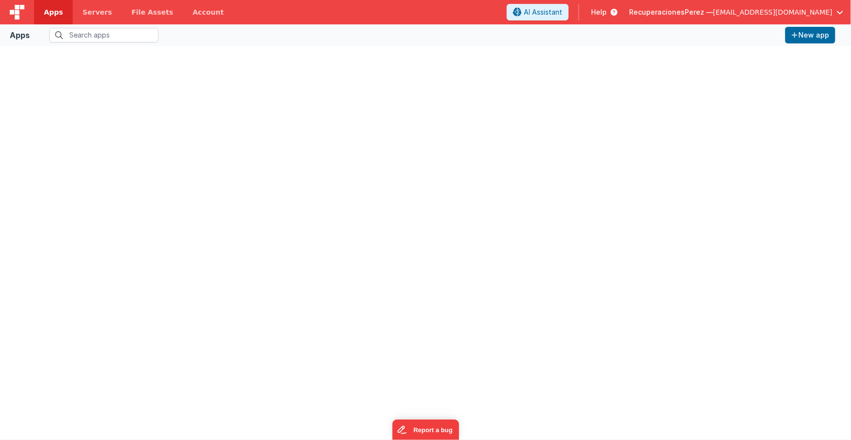
click at [832, 13] on span "[EMAIL_ADDRESS][DOMAIN_NAME]" at bounding box center [773, 12] width 120 height 10
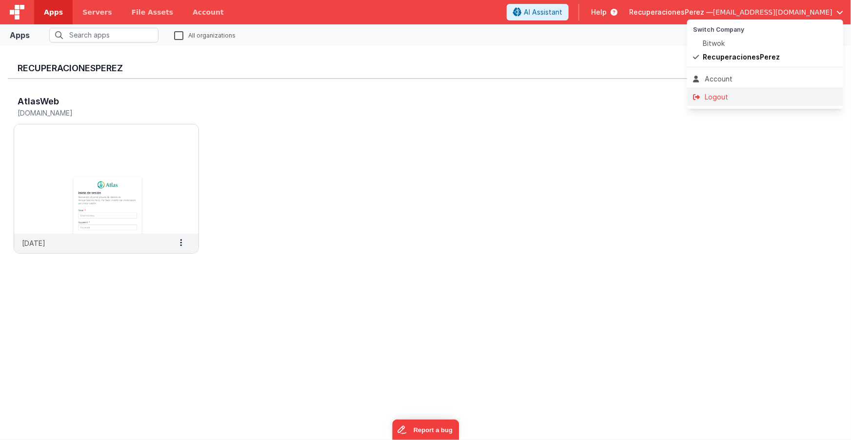
drag, startPoint x: 721, startPoint y: 95, endPoint x: 708, endPoint y: 102, distance: 14.8
click at [721, 95] on div "Logout" at bounding box center [765, 97] width 144 height 10
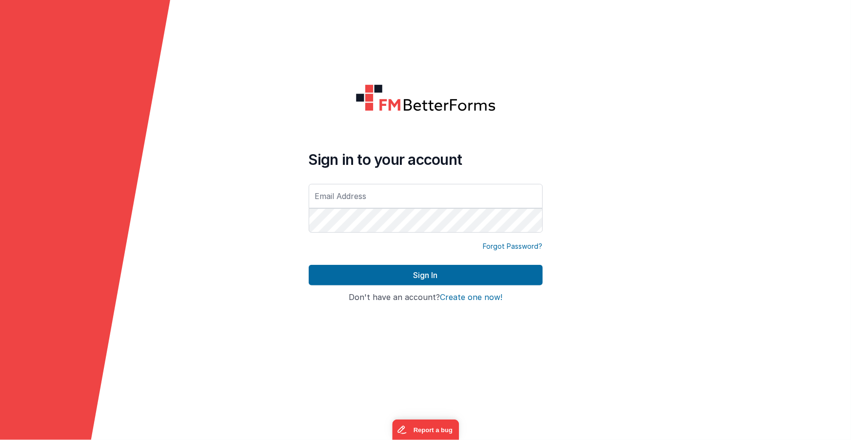
click at [755, 205] on div at bounding box center [766, 220] width 170 height 440
click at [802, 220] on div at bounding box center [766, 220] width 170 height 440
click at [371, 198] on input "text" at bounding box center [426, 196] width 234 height 24
type input "[EMAIL_ADDRESS][DOMAIN_NAME]"
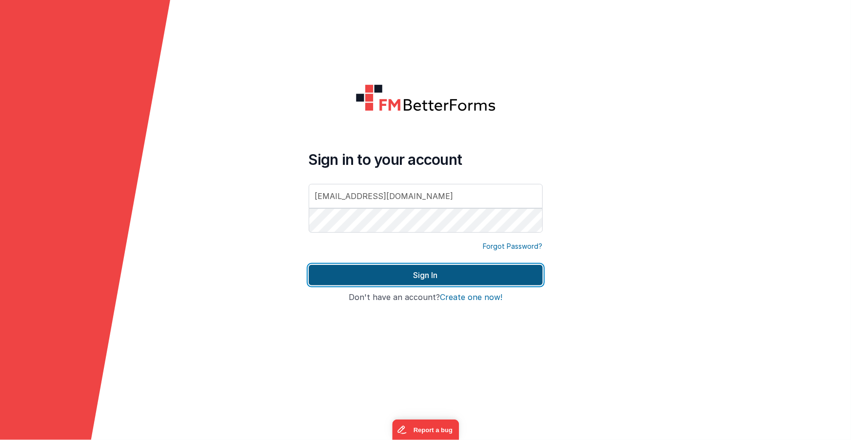
click at [468, 280] on button "Sign In" at bounding box center [426, 275] width 234 height 20
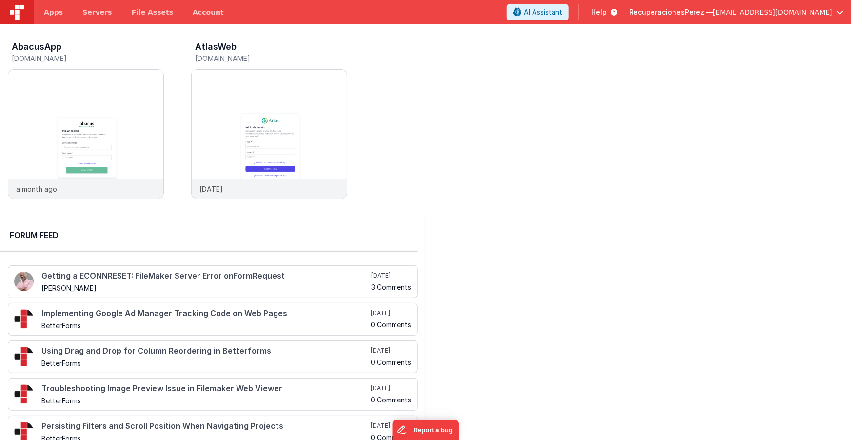
click at [836, 12] on button "RecuperacionesPerez — jteixeira@bitwok.es" at bounding box center [736, 12] width 214 height 10
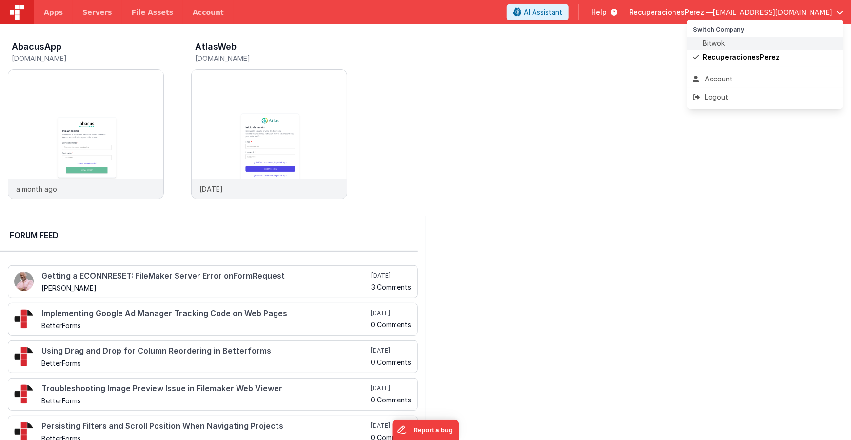
click at [716, 44] on span "Bitwok" at bounding box center [714, 44] width 22 height 10
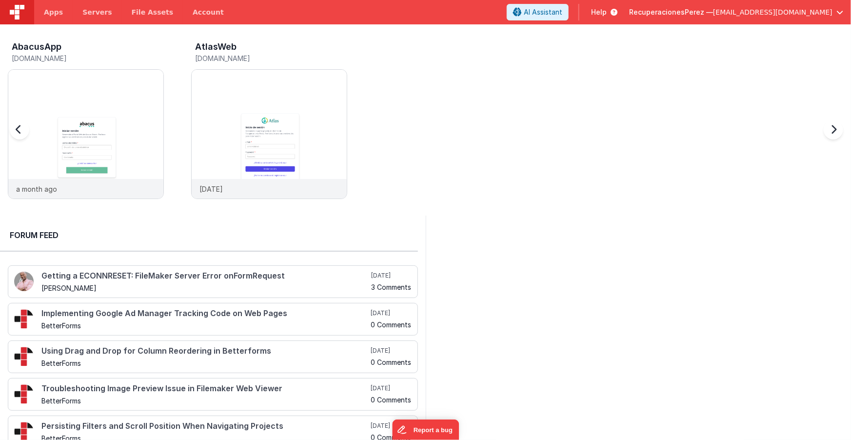
click at [453, 141] on div "AbacusApp abacus.clientportal.cloud a month ago AtlasWeb atlas.clientportal.clo…" at bounding box center [430, 123] width 844 height 170
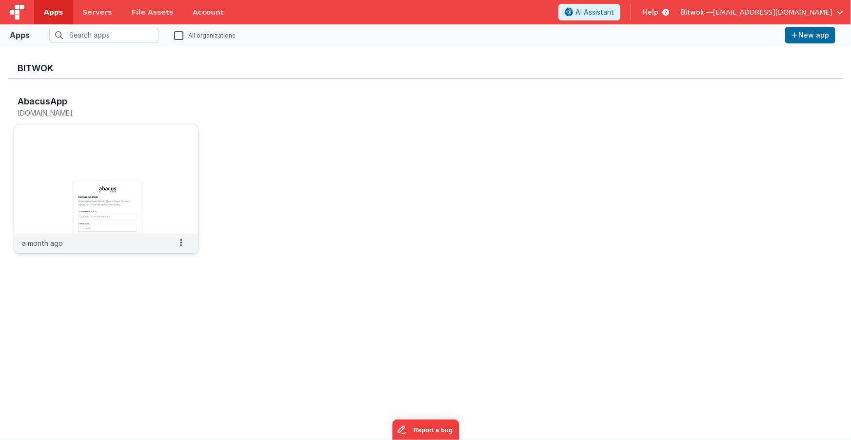
click at [125, 184] on img at bounding box center [106, 178] width 184 height 109
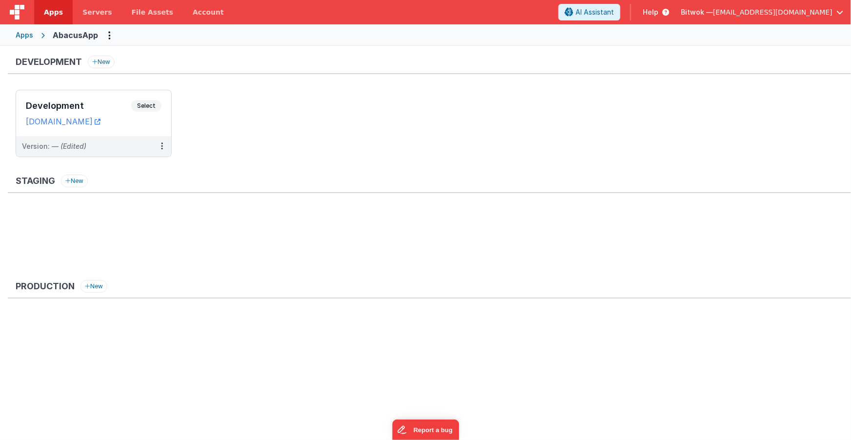
click at [26, 37] on div "Apps" at bounding box center [25, 35] width 18 height 10
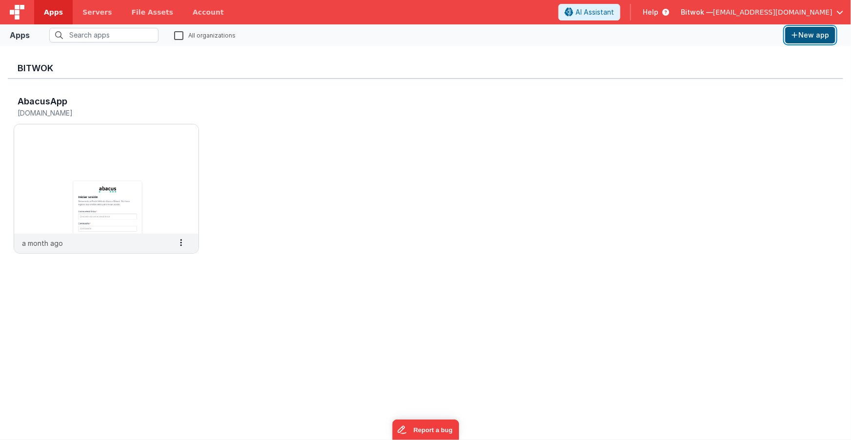
click at [807, 37] on button "New app" at bounding box center [811, 35] width 50 height 17
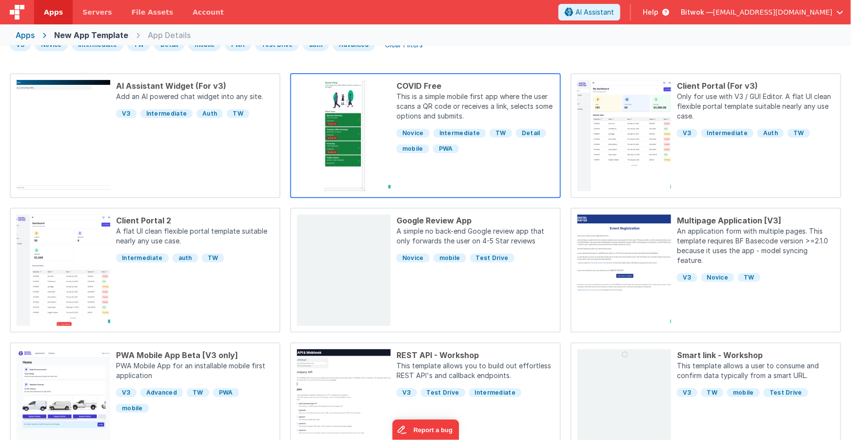
scroll to position [72, 0]
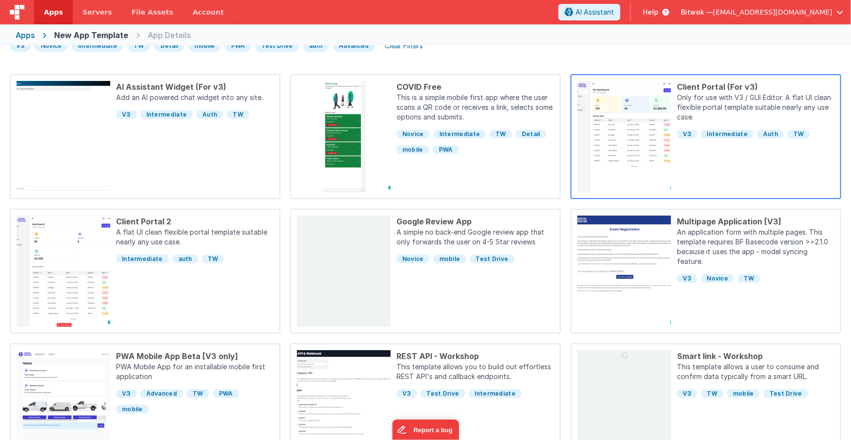
click at [722, 96] on p "Only for use with V3 / GUI Editor. A flat UI clean flexible portal template sui…" at bounding box center [756, 108] width 158 height 31
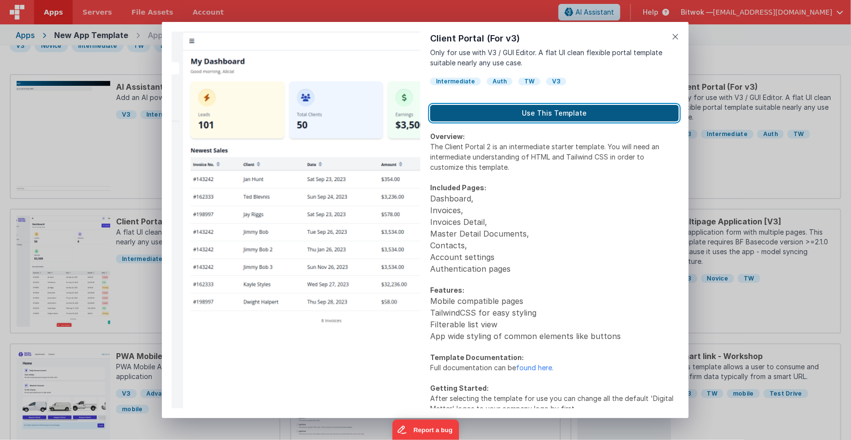
click at [539, 115] on button "Use This Template" at bounding box center [554, 113] width 249 height 17
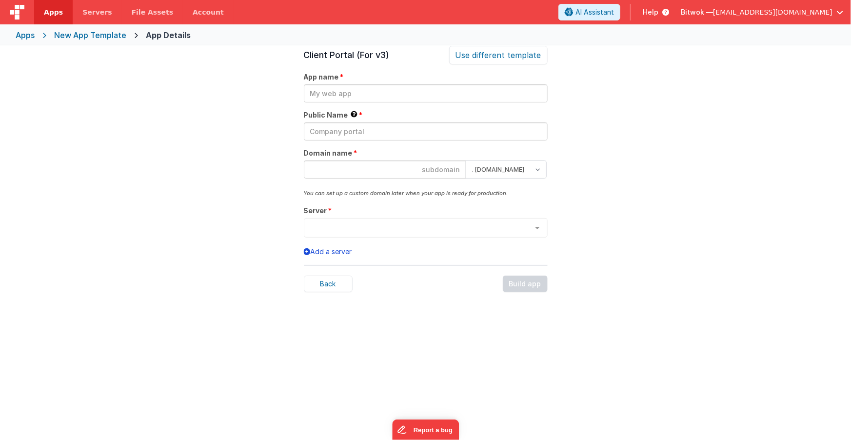
scroll to position [33, 0]
click at [355, 90] on input "text" at bounding box center [426, 93] width 244 height 18
type input "Formacion"
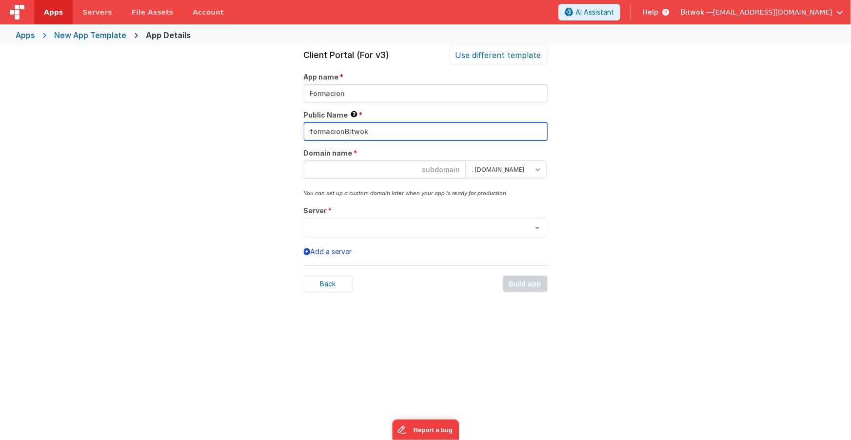
type input "formacionBitwok"
click at [322, 132] on input "formacionBitwok" at bounding box center [426, 131] width 244 height 18
click at [322, 133] on input "formacionBitwok" at bounding box center [426, 131] width 244 height 18
click at [353, 134] on input "formacionBitwok" at bounding box center [426, 131] width 244 height 18
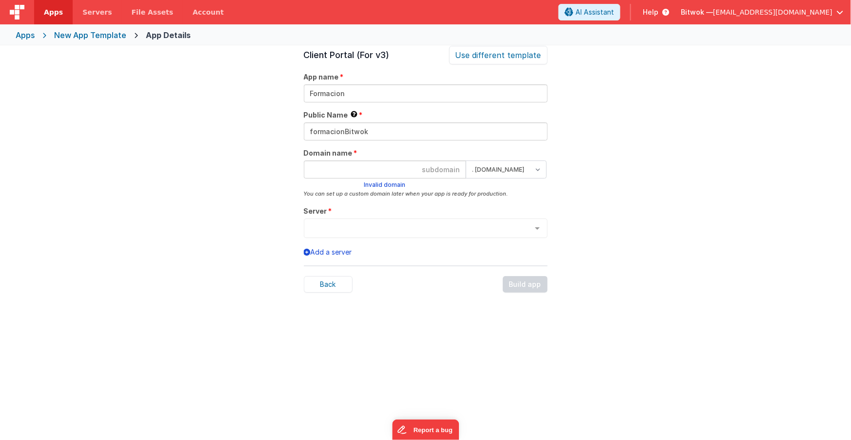
click at [419, 173] on input at bounding box center [385, 170] width 162 height 18
paste input "formacionBitwok"
type input "formacionbitwok"
click at [516, 170] on select ". clientportal.cloud . fmbetterforms.com" at bounding box center [506, 170] width 81 height 18
select select "clientportal.cloud"
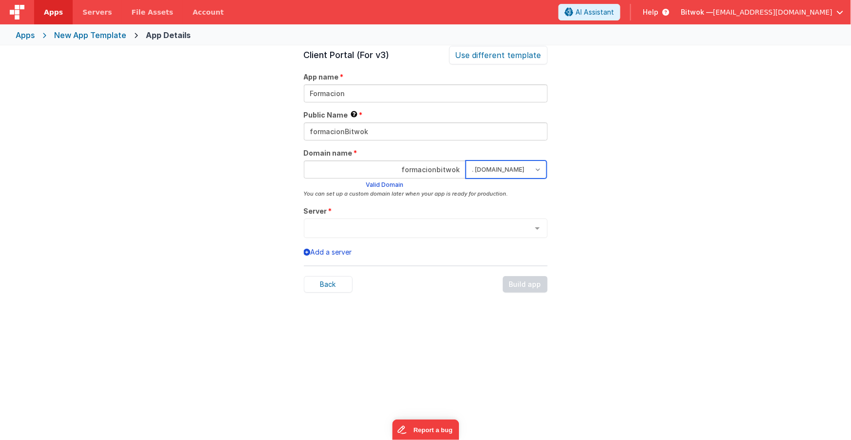
click at [466, 161] on select ". clientportal.cloud . fmbetterforms.com" at bounding box center [506, 170] width 81 height 18
drag, startPoint x: 568, startPoint y: 186, endPoint x: 540, endPoint y: 205, distance: 34.1
click at [568, 186] on div "App Details Preview AI Assistant Widget (For v3) Add an AI powered chat widget …" at bounding box center [425, 266] width 851 height 440
drag, startPoint x: 266, startPoint y: 236, endPoint x: 282, endPoint y: 244, distance: 18.3
click at [266, 236] on div "App Details Preview AI Assistant Widget (For v3) Add an AI powered chat widget …" at bounding box center [425, 266] width 851 height 440
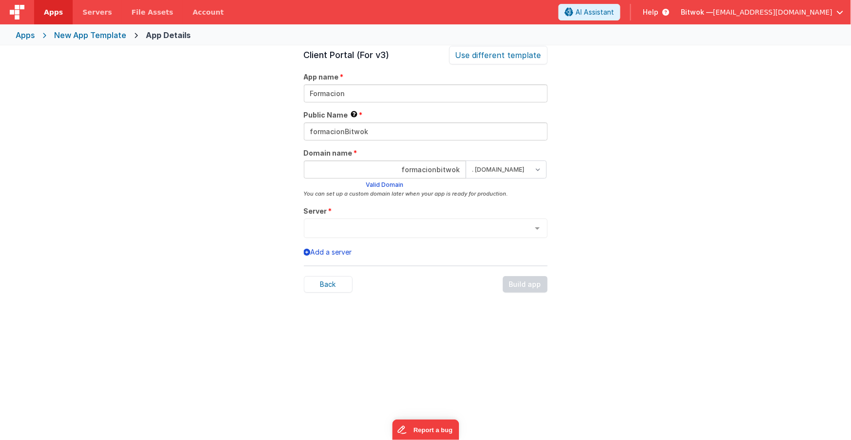
click at [246, 235] on div "App Details Preview AI Assistant Widget (For v3) Add an AI powered chat widget …" at bounding box center [425, 266] width 851 height 440
click at [230, 208] on div "App Details Preview AI Assistant Widget (For v3) Add an AI powered chat widget …" at bounding box center [425, 266] width 851 height 440
click at [317, 252] on button "Add a server" at bounding box center [328, 252] width 48 height 10
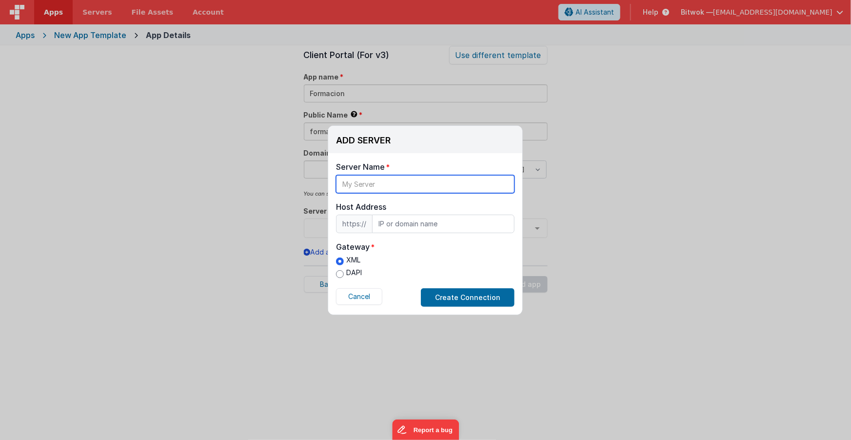
click at [443, 190] on input "text" at bounding box center [425, 184] width 179 height 18
type input "Mi servidor"
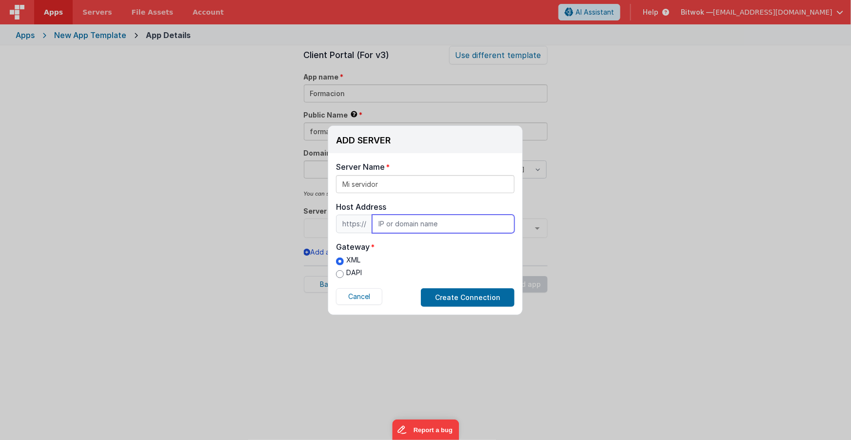
click at [445, 219] on input "text" at bounding box center [443, 224] width 142 height 19
type input "midominio.es"
click at [394, 255] on div "XML DAPI" at bounding box center [425, 267] width 179 height 25
click at [339, 273] on input "DAPI" at bounding box center [340, 274] width 8 height 8
radio input "true"
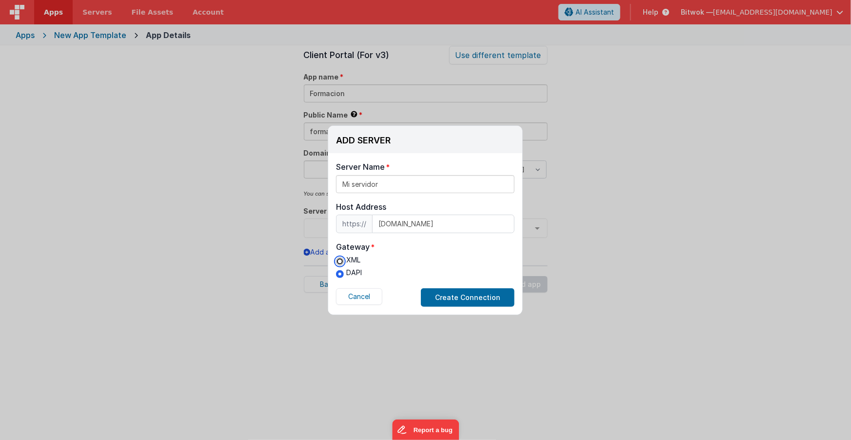
click at [341, 262] on input "XML" at bounding box center [340, 262] width 8 height 8
radio input "true"
click at [377, 262] on div "XML DAPI" at bounding box center [425, 267] width 179 height 25
click at [368, 261] on div "XML DAPI" at bounding box center [425, 267] width 179 height 25
click at [359, 299] on button "Cancel" at bounding box center [359, 296] width 46 height 17
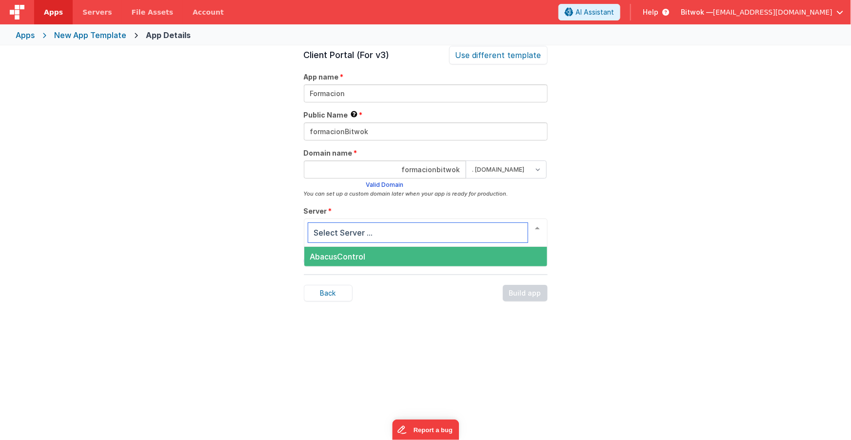
click at [344, 260] on span "AbacusControl" at bounding box center [338, 257] width 56 height 10
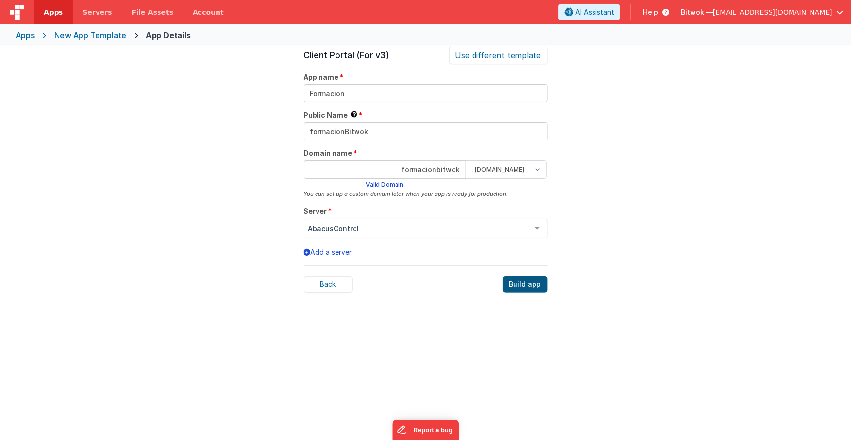
click at [530, 286] on div "Build app" at bounding box center [525, 284] width 45 height 17
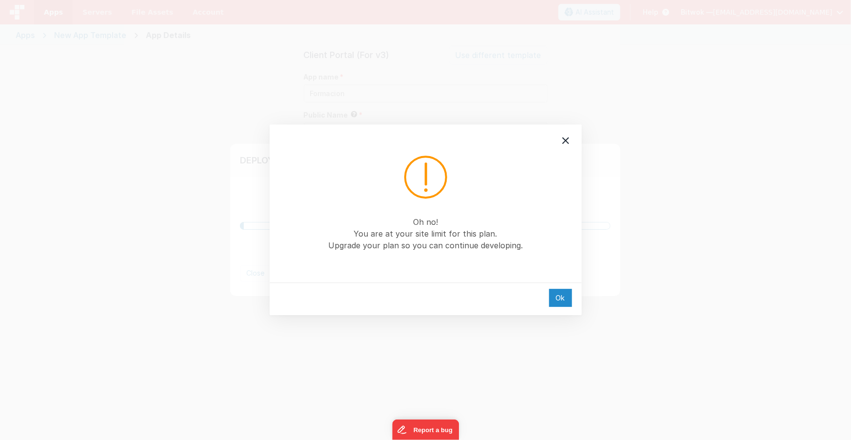
click at [562, 300] on div "Ok" at bounding box center [560, 298] width 23 height 18
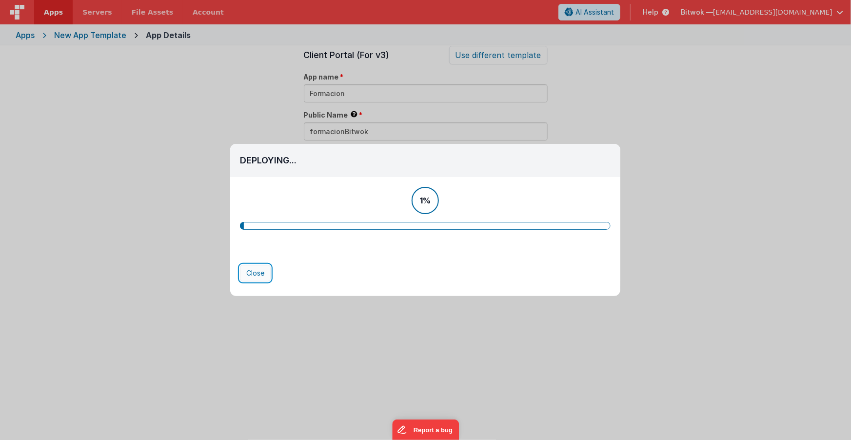
click at [252, 275] on button "Close" at bounding box center [255, 273] width 31 height 17
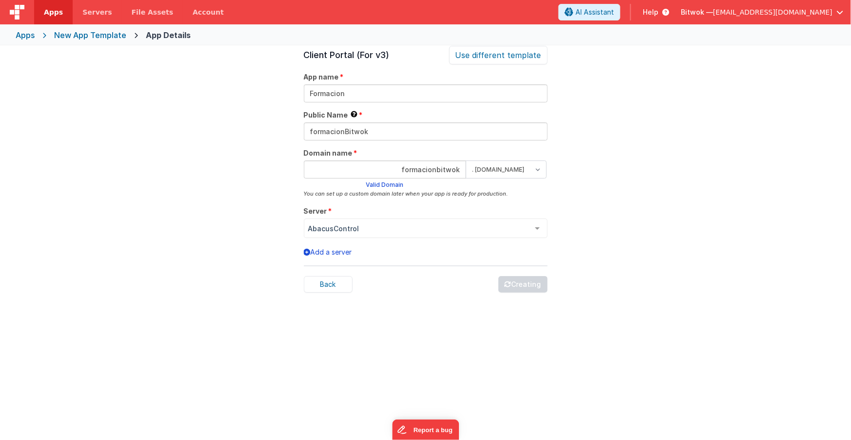
click at [58, 14] on span "Apps" at bounding box center [53, 12] width 19 height 10
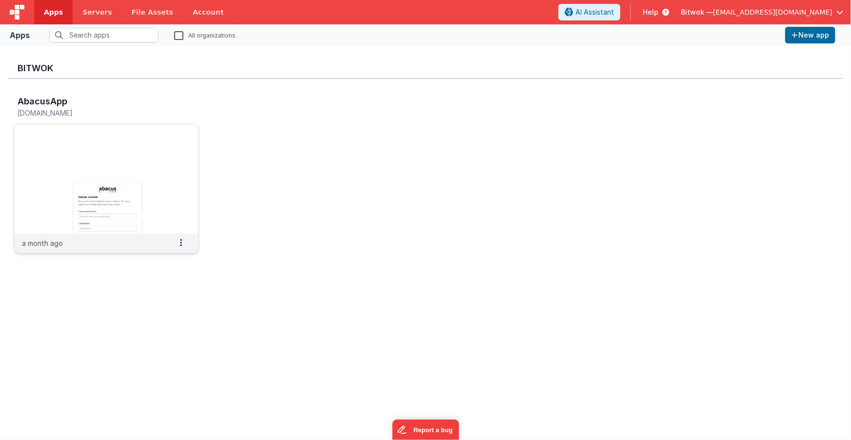
click at [131, 168] on img at bounding box center [106, 178] width 184 height 109
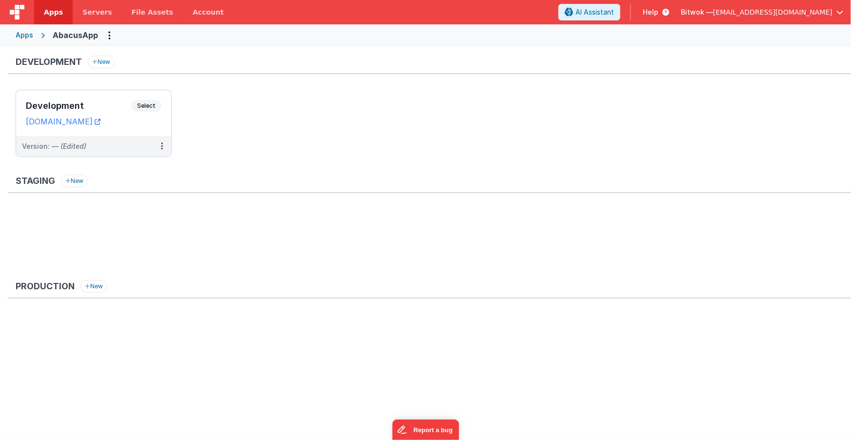
click at [223, 121] on ul "Development Select URLs abacus.clientportal.cloud Version: — (Edited)" at bounding box center [434, 128] width 836 height 77
click at [161, 146] on icon at bounding box center [162, 146] width 2 height 0
click at [135, 202] on link "Deploy..." at bounding box center [128, 204] width 86 height 18
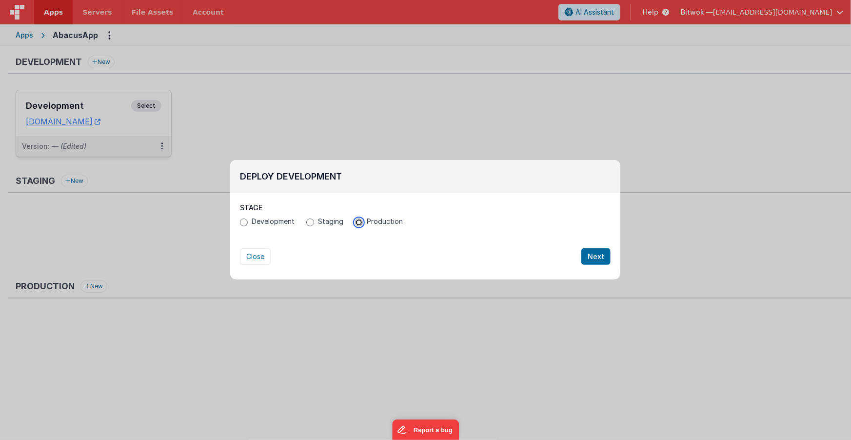
click at [358, 223] on input "Production" at bounding box center [359, 223] width 8 height 8
radio input "true"
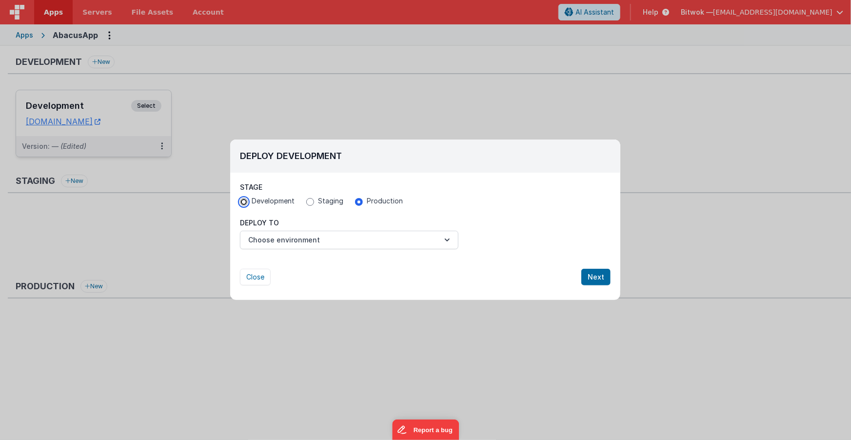
click at [244, 202] on input "Development" at bounding box center [244, 202] width 8 height 8
radio input "true"
click at [437, 244] on button "Choose environment" at bounding box center [349, 240] width 219 height 19
drag, startPoint x: 369, startPoint y: 203, endPoint x: 364, endPoint y: 205, distance: 5.3
click at [369, 203] on div at bounding box center [425, 220] width 851 height 440
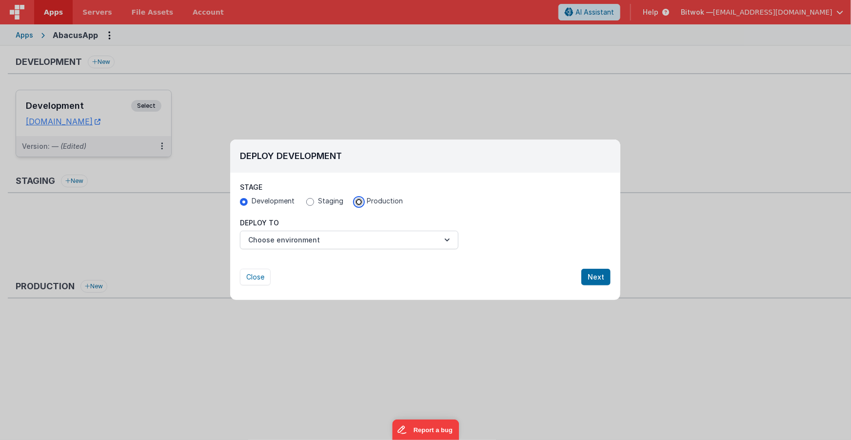
click at [355, 202] on input "Production" at bounding box center [359, 202] width 8 height 8
radio input "true"
radio input "false"
click at [361, 245] on button "Choose environment" at bounding box center [349, 240] width 219 height 19
drag, startPoint x: 383, startPoint y: 215, endPoint x: 312, endPoint y: 214, distance: 71.2
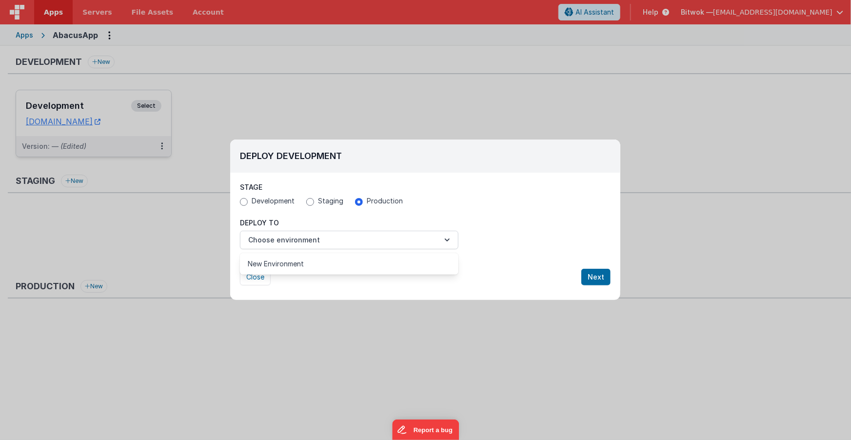
click at [383, 215] on div at bounding box center [425, 220] width 851 height 440
drag, startPoint x: 516, startPoint y: 186, endPoint x: 522, endPoint y: 249, distance: 63.3
click at [516, 186] on div "Stage Development Staging Production" at bounding box center [425, 195] width 371 height 26
drag, startPoint x: 262, startPoint y: 277, endPoint x: 270, endPoint y: 282, distance: 9.0
click at [262, 277] on button "Close" at bounding box center [255, 277] width 31 height 17
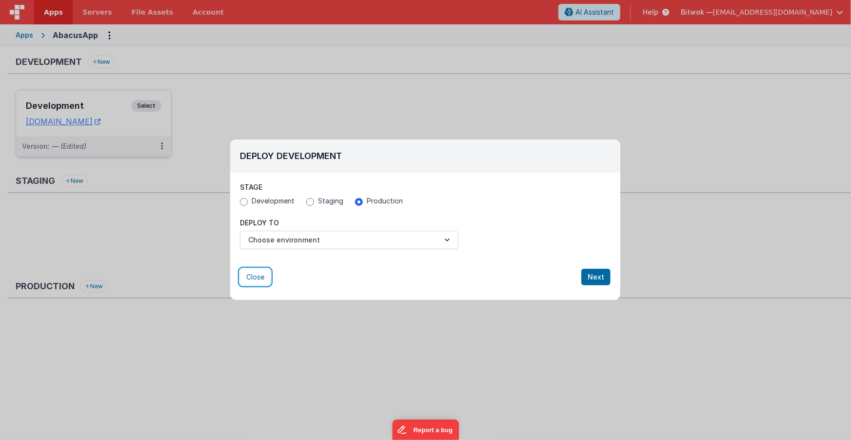
radio input "false"
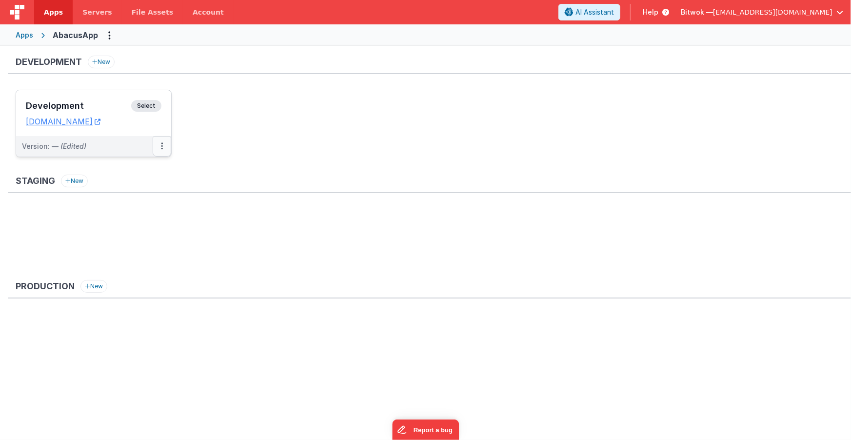
click at [163, 146] on icon at bounding box center [162, 146] width 2 height 0
click at [141, 182] on link "Deploy..." at bounding box center [128, 186] width 86 height 18
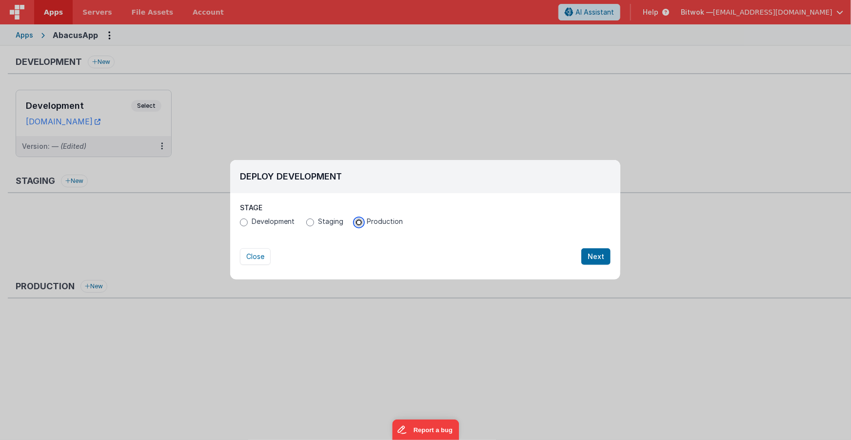
click at [359, 222] on input "Production" at bounding box center [359, 223] width 8 height 8
radio input "true"
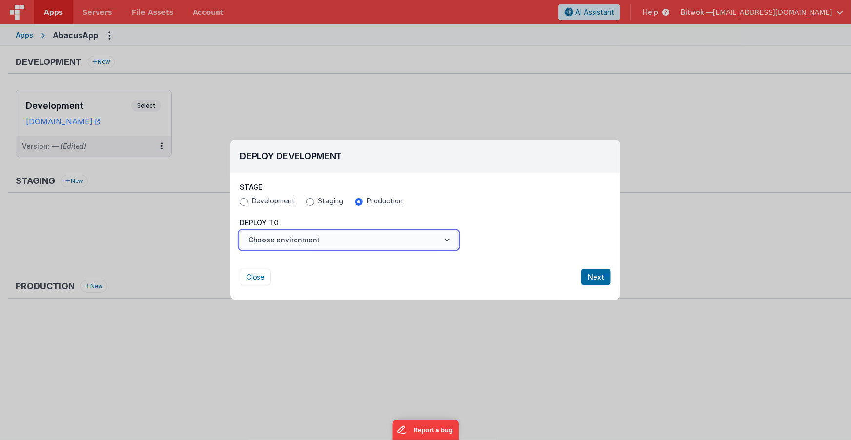
click at [431, 239] on button "Choose environment" at bounding box center [349, 240] width 219 height 19
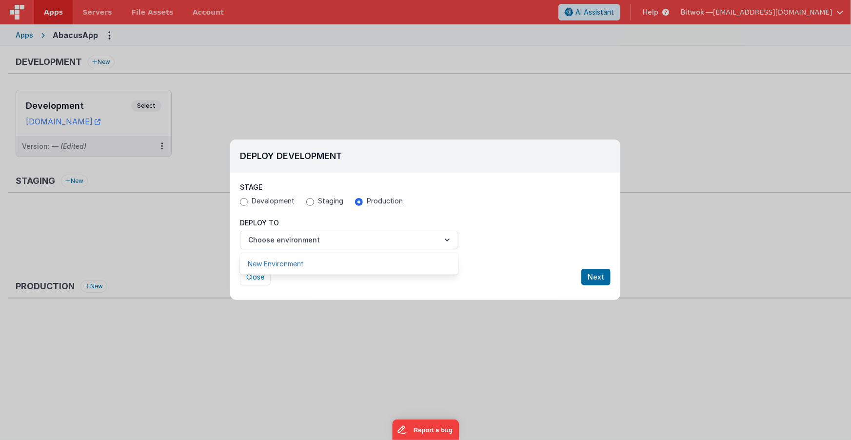
click at [403, 265] on link "New Environment" at bounding box center [349, 264] width 219 height 18
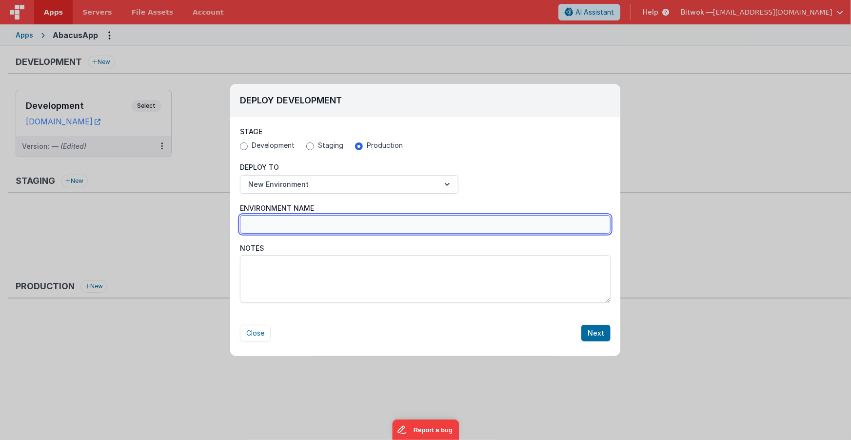
click at [451, 226] on input "Environment Name" at bounding box center [425, 224] width 371 height 19
type input "D"
type input "Produccion"
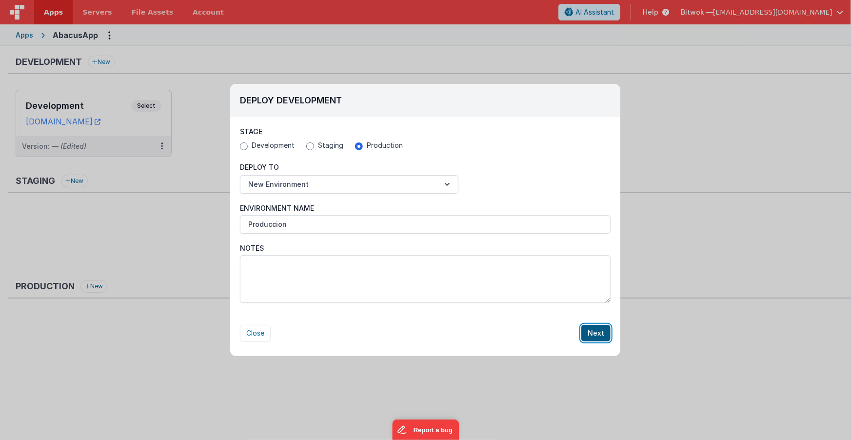
click at [597, 337] on button "Next" at bounding box center [596, 333] width 29 height 17
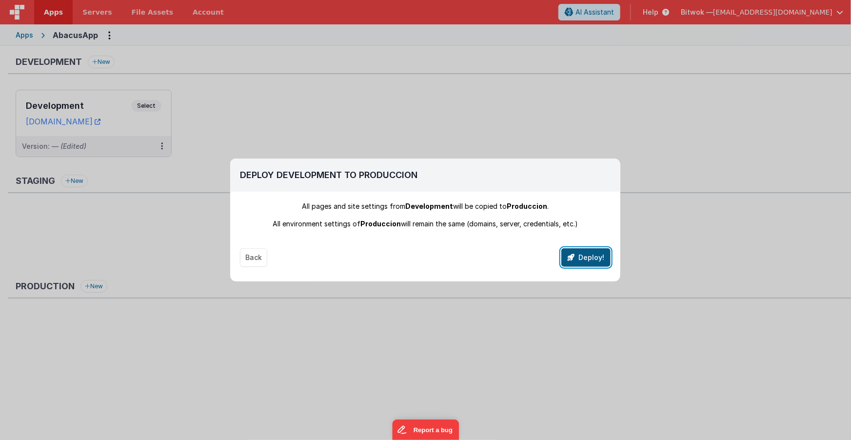
click at [593, 260] on button "Deploy!" at bounding box center [586, 257] width 49 height 19
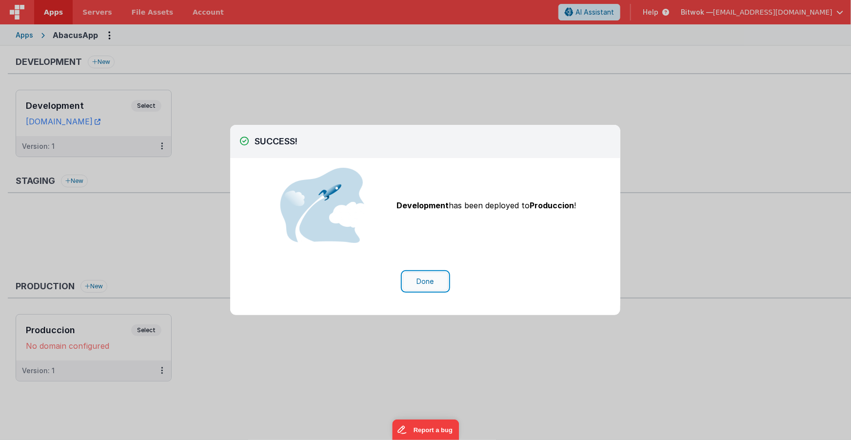
click at [430, 282] on button "Done" at bounding box center [425, 281] width 45 height 19
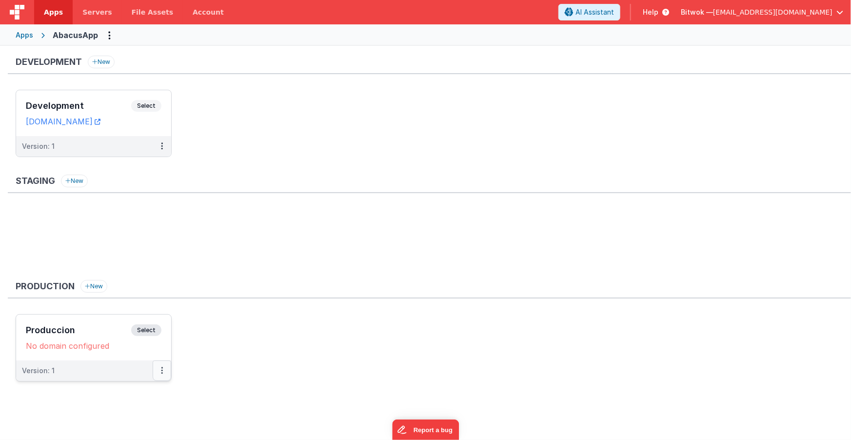
click at [162, 370] on icon at bounding box center [162, 370] width 2 height 0
click at [112, 396] on link "Edit" at bounding box center [128, 393] width 86 height 18
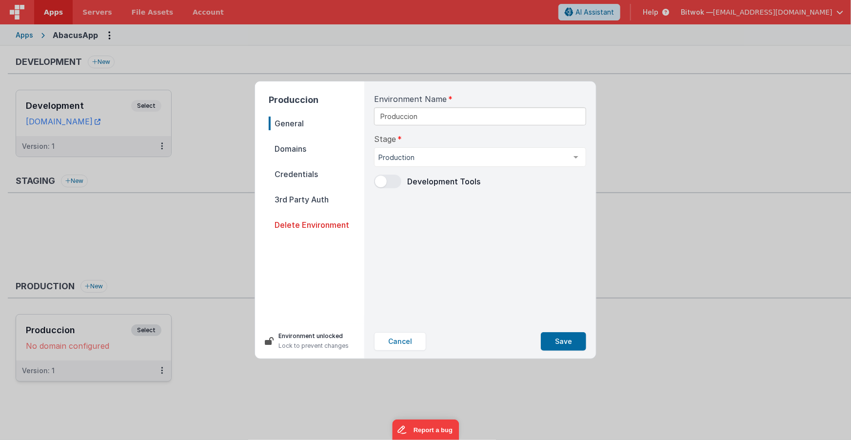
click at [290, 150] on span "Domains" at bounding box center [317, 149] width 96 height 14
select select "fmbetterforms.com"
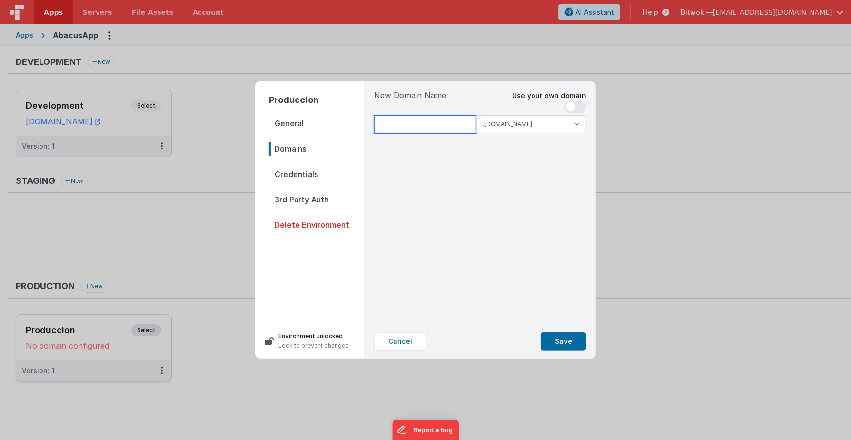
click at [411, 125] on input at bounding box center [425, 124] width 102 height 18
type input "abacus"
click at [538, 124] on select ".clientportal.cloud .fmbetterforms.com" at bounding box center [532, 124] width 110 height 18
select select "clientportal.cloud"
click at [477, 115] on select ".clientportal.cloud .fmbetterforms.com" at bounding box center [532, 124] width 110 height 18
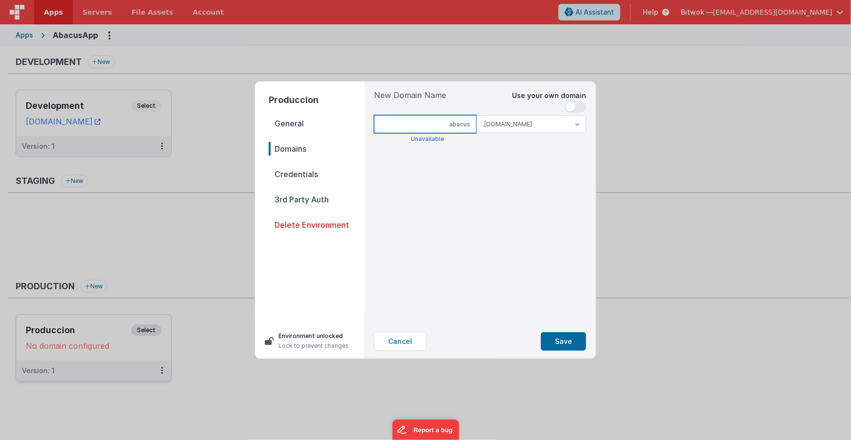
click at [469, 124] on input "abacus" at bounding box center [425, 124] width 102 height 18
type input "abacusPro"
click at [566, 341] on button "Save" at bounding box center [563, 341] width 45 height 19
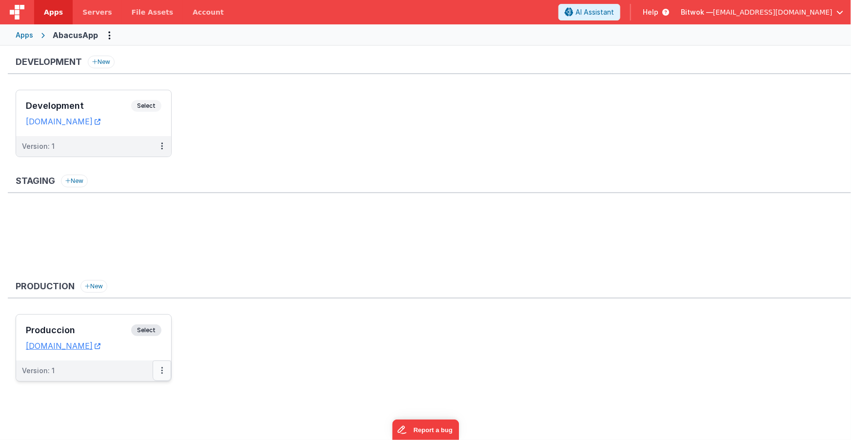
click at [163, 371] on button at bounding box center [162, 371] width 19 height 20
click at [112, 397] on link "Edit" at bounding box center [128, 393] width 86 height 18
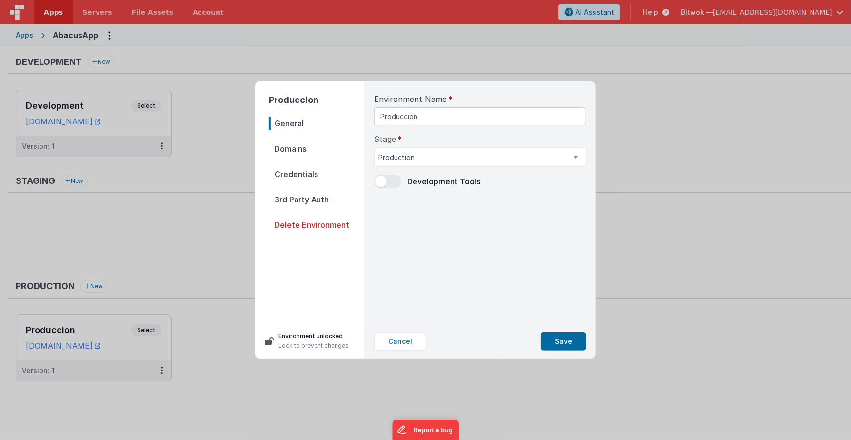
click at [309, 151] on span "Domains" at bounding box center [317, 149] width 96 height 14
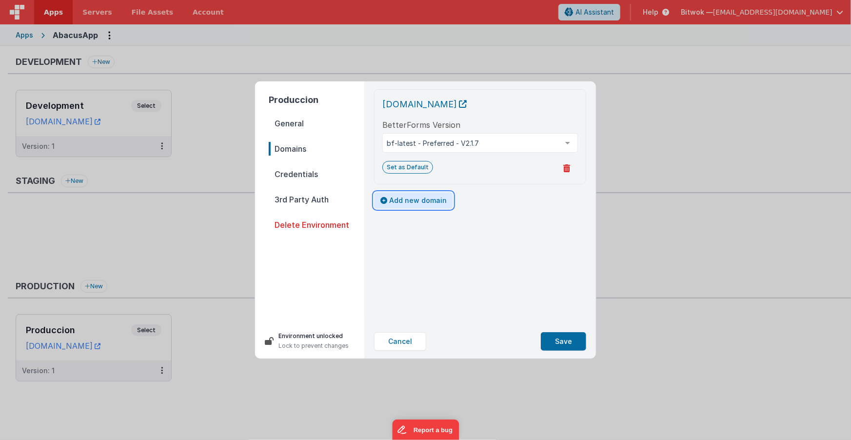
click at [404, 201] on button "Add new domain" at bounding box center [413, 200] width 79 height 17
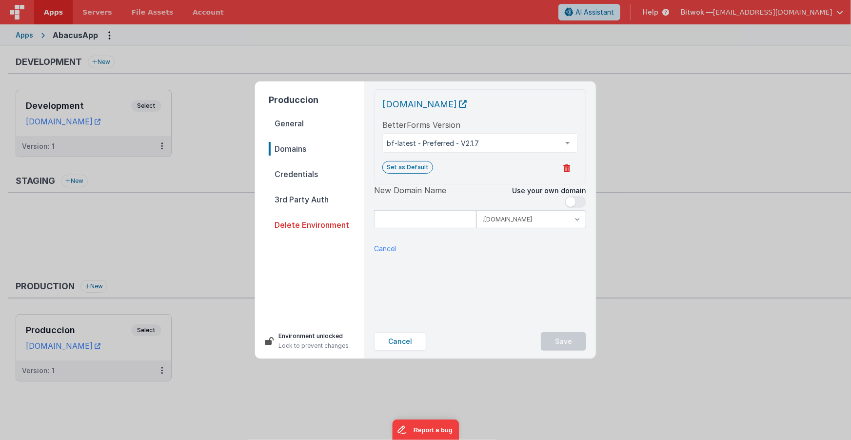
click at [581, 200] on span at bounding box center [575, 202] width 21 height 12
click at [394, 219] on input at bounding box center [480, 219] width 212 height 18
click at [481, 311] on div "abacuspro.clientportal.cloud BetterForms Version bf-latest - Preferred - V2.1.7…" at bounding box center [480, 202] width 228 height 243
click at [580, 201] on span at bounding box center [581, 202] width 10 height 10
click at [530, 216] on select ".clientportal.cloud .fmbetterforms.com" at bounding box center [532, 219] width 110 height 18
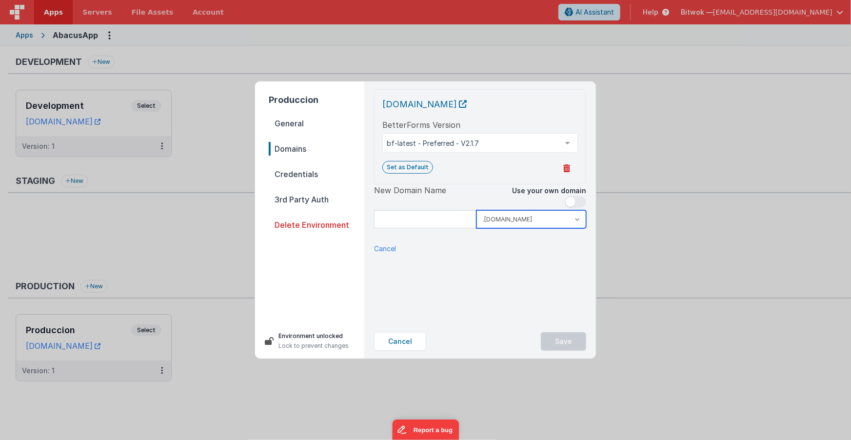
click at [477, 210] on select ".clientportal.cloud .fmbetterforms.com" at bounding box center [532, 219] width 110 height 18
click at [535, 221] on select ".clientportal.cloud .fmbetterforms.com" at bounding box center [532, 219] width 110 height 18
select select "fmbetterforms.com"
click at [477, 210] on select ".clientportal.cloud .fmbetterforms.com" at bounding box center [532, 219] width 110 height 18
drag, startPoint x: 379, startPoint y: 255, endPoint x: 383, endPoint y: 269, distance: 14.8
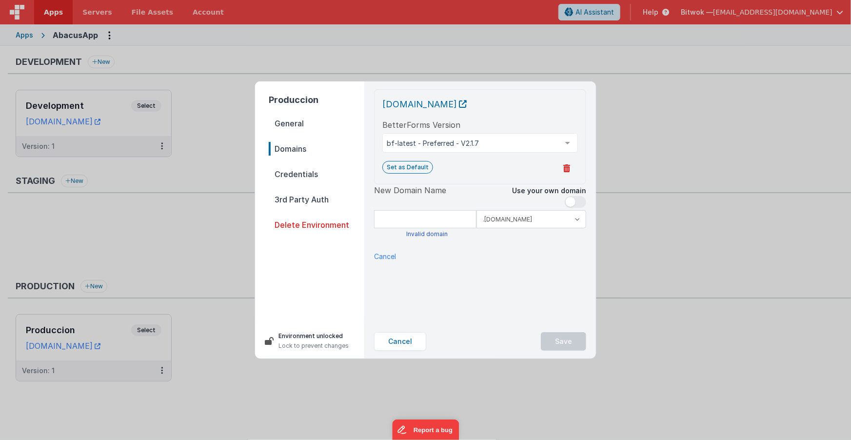
click at [379, 255] on p "Cancel" at bounding box center [385, 256] width 22 height 10
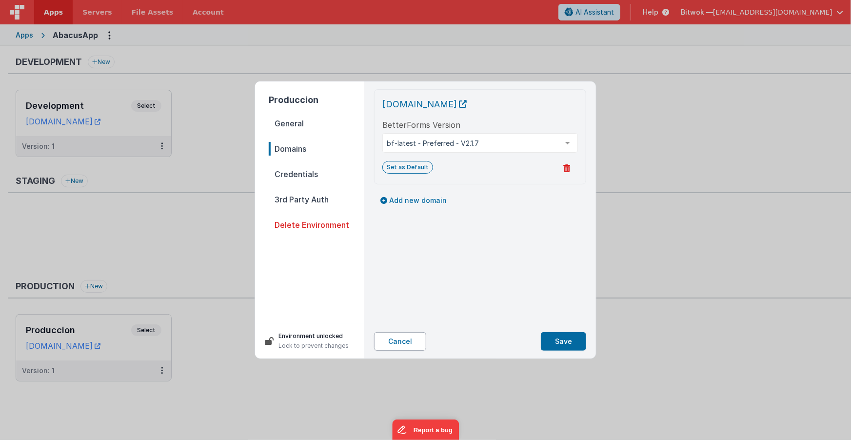
click at [404, 346] on button "Cancel" at bounding box center [400, 341] width 52 height 19
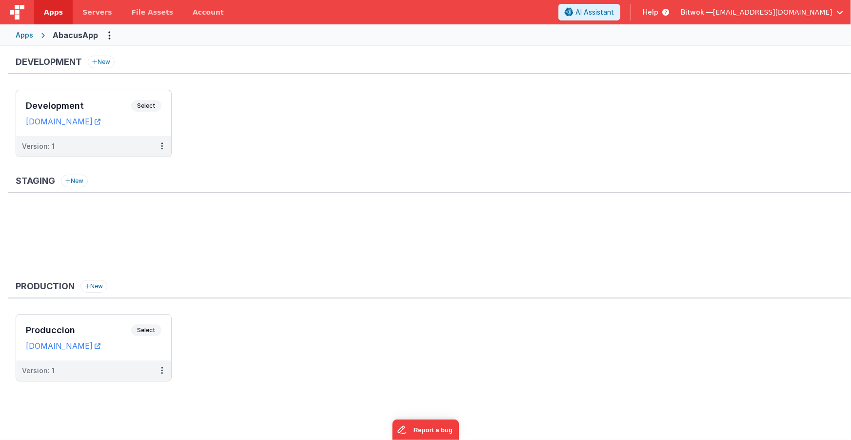
drag, startPoint x: 231, startPoint y: 81, endPoint x: 189, endPoint y: 108, distance: 50.5
click at [231, 81] on div "Development New Development Select URLs abacus.clientportal.cloud Version: 1" at bounding box center [430, 111] width 844 height 111
click at [89, 105] on h3 "Development" at bounding box center [78, 106] width 105 height 10
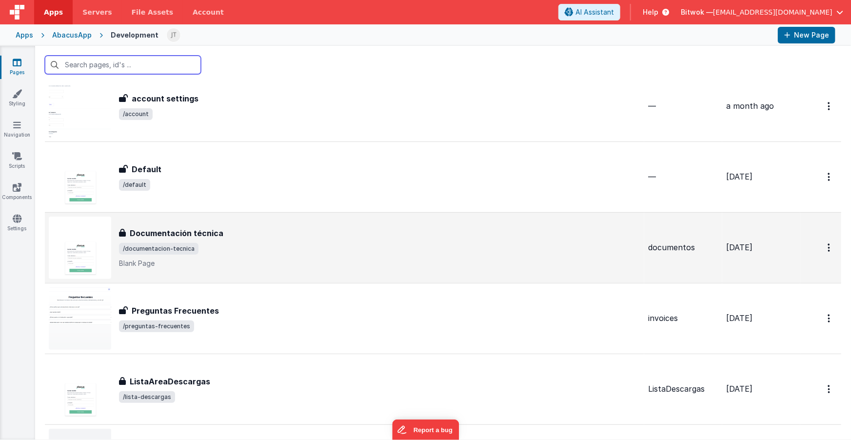
scroll to position [36, 0]
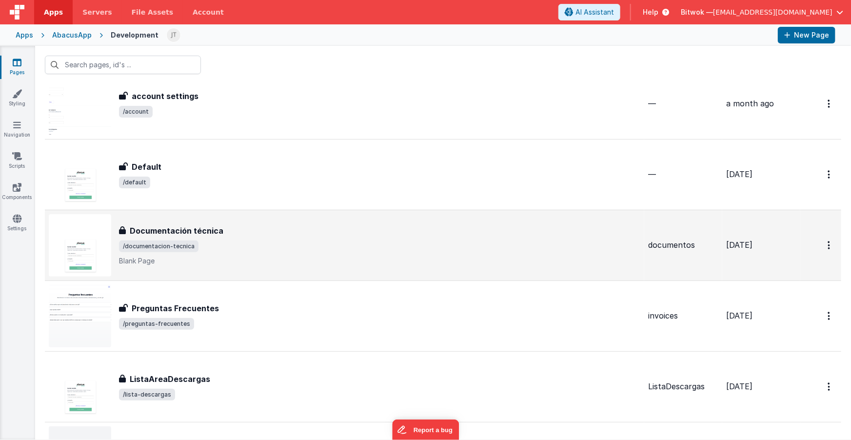
click at [245, 245] on span "/documentacion-tecnica" at bounding box center [380, 247] width 522 height 12
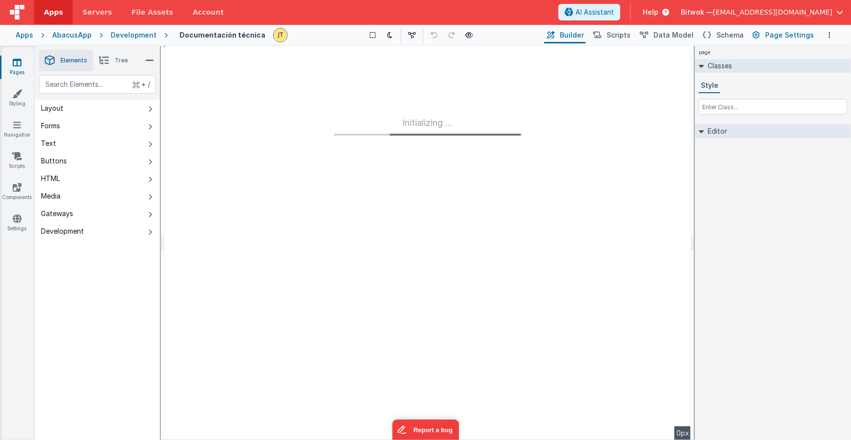
click at [783, 35] on span "Page Settings" at bounding box center [790, 35] width 49 height 10
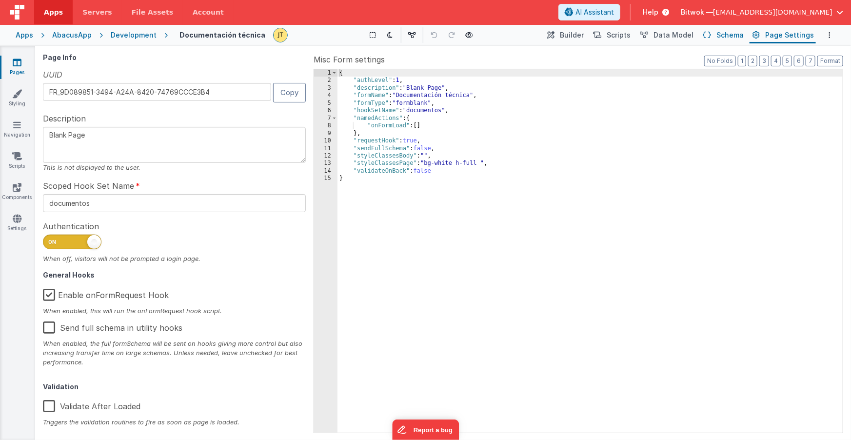
click at [733, 34] on span "Schema" at bounding box center [730, 35] width 27 height 10
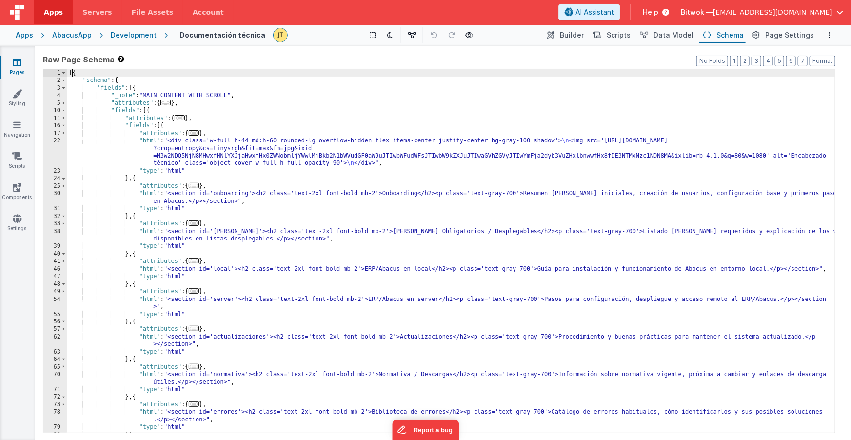
click at [74, 74] on div "[{ "schema" : { "fields" : [{ "_note" : "MAIN CONTENT WITH SCROLL" , "attribute…" at bounding box center [451, 258] width 769 height 379
click at [97, 78] on div "[{ "schema" : { "fields" : [{ "_note" : "MAIN CONTENT WITH SCROLL" , "attribute…" at bounding box center [451, 258] width 769 height 379
click at [110, 90] on div "[{ "schema" : { "fields" : [{ "_note" : "MAIN CONTENT WITH SCROLL" , "attribute…" at bounding box center [451, 258] width 769 height 379
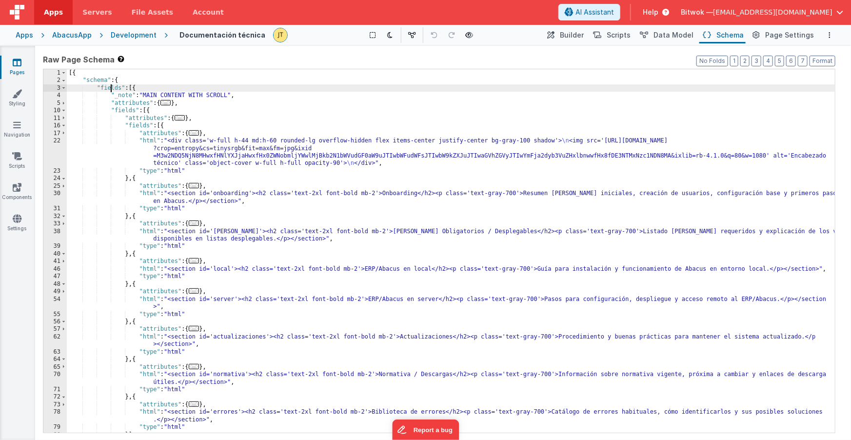
click at [110, 90] on div "[{ "schema" : { "fields" : [{ "_note" : "MAIN CONTENT WITH SCROLL" , "attribute…" at bounding box center [451, 258] width 769 height 379
click at [123, 103] on div "[{ "schema" : { "fields" : [{ "_note" : "MAIN CONTENT WITH SCROLL" , "attribute…" at bounding box center [451, 258] width 769 height 379
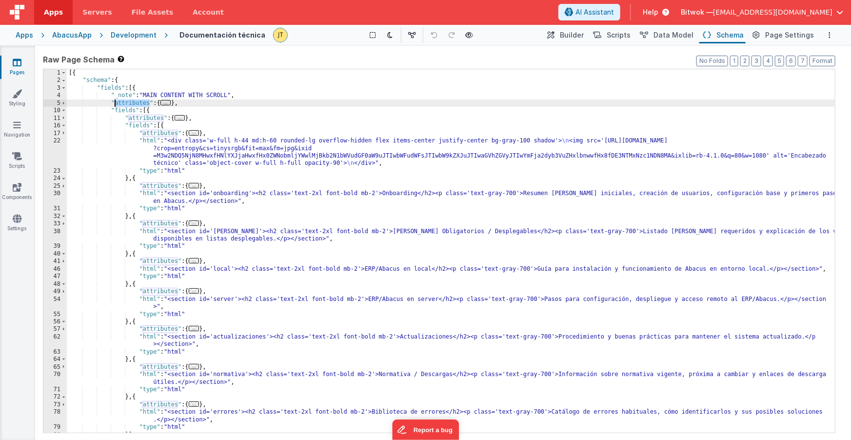
click at [123, 103] on div "[{ "schema" : { "fields" : [{ "_note" : "MAIN CONTENT WITH SCROLL" , "attribute…" at bounding box center [451, 258] width 769 height 379
click at [155, 135] on div "[{ "schema" : { "fields" : [{ "_note" : "MAIN CONTENT WITH SCROLL" , "attribute…" at bounding box center [451, 258] width 769 height 379
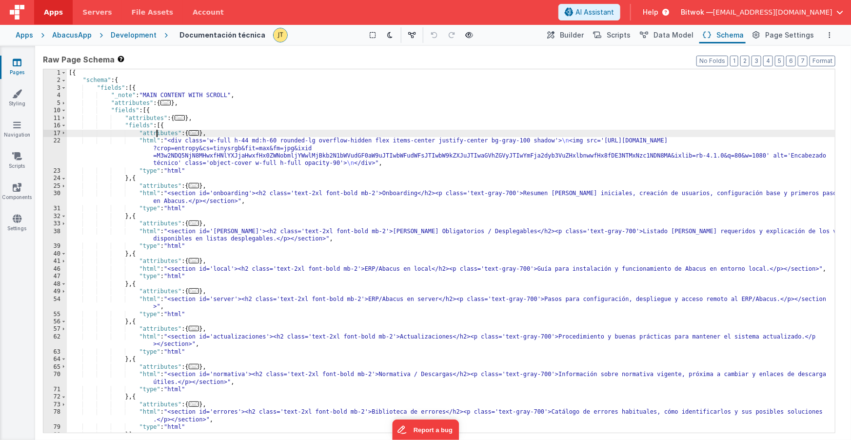
click at [155, 135] on div "[{ "schema" : { "fields" : [{ "_note" : "MAIN CONTENT WITH SCROLL" , "attribute…" at bounding box center [451, 258] width 769 height 379
click at [151, 141] on div "[{ "schema" : { "fields" : [{ "_note" : "MAIN CONTENT WITH SCROLL" , "attribute…" at bounding box center [451, 258] width 769 height 379
click at [150, 141] on div "[{ "schema" : { "fields" : [{ "_note" : "MAIN CONTENT WITH SCROLL" , "attribute…" at bounding box center [451, 258] width 769 height 379
drag, startPoint x: 173, startPoint y: 141, endPoint x: 299, endPoint y: 139, distance: 126.4
click at [299, 139] on div "[{ "schema" : { "fields" : [{ "_note" : "MAIN CONTENT WITH SCROLL" , "attribute…" at bounding box center [451, 258] width 769 height 379
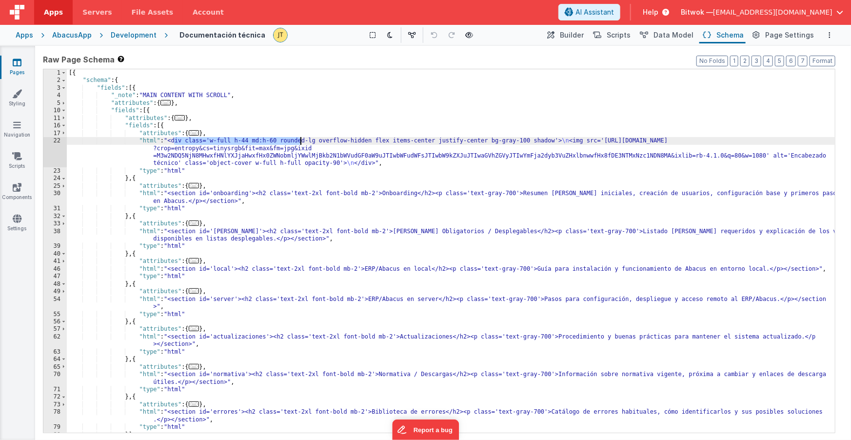
click at [213, 141] on div "[{ "schema" : { "fields" : [{ "_note" : "MAIN CONTENT WITH SCROLL" , "attribute…" at bounding box center [451, 258] width 769 height 379
click at [220, 141] on div "[{ "schema" : { "fields" : [{ "_note" : "MAIN CONTENT WITH SCROLL" , "attribute…" at bounding box center [451, 258] width 769 height 379
click at [201, 141] on div "[{ "schema" : { "fields" : [{ "_note" : "MAIN CONTENT WITH SCROLL" , "attribute…" at bounding box center [451, 258] width 769 height 379
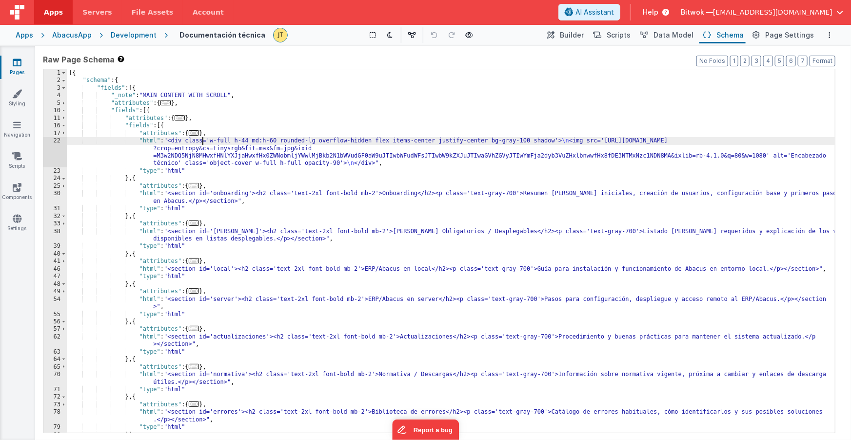
click at [201, 141] on div "[{ "schema" : { "fields" : [{ "_note" : "MAIN CONTENT WITH SCROLL" , "attribute…" at bounding box center [451, 258] width 769 height 379
click at [221, 141] on div "[{ "schema" : { "fields" : [{ "_note" : "MAIN CONTENT WITH SCROLL" , "attribute…" at bounding box center [451, 258] width 769 height 379
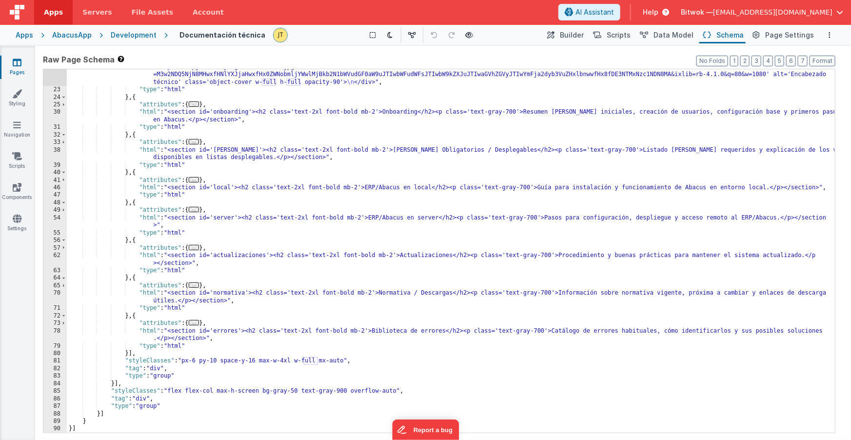
scroll to position [81, 0]
click at [659, 13] on span "Help" at bounding box center [651, 12] width 16 height 10
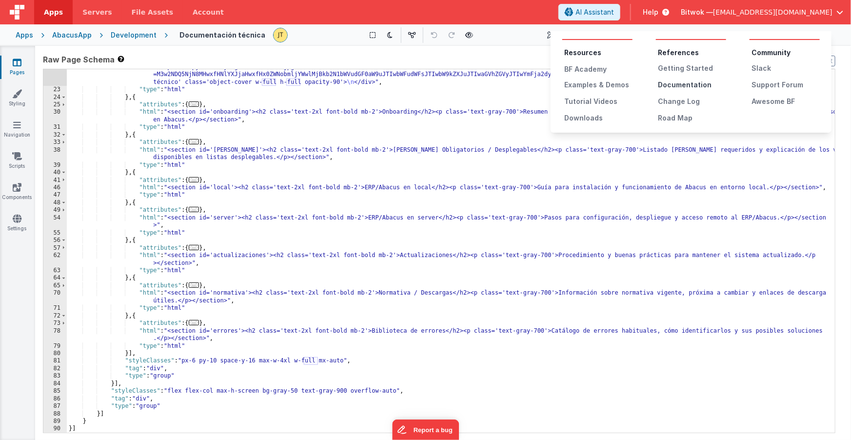
click at [688, 86] on div "Documentation" at bounding box center [692, 85] width 68 height 10
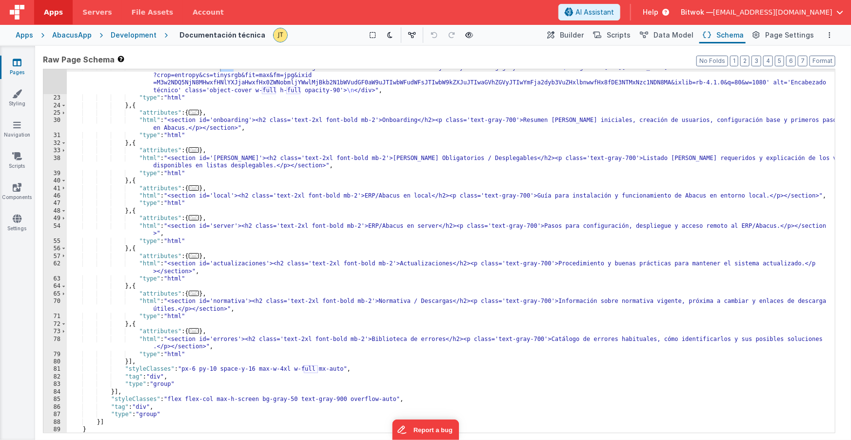
scroll to position [0, 0]
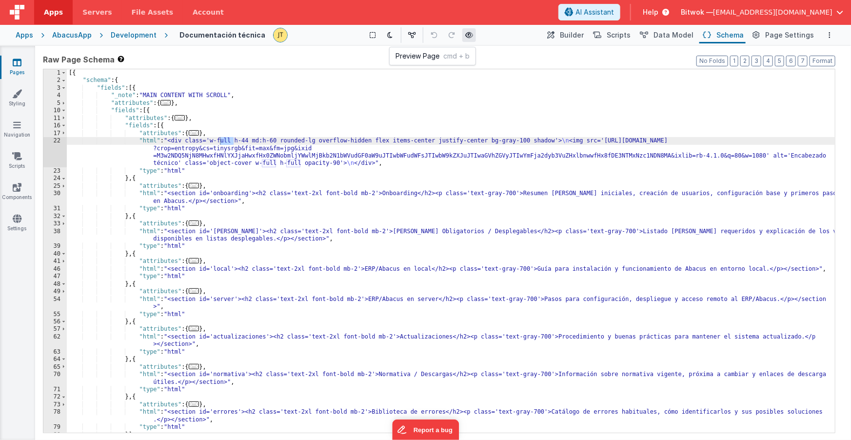
click at [467, 35] on icon at bounding box center [469, 35] width 8 height 7
click at [618, 35] on span "Scripts" at bounding box center [619, 35] width 24 height 10
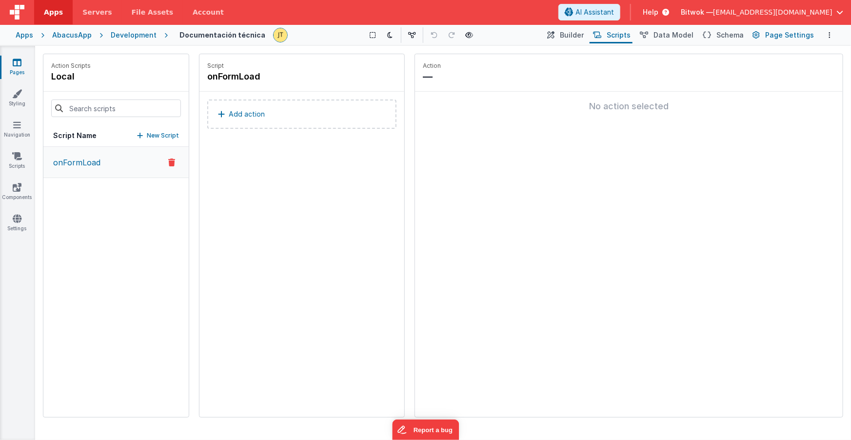
click at [783, 40] on span "Page Settings" at bounding box center [790, 35] width 49 height 10
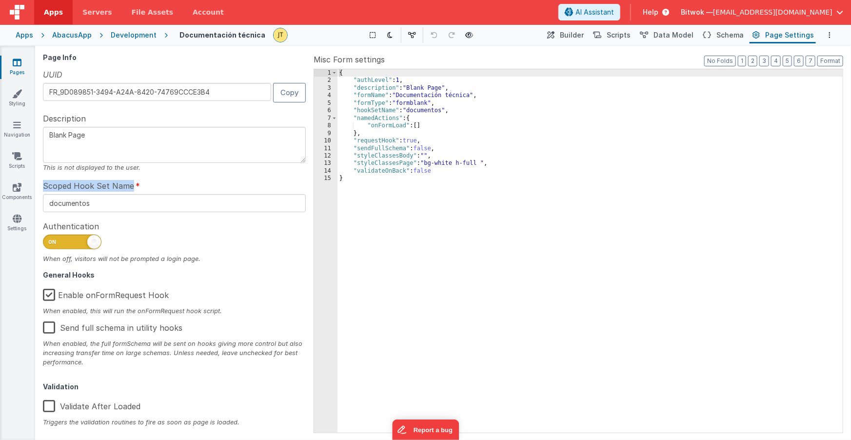
drag, startPoint x: 58, startPoint y: 184, endPoint x: 98, endPoint y: 197, distance: 42.1
click at [132, 184] on label "Scoped Hook Set Name" at bounding box center [91, 186] width 97 height 12
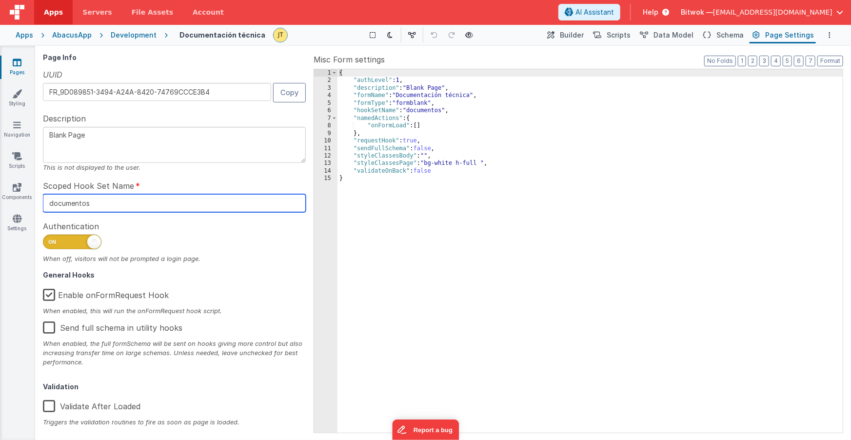
click at [74, 202] on input "documentos" at bounding box center [174, 203] width 263 height 18
click at [723, 35] on span "Schema" at bounding box center [730, 35] width 27 height 10
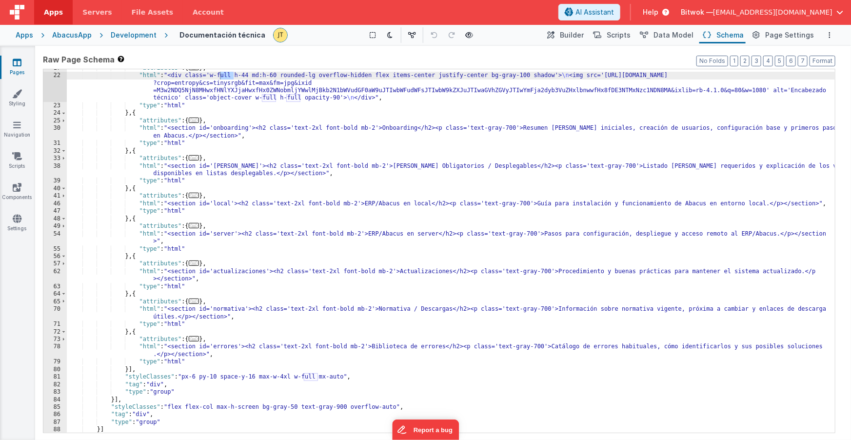
scroll to position [81, 0]
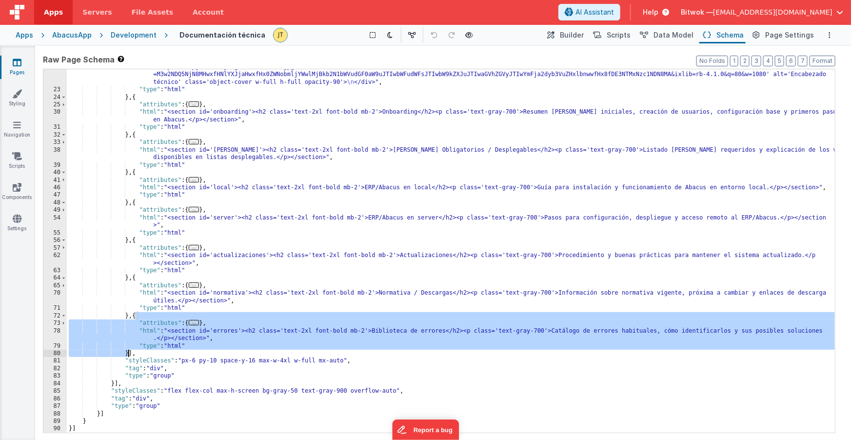
drag, startPoint x: 137, startPoint y: 317, endPoint x: 128, endPoint y: 355, distance: 39.1
click at [128, 355] on div ""html" : "<div class='w-full h-44 md:h-60 rounded-lg overflow-hidden flex items…" at bounding box center [451, 256] width 769 height 401
click at [129, 354] on div ""html" : "<div class='w-full h-44 md:h-60 rounded-lg overflow-hidden flex items…" at bounding box center [451, 256] width 769 height 401
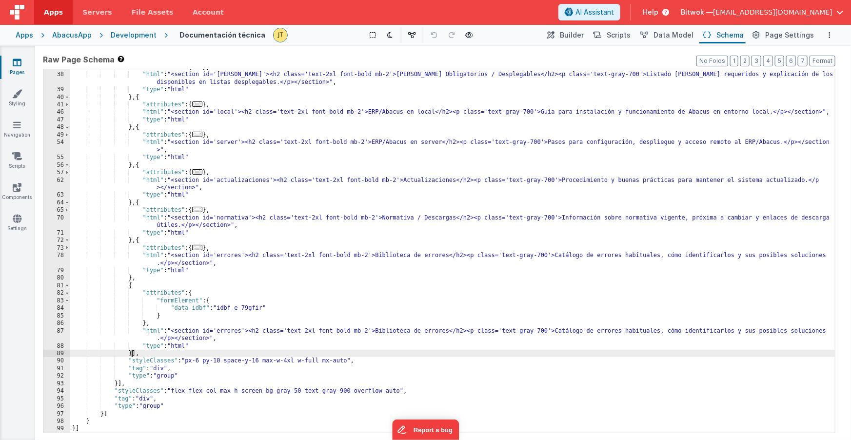
scroll to position [88, 0]
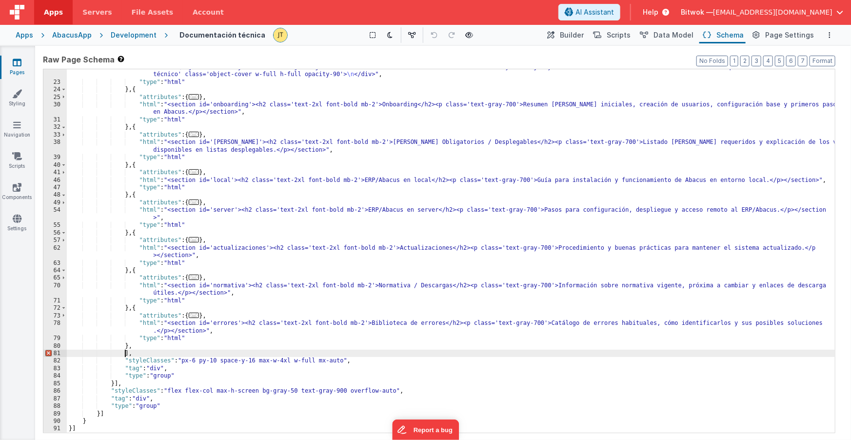
click at [146, 309] on div ""html" : "<div class='w-full h-44 md:h-60 rounded-lg overflow-hidden flex items…" at bounding box center [451, 248] width 769 height 401
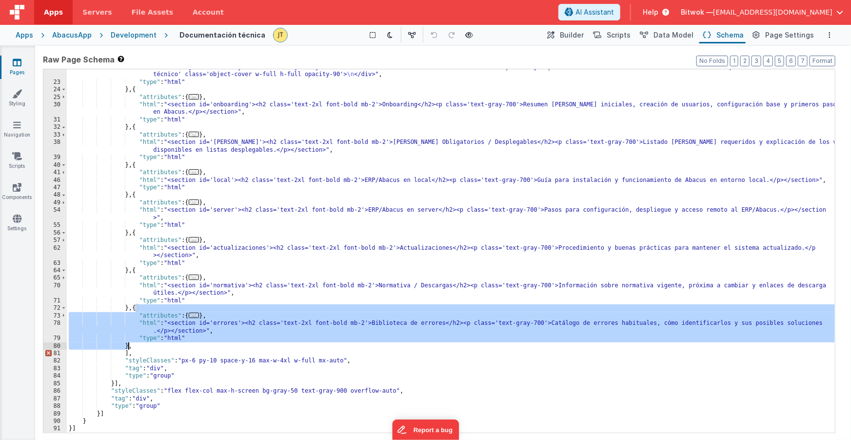
drag, startPoint x: 136, startPoint y: 315, endPoint x: 128, endPoint y: 344, distance: 30.2
click at [128, 344] on div ""html" : "<div class='w-full h-44 md:h-60 rounded-lg overflow-hidden flex items…" at bounding box center [451, 248] width 769 height 401
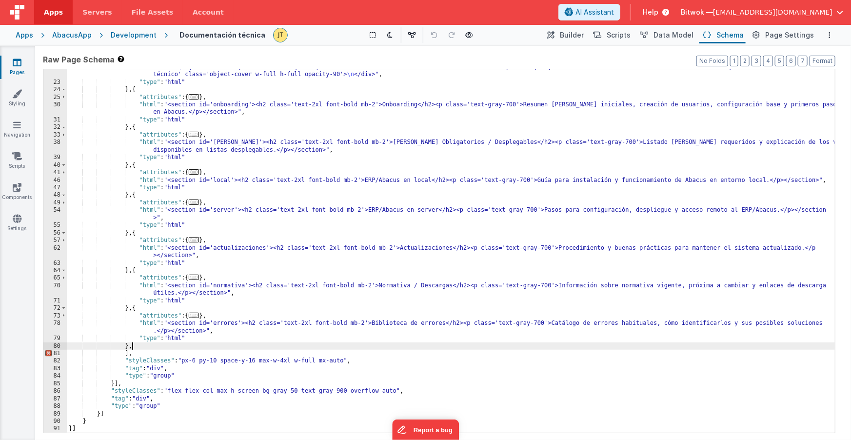
click at [140, 346] on div ""html" : "<div class='w-full h-44 md:h-60 rounded-lg overflow-hidden flex items…" at bounding box center [451, 248] width 769 height 401
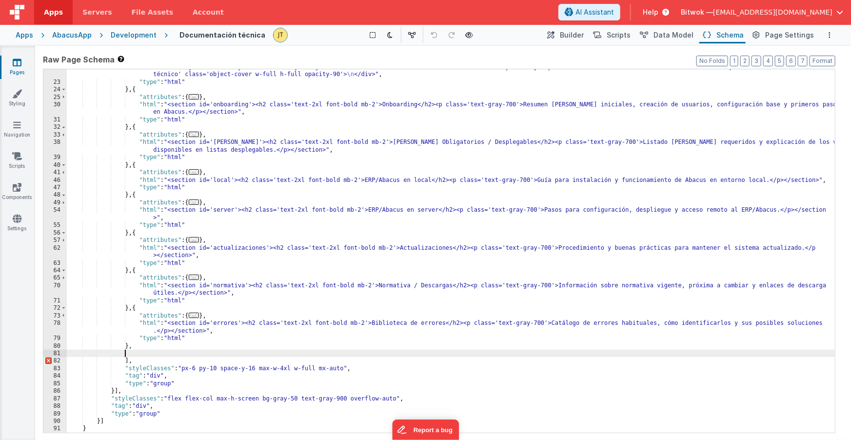
paste textarea
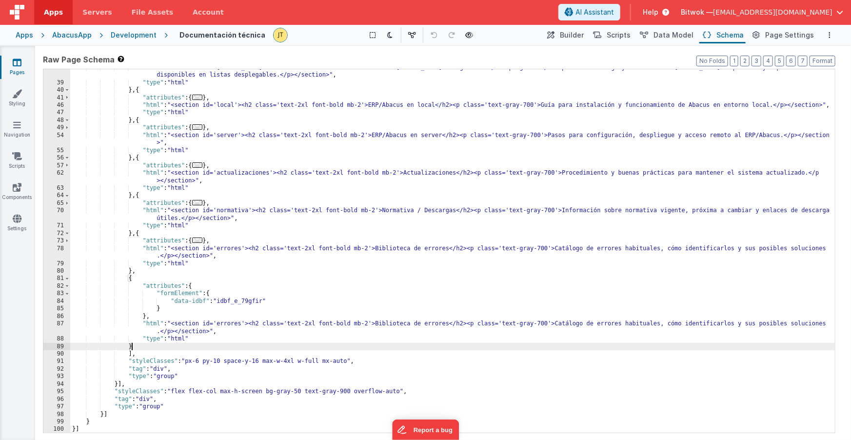
scroll to position [163, 0]
click at [188, 323] on div ""html" : "<section id='campos'><h2 class='text-2xl font-bold mb-2'>Campos Oblig…" at bounding box center [453, 257] width 766 height 386
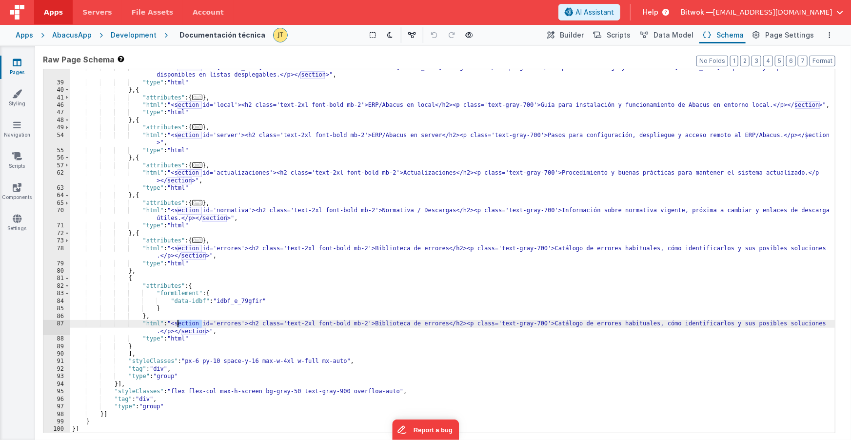
click at [188, 323] on div ""html" : "<section id='campos'><h2 class='text-2xl font-bold mb-2'>Campos Oblig…" at bounding box center [453, 257] width 766 height 386
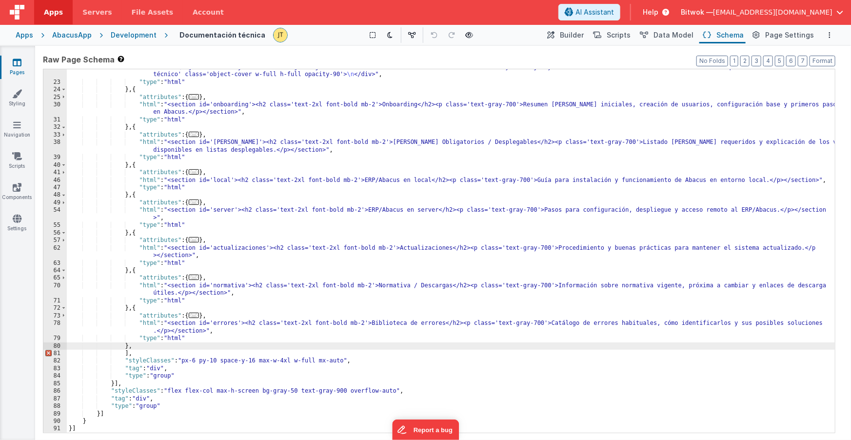
scroll to position [81, 0]
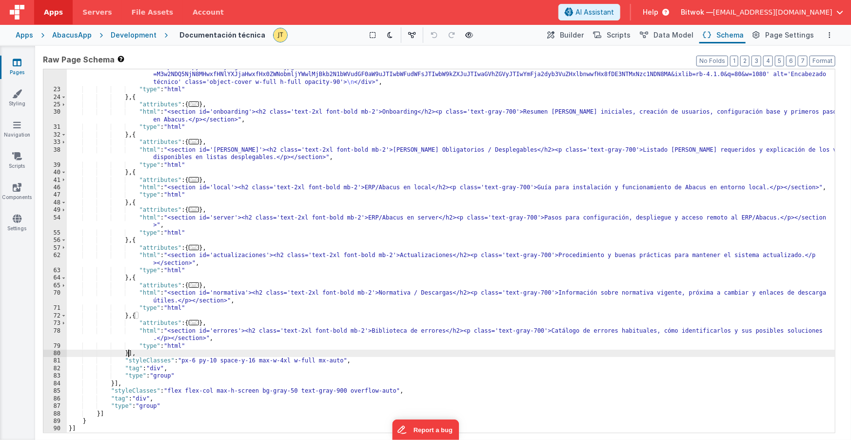
click at [132, 35] on div "Development" at bounding box center [134, 35] width 46 height 10
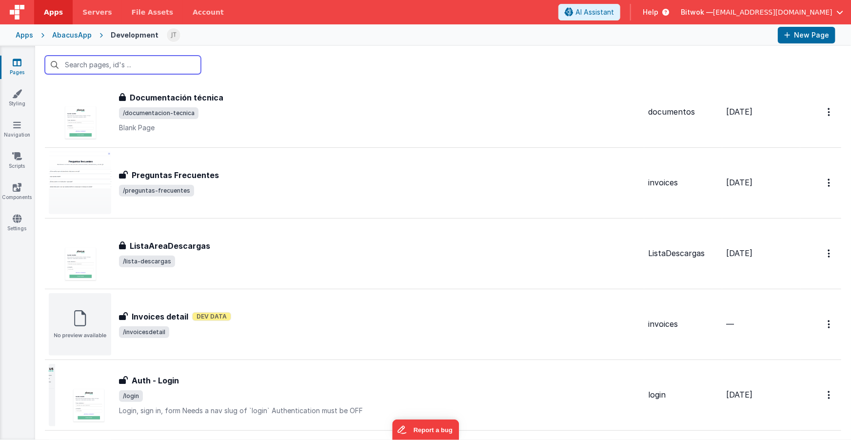
scroll to position [187, 0]
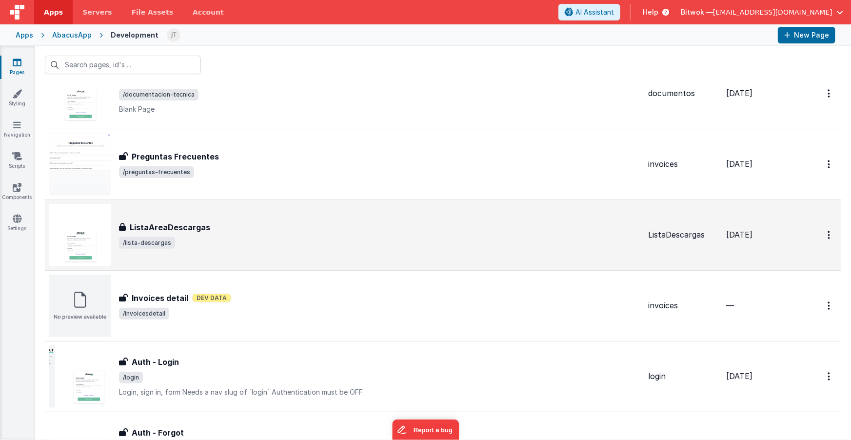
click at [213, 238] on span "/lista-descargas" at bounding box center [380, 243] width 522 height 12
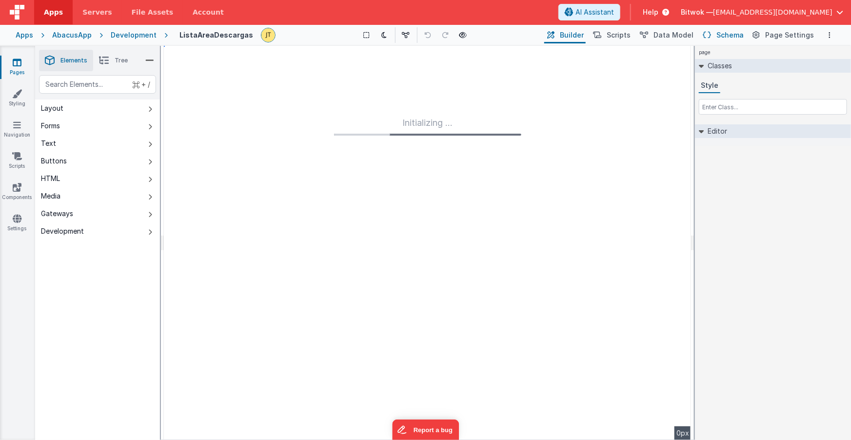
click at [726, 37] on span "Schema" at bounding box center [730, 35] width 27 height 10
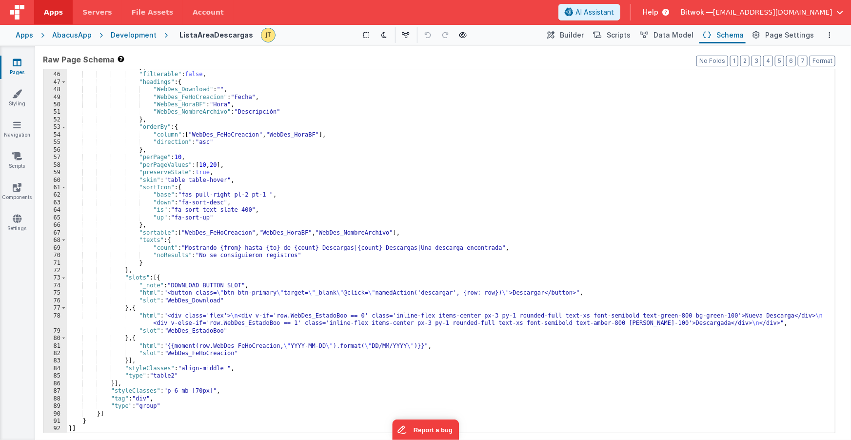
scroll to position [217, 0]
click at [198, 282] on div "} , "filterable" : false , "headings" : { "WebDes_Download" : "" , "WebDes_FeHo…" at bounding box center [451, 252] width 769 height 379
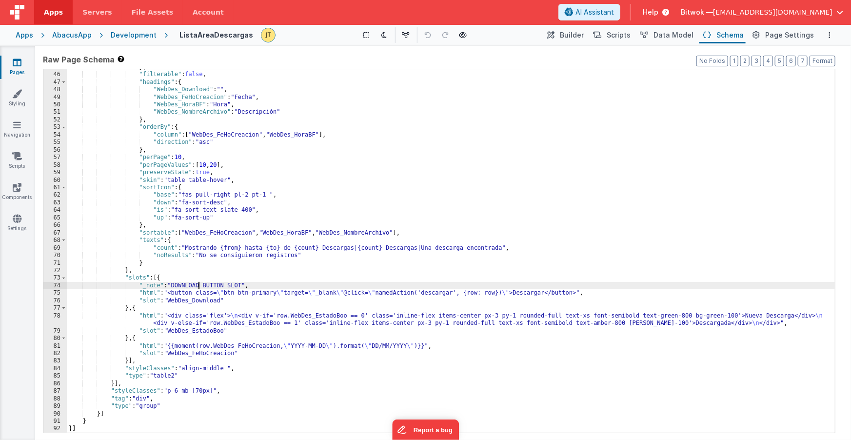
click at [198, 282] on div "} , "filterable" : false , "headings" : { "WebDes_Download" : "" , "WebDes_FeHo…" at bounding box center [451, 252] width 769 height 379
click at [191, 292] on div "} , "filterable" : false , "headings" : { "WebDes_Download" : "" , "WebDes_FeHo…" at bounding box center [451, 252] width 769 height 379
click at [190, 292] on div "} , "filterable" : false , "headings" : { "WebDes_Download" : "" , "WebDes_FeHo…" at bounding box center [451, 252] width 769 height 379
click at [359, 291] on div "} , "filterable" : false , "headings" : { "WebDes_Download" : "" , "WebDes_FeHo…" at bounding box center [451, 252] width 769 height 379
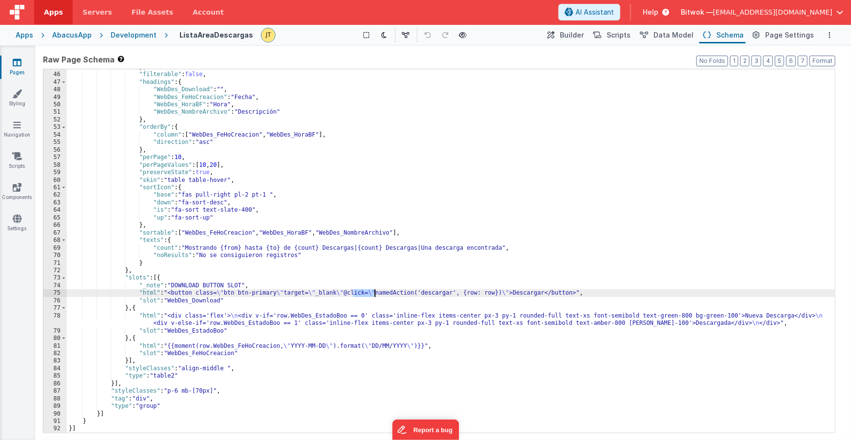
drag, startPoint x: 353, startPoint y: 294, endPoint x: 389, endPoint y: 294, distance: 36.1
click at [375, 294] on div "} , "filterable" : false , "headings" : { "WebDes_Download" : "" , "WebDes_FeHo…" at bounding box center [451, 252] width 769 height 379
click at [394, 294] on div "} , "filterable" : false , "headings" : { "WebDes_Download" : "" , "WebDes_FeHo…" at bounding box center [451, 252] width 769 height 379
click at [395, 294] on div "} , "filterable" : false , "headings" : { "WebDes_Download" : "" , "WebDes_FeHo…" at bounding box center [451, 252] width 769 height 379
click at [446, 293] on div "} , "filterable" : false , "headings" : { "WebDes_Download" : "" , "WebDes_FeHo…" at bounding box center [451, 252] width 769 height 379
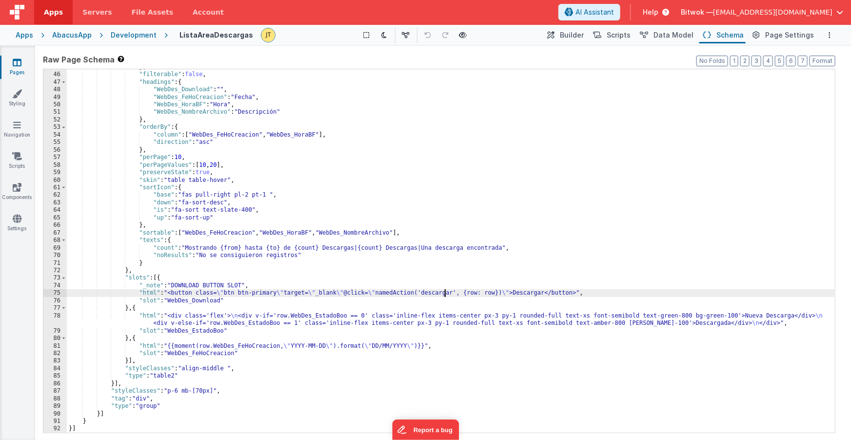
click at [446, 293] on div "} , "filterable" : false , "headings" : { "WebDes_Download" : "" , "WebDes_FeHo…" at bounding box center [451, 252] width 769 height 379
drag, startPoint x: 507, startPoint y: 292, endPoint x: 472, endPoint y: 293, distance: 35.6
click at [472, 293] on div "} , "filterable" : false , "headings" : { "WebDes_Download" : "" , "WebDes_FeHo…" at bounding box center [451, 252] width 769 height 379
click at [444, 293] on div "} , "filterable" : false , "headings" : { "WebDes_Download" : "" , "WebDes_FeHo…" at bounding box center [451, 252] width 769 height 379
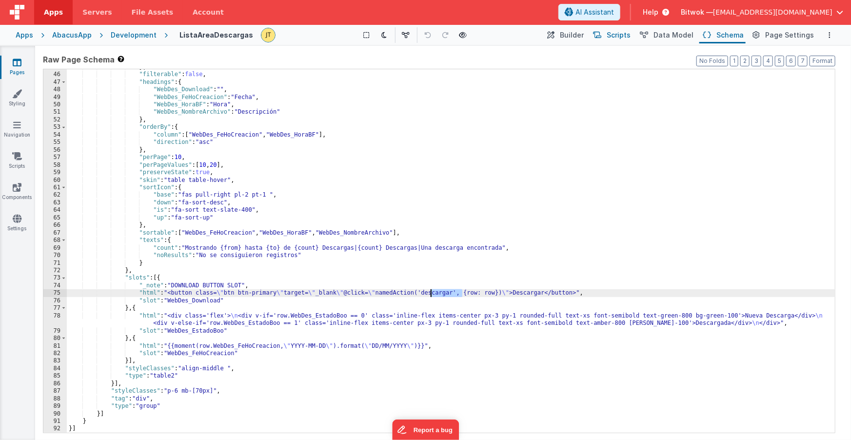
click at [616, 34] on span "Scripts" at bounding box center [619, 35] width 24 height 10
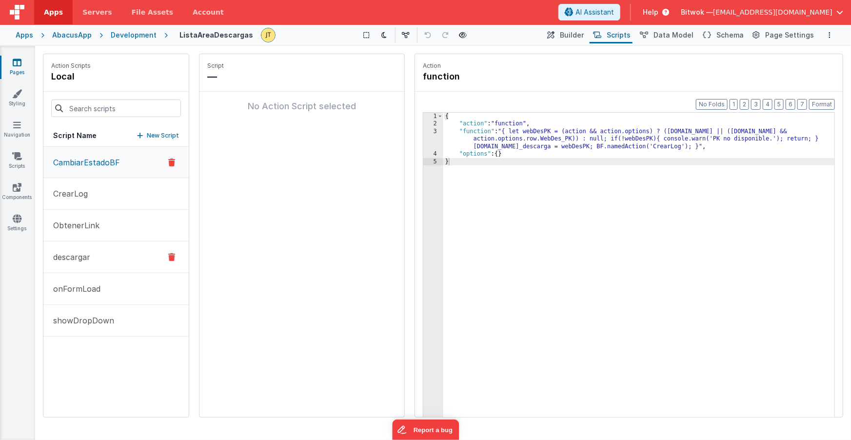
click at [75, 256] on p "descargar" at bounding box center [68, 257] width 43 height 12
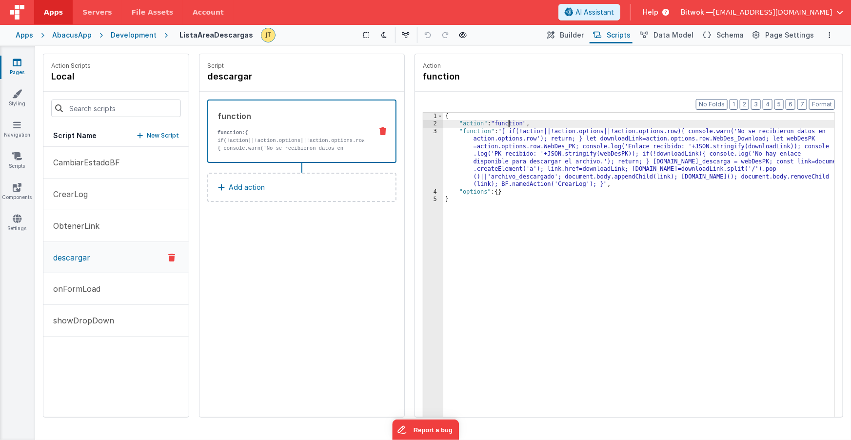
click at [510, 123] on div "{ "action" : "function" , "function" : "{ if(!action||!action.options||!action.…" at bounding box center [640, 288] width 392 height 350
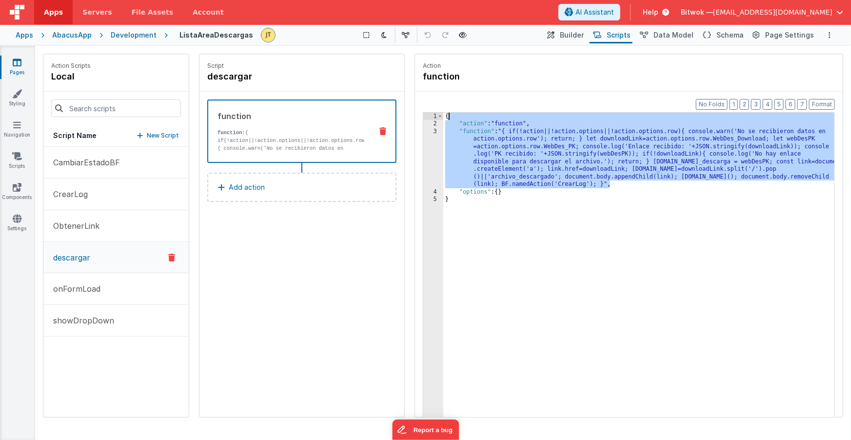
drag, startPoint x: 554, startPoint y: 173, endPoint x: 456, endPoint y: 120, distance: 110.9
click at [450, 116] on div "{ "action" : "function" , "function" : "{ if(!action||!action.options||!action.…" at bounding box center [640, 288] width 392 height 350
click at [573, 186] on div "{ "action" : "function" , "function" : "{ if(!action||!action.options||!action.…" at bounding box center [640, 288] width 392 height 350
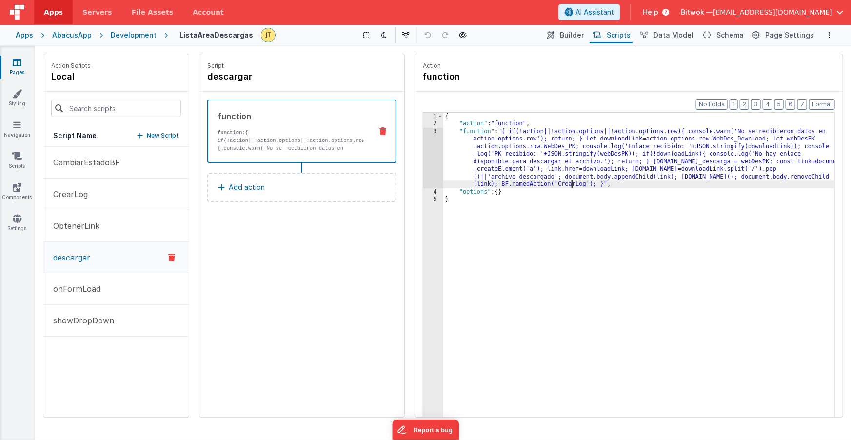
click at [573, 186] on div "{ "action" : "function" , "function" : "{ if(!action||!action.options||!action.…" at bounding box center [640, 288] width 392 height 350
click at [749, 177] on div "{ "action" : "function" , "function" : "{ if(!action||!action.options||!action.…" at bounding box center [640, 288] width 392 height 350
click at [750, 177] on div "{ "action" : "function" , "function" : "{ if(!action||!action.options||!action.…" at bounding box center [640, 288] width 392 height 350
click at [790, 177] on div "{ "action" : "function" , "function" : "{ if(!action||!action.options||!action.…" at bounding box center [640, 288] width 392 height 350
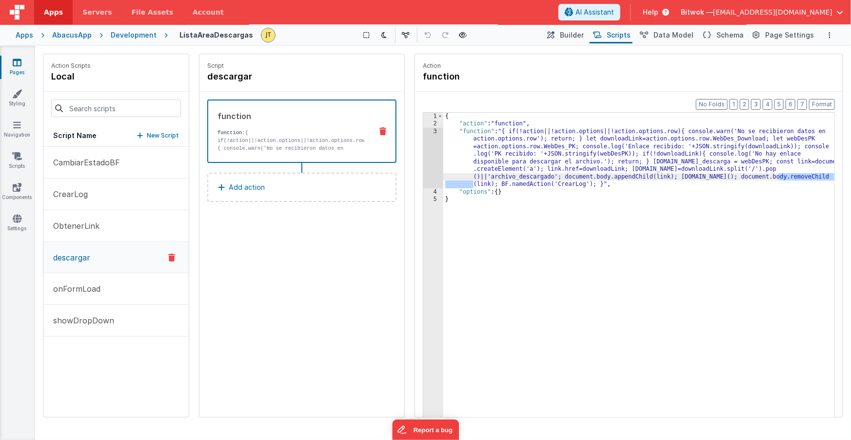
drag, startPoint x: 552, startPoint y: 83, endPoint x: 684, endPoint y: 55, distance: 134.8
click at [552, 83] on div "Action function" at bounding box center [629, 73] width 428 height 38
click at [786, 35] on span "Page Settings" at bounding box center [790, 35] width 49 height 10
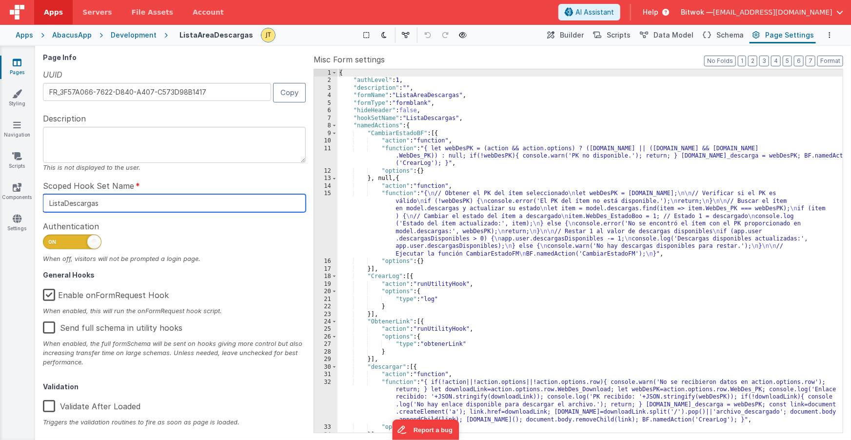
click at [78, 204] on input "ListaDescargas" at bounding box center [174, 203] width 263 height 18
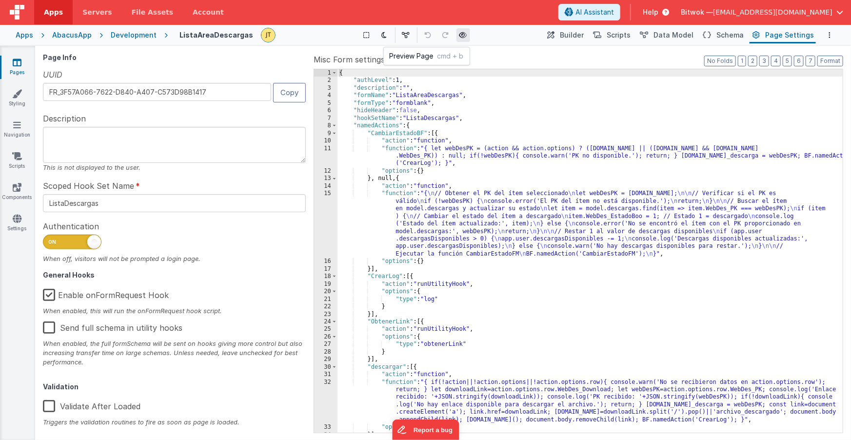
click at [466, 38] on button at bounding box center [464, 35] width 14 height 14
click at [680, 37] on span "Data Model" at bounding box center [674, 35] width 40 height 10
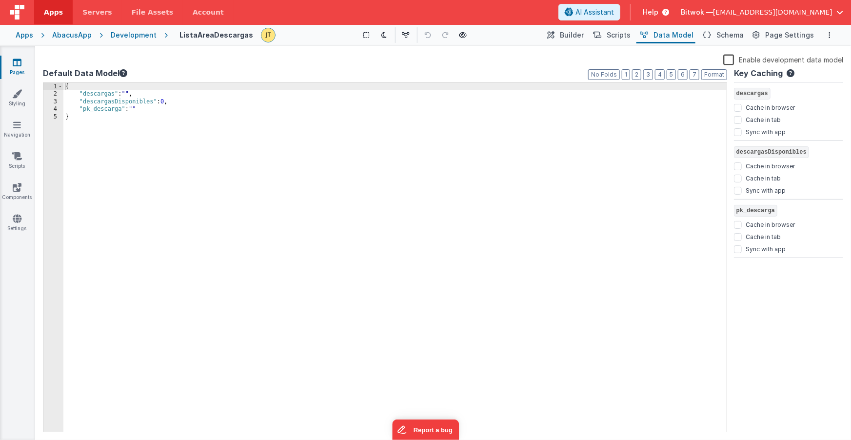
click at [98, 96] on div "{ "descargas" : "" , "descargasDisponibles" : 0 , "pk_descarga" : "" }" at bounding box center [395, 265] width 664 height 364
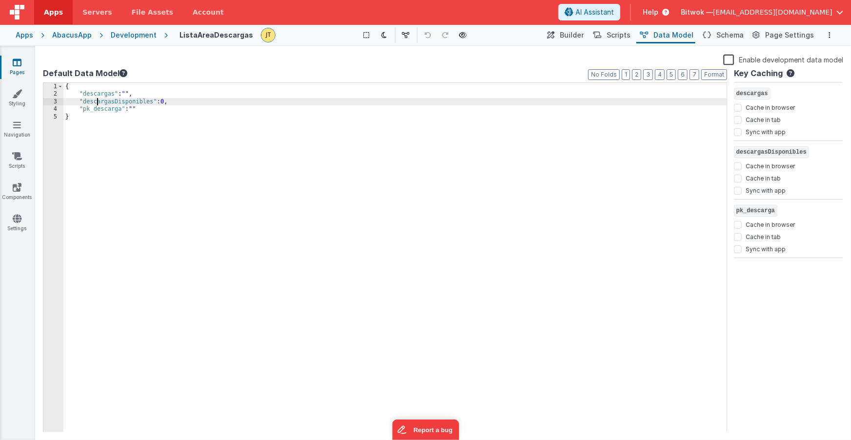
click at [96, 101] on div "{ "descargas" : "" , "descargasDisponibles" : 0 , "pk_descarga" : "" }" at bounding box center [395, 265] width 664 height 364
click at [101, 94] on div "{ "descargas" : "" , "descargasDisponibles" : 0 , "pk_descarga" : "" }" at bounding box center [395, 265] width 664 height 364
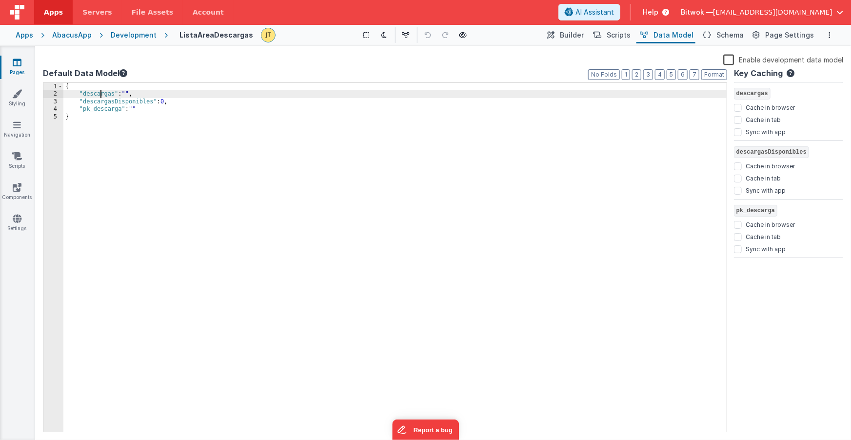
click at [101, 94] on div "{ "descargas" : "" , "descargasDisponibles" : 0 , "pk_descarga" : "" }" at bounding box center [395, 265] width 664 height 364
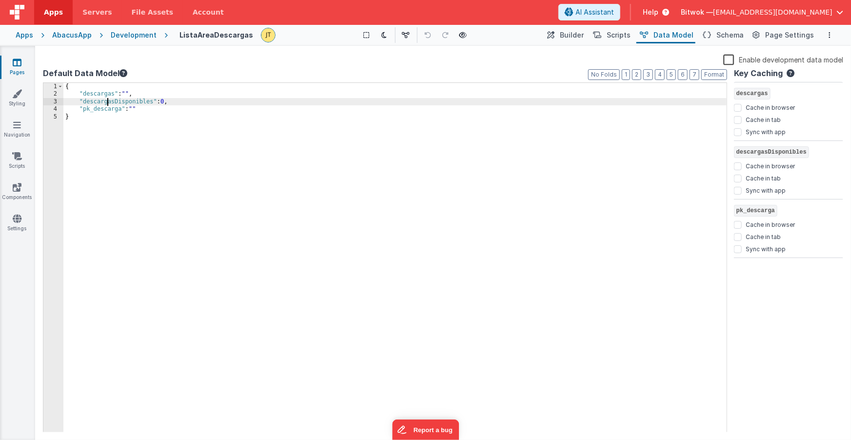
click at [106, 103] on div "{ "descargas" : "" , "descargasDisponibles" : 0 , "pk_descarga" : "" }" at bounding box center [395, 265] width 664 height 364
click at [107, 103] on div "{ "descargas" : "" , "descargasDisponibles" : 0 , "pk_descarga" : "" }" at bounding box center [395, 265] width 664 height 364
click at [106, 112] on div "{ "descargas" : "" , "descargasDisponibles" : 0 , "pk_descarga" : "" }" at bounding box center [395, 265] width 664 height 364
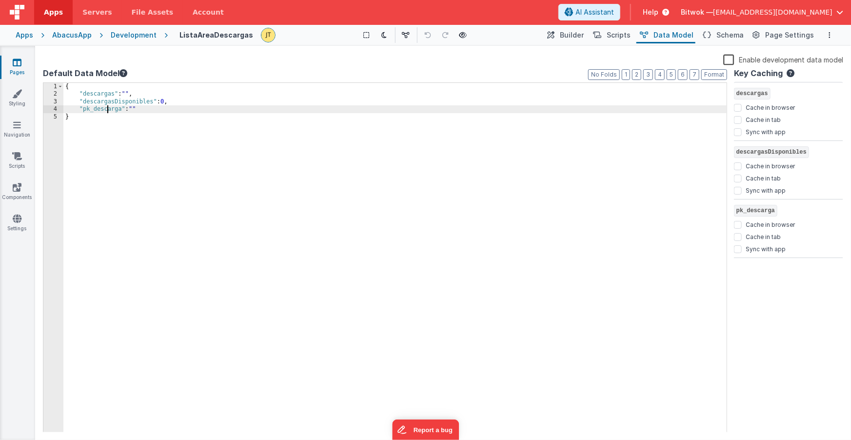
click at [106, 112] on div "{ "descargas" : "" , "descargasDisponibles" : 0 , "pk_descarga" : "" }" at bounding box center [395, 265] width 664 height 364
click at [136, 110] on div "{ "descargas" : "" , "descargasDisponibles" : 0 , "pk_descarga" : "" }" at bounding box center [395, 265] width 664 height 364
click at [628, 35] on span "Scripts" at bounding box center [619, 35] width 24 height 10
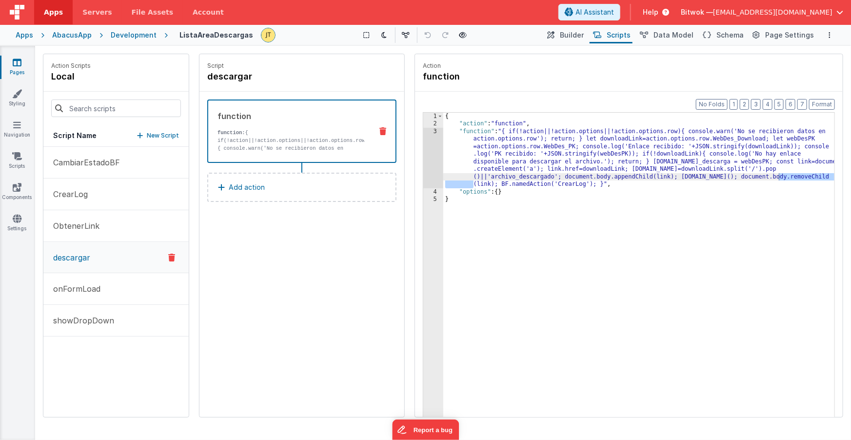
click at [569, 185] on div "{ "action" : "function" , "function" : "{ if(!action||!action.options||!action.…" at bounding box center [640, 288] width 392 height 350
click at [101, 194] on button "CrearLog" at bounding box center [115, 195] width 145 height 32
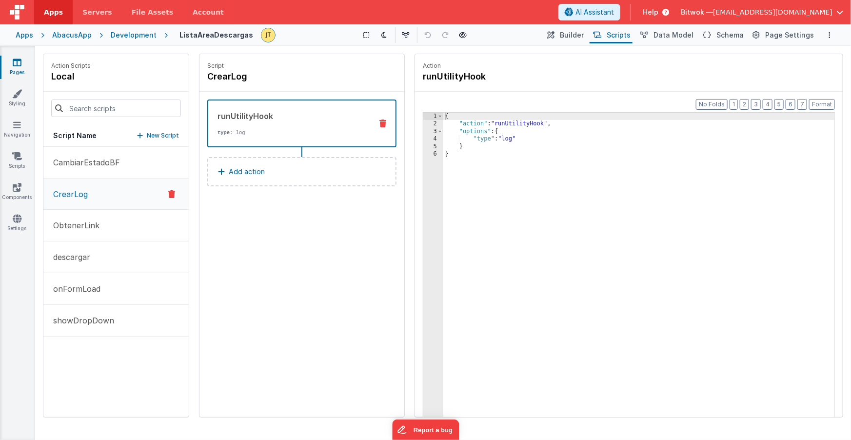
click at [520, 123] on div "{ "action" : "runUtilityHook" , "options" : { "type" : "log" } }" at bounding box center [640, 288] width 392 height 350
click at [519, 123] on div "{ "action" : "runUtilityHook" , "options" : { "type" : "log" } }" at bounding box center [640, 288] width 392 height 350
click at [475, 132] on div "{ "action" : "runUtilityHook" , "options" : { "type" : "log" } }" at bounding box center [640, 288] width 392 height 350
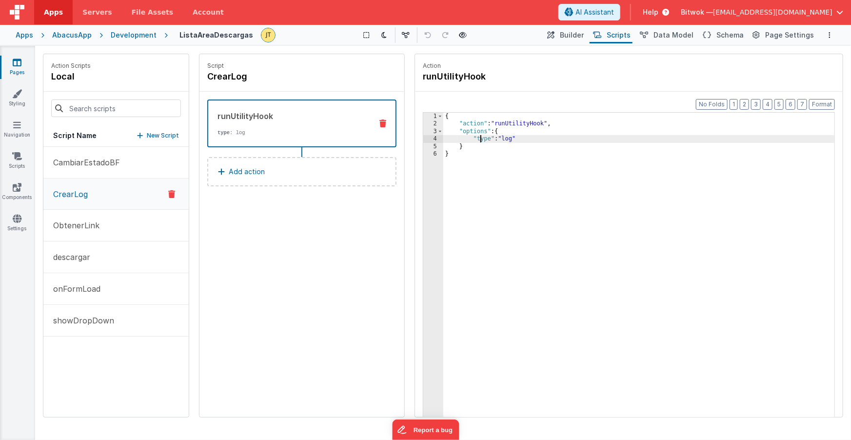
click at [482, 141] on div "{ "action" : "runUtilityHook" , "options" : { "type" : "log" } }" at bounding box center [640, 288] width 392 height 350
click at [509, 140] on div "{ "action" : "runUtilityHook" , "options" : { "type" : "log" } }" at bounding box center [640, 288] width 392 height 350
click at [510, 140] on div "{ "action" : "runUtilityHook" , "options" : { "type" : "log" } }" at bounding box center [639, 280] width 391 height 335
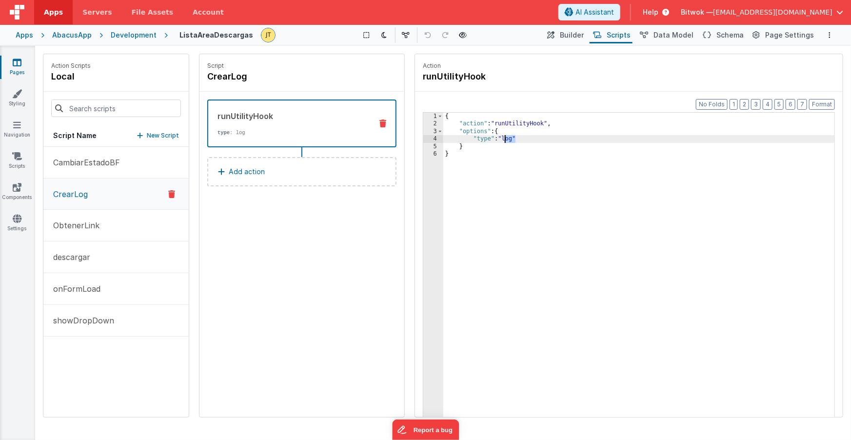
click at [510, 140] on div "{ "action" : "runUtilityHook" , "options" : { "type" : "log" } }" at bounding box center [640, 288] width 392 height 350
click at [78, 291] on p "onFormLoad" at bounding box center [73, 289] width 53 height 12
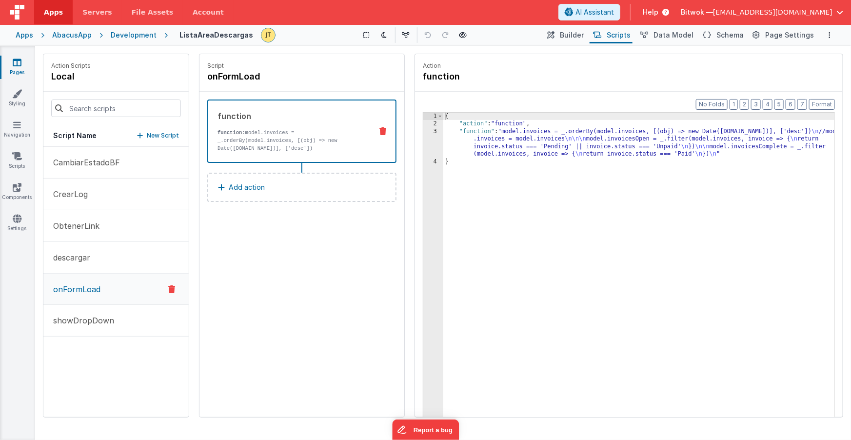
click at [536, 130] on div "{ "action" : "function" , "function" : "model.invoices = _.orderBy(model.invoic…" at bounding box center [640, 288] width 392 height 350
click at [512, 123] on div "{ "action" : "function" , "function" : "model.invoices = _.orderBy(model.invoic…" at bounding box center [640, 288] width 392 height 350
click at [535, 131] on div "{ "action" : "function" , "function" : "model.invoices = _.orderBy(model.invoic…" at bounding box center [640, 288] width 392 height 350
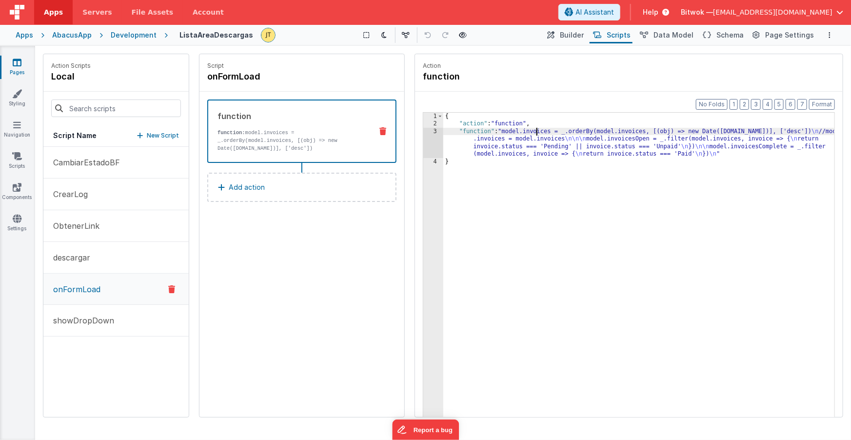
click at [535, 131] on div "{ "action" : "function" , "function" : "model.invoices = _.orderBy(model.invoic…" at bounding box center [640, 288] width 392 height 350
click at [727, 38] on span "Schema" at bounding box center [730, 35] width 27 height 10
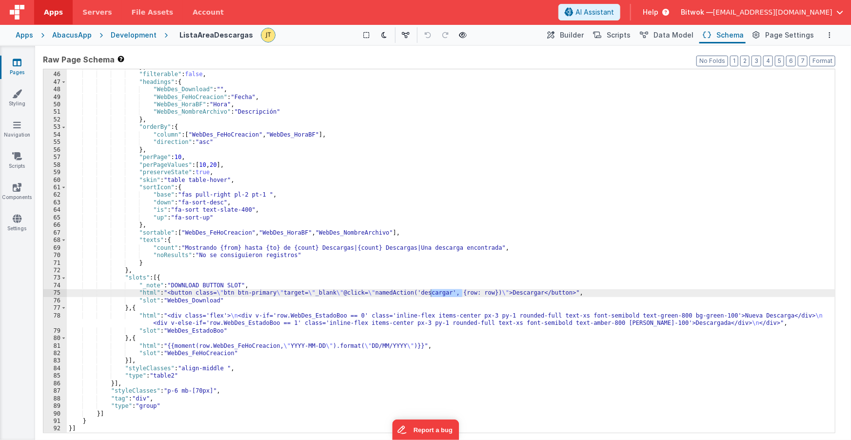
click at [406, 291] on div "} , "filterable" : false , "headings" : { "WebDes_Download" : "" , "WebDes_FeHo…" at bounding box center [451, 252] width 769 height 379
click at [627, 31] on span "Scripts" at bounding box center [619, 35] width 24 height 10
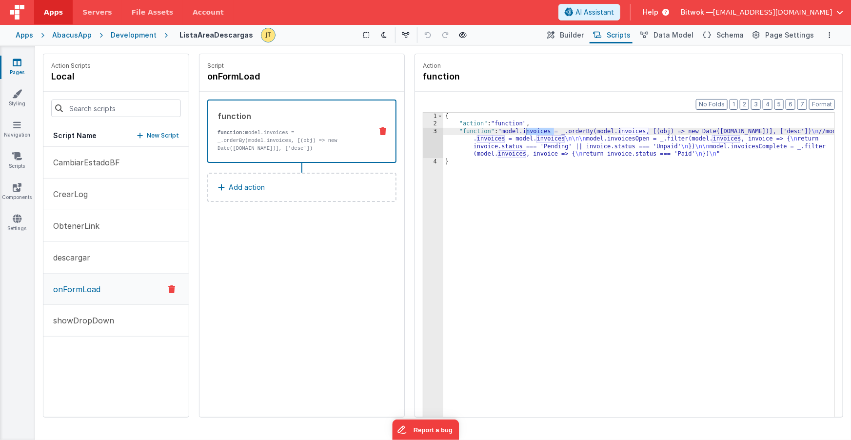
drag, startPoint x: 713, startPoint y: 32, endPoint x: 673, endPoint y: 47, distance: 42.6
click at [711, 32] on icon at bounding box center [707, 35] width 8 height 10
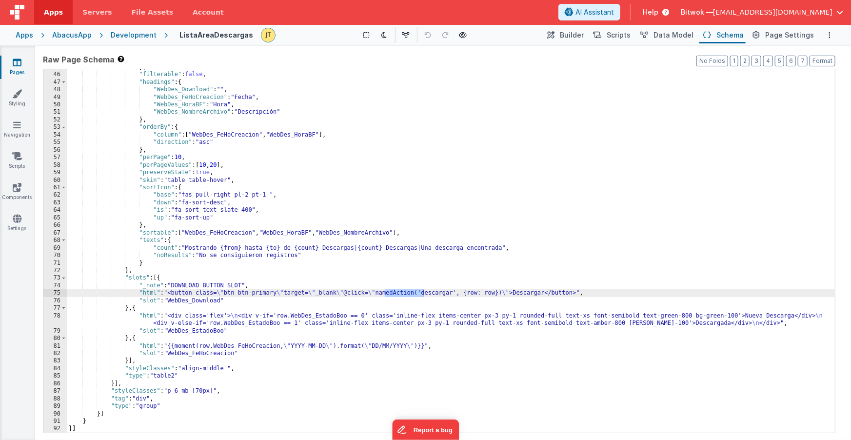
click at [395, 294] on div "} , "filterable" : false , "headings" : { "WebDes_Download" : "" , "WebDes_FeHo…" at bounding box center [451, 252] width 769 height 379
click at [394, 294] on div "} , "filterable" : false , "headings" : { "WebDes_Download" : "" , "WebDes_FeHo…" at bounding box center [451, 252] width 769 height 379
click at [444, 292] on div "} , "filterable" : false , "headings" : { "WebDes_Download" : "" , "WebDes_FeHo…" at bounding box center [451, 252] width 769 height 379
drag, startPoint x: 478, startPoint y: 293, endPoint x: 507, endPoint y: 291, distance: 28.8
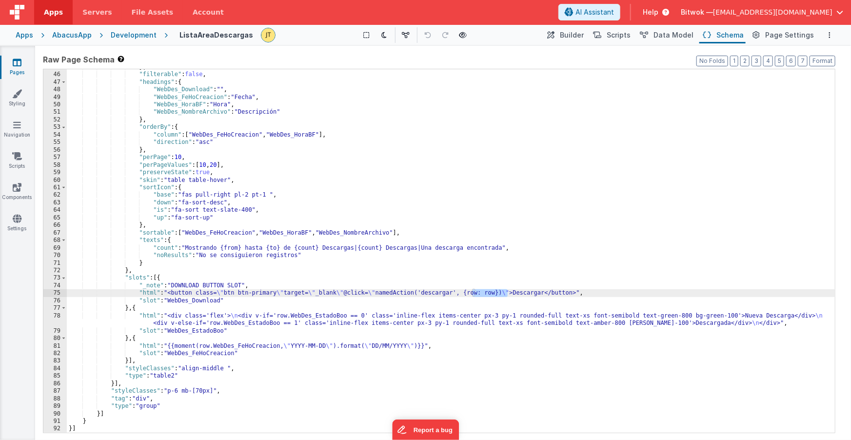
click at [507, 291] on div "} , "filterable" : false , "headings" : { "WebDes_Download" : "" , "WebDes_FeHo…" at bounding box center [451, 252] width 769 height 379
click at [787, 34] on span "Page Settings" at bounding box center [790, 35] width 49 height 10
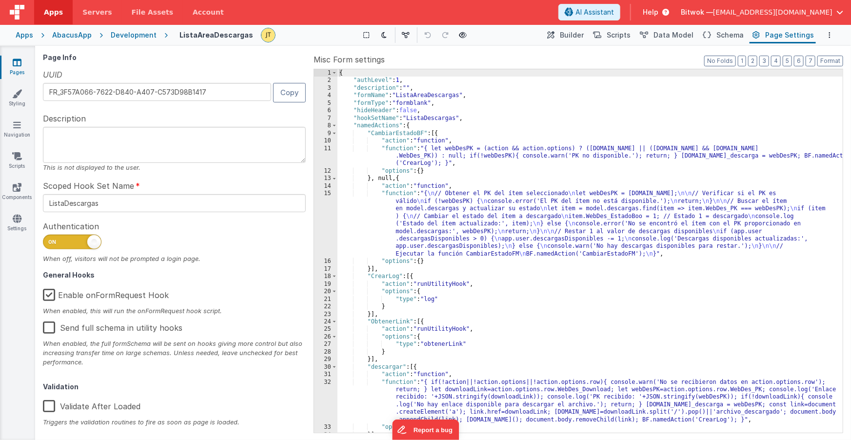
click at [177, 147] on textarea at bounding box center [174, 145] width 263 height 36
drag, startPoint x: 89, startPoint y: 185, endPoint x: 74, endPoint y: 187, distance: 14.8
click at [89, 185] on span "Scoped Hook Set Name" at bounding box center [88, 186] width 91 height 12
click at [100, 206] on input "ListaDescargas" at bounding box center [174, 203] width 263 height 18
click at [140, 235] on div at bounding box center [174, 245] width 263 height 20
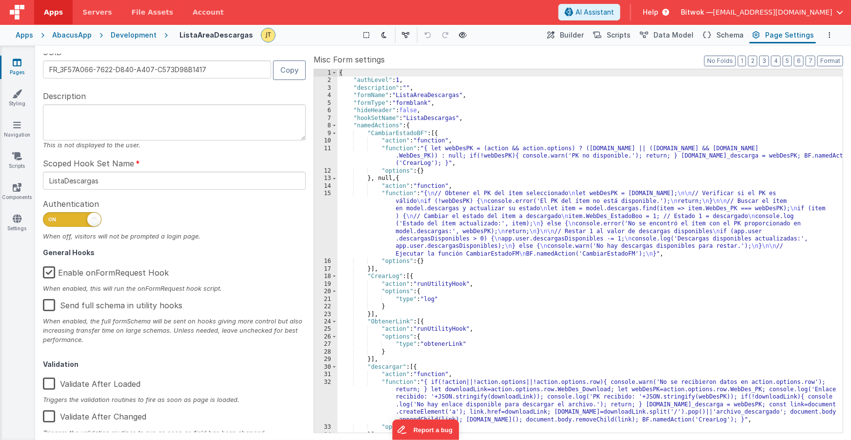
scroll to position [35, 0]
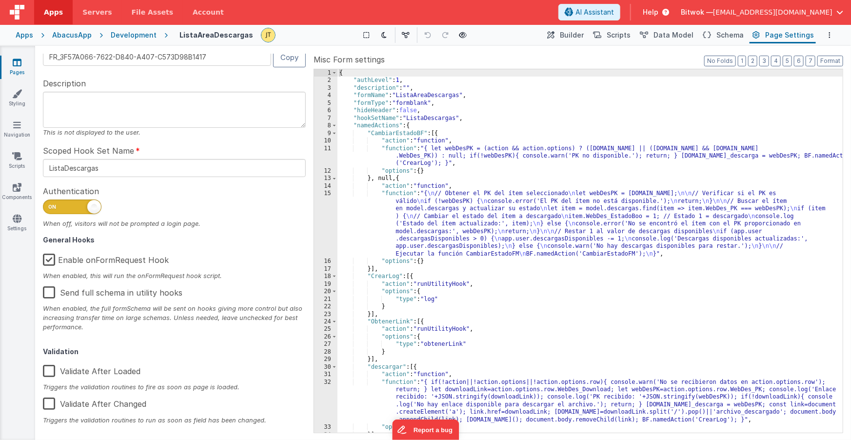
click at [71, 259] on label "Enable onFormRequest Hook" at bounding box center [106, 258] width 126 height 21
click at [0, 0] on input "Enable onFormRequest Hook" at bounding box center [0, 0] width 0 height 0
click at [50, 260] on label "Enable onFormRequest Hook" at bounding box center [107, 258] width 128 height 21
click at [0, 0] on input "Enable onFormRequest Hook" at bounding box center [0, 0] width 0 height 0
click at [657, 36] on button "Data Model" at bounding box center [666, 35] width 59 height 17
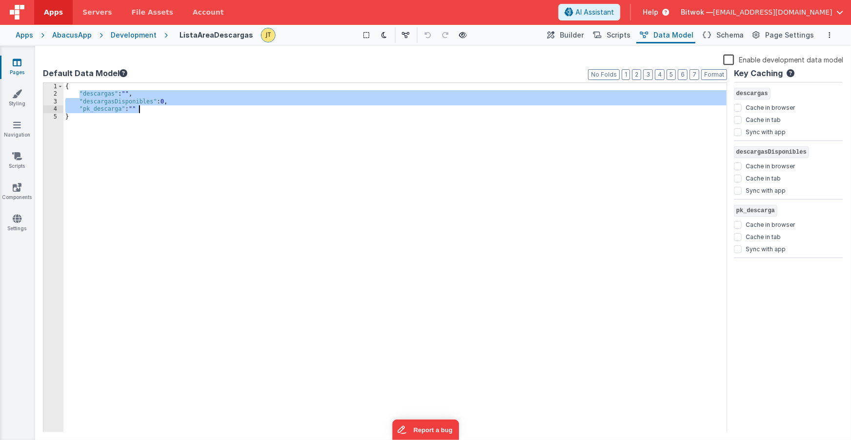
drag, startPoint x: 81, startPoint y: 96, endPoint x: 146, endPoint y: 109, distance: 66.2
click at [146, 110] on div "{ "descargas" : "" , "descargasDisponibles" : 0 , "pk_descarga" : "" }" at bounding box center [395, 265] width 664 height 364
click at [779, 35] on span "Page Settings" at bounding box center [790, 35] width 49 height 10
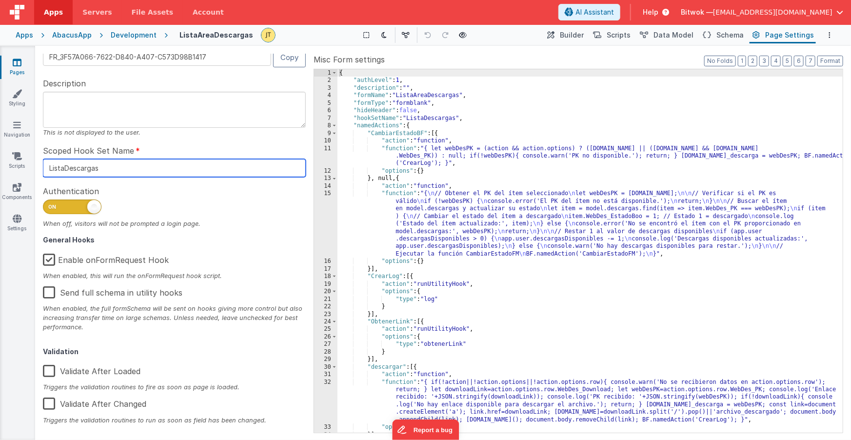
click at [95, 170] on input "ListaDescargas" at bounding box center [174, 168] width 263 height 18
drag, startPoint x: 90, startPoint y: 12, endPoint x: 108, endPoint y: 15, distance: 18.8
click at [90, 12] on span "Servers" at bounding box center [96, 12] width 29 height 10
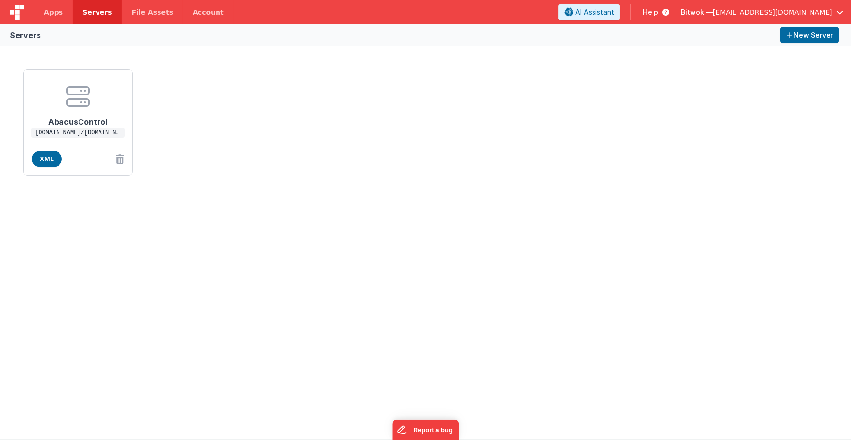
click at [220, 166] on div "AbacusControl 4yt4c3i6n7tndqe6732fsbgxhq0gsaim.lambda-url.us-west-1.on.aws/abac…" at bounding box center [426, 122] width 812 height 114
click at [51, 10] on span "Apps" at bounding box center [53, 12] width 19 height 10
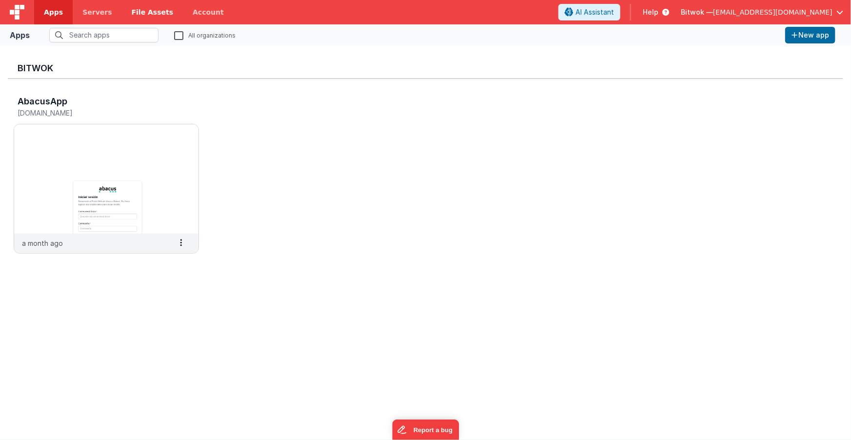
click at [150, 13] on span "File Assets" at bounding box center [153, 12] width 42 height 10
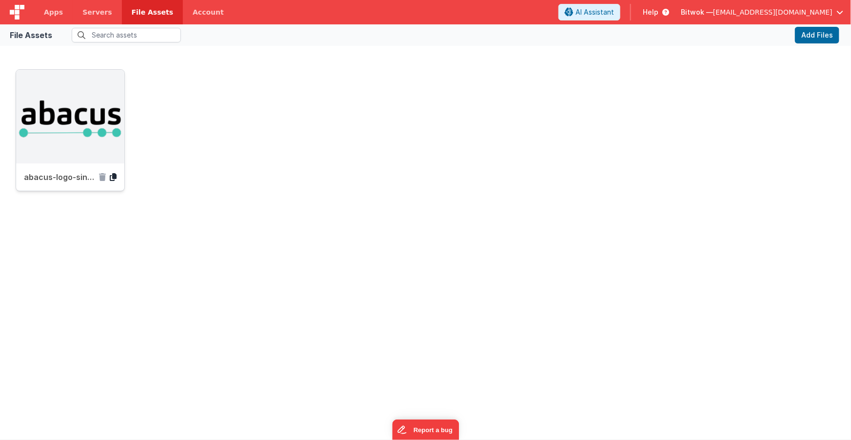
click at [116, 178] on icon at bounding box center [113, 177] width 7 height 8
click at [46, 17] on link "Apps" at bounding box center [53, 12] width 39 height 24
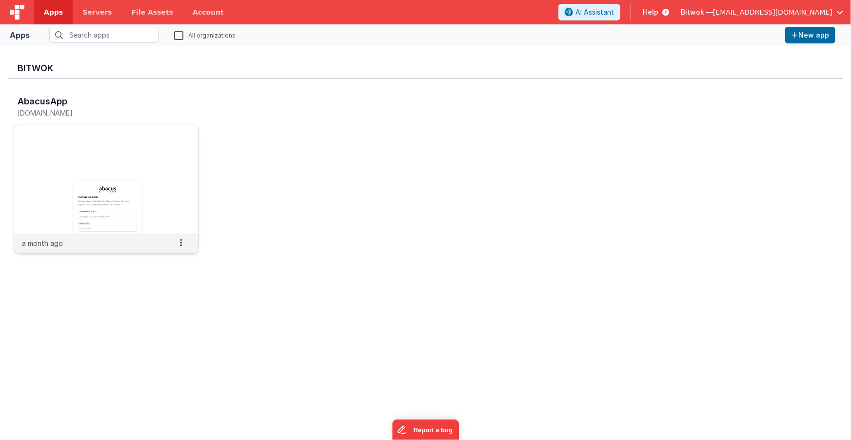
click at [138, 182] on img at bounding box center [106, 178] width 184 height 109
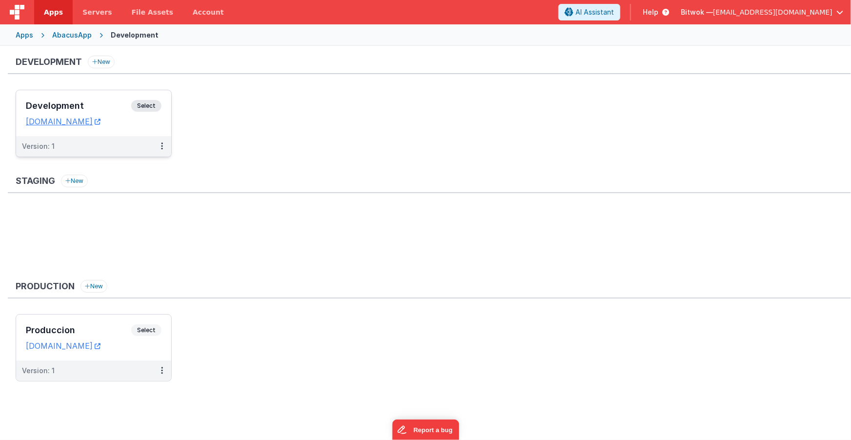
click at [106, 99] on div "Development Select URLs abacus.clientportal.cloud" at bounding box center [93, 113] width 155 height 46
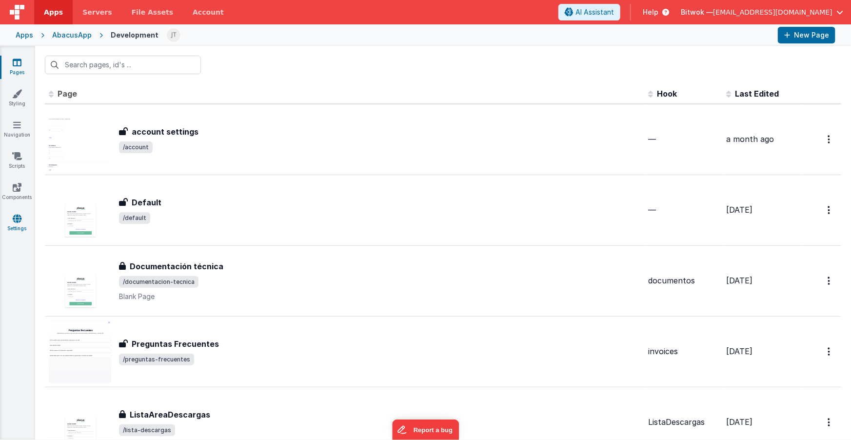
click at [14, 221] on icon at bounding box center [17, 219] width 9 height 10
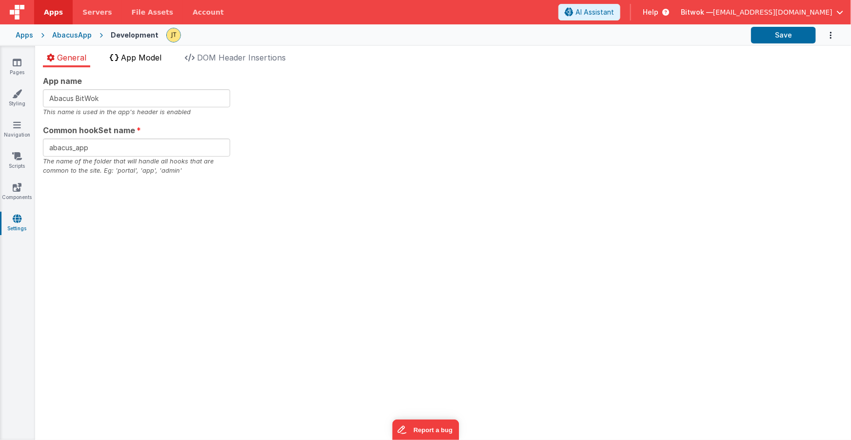
click at [134, 59] on span "App Model" at bounding box center [141, 58] width 40 height 10
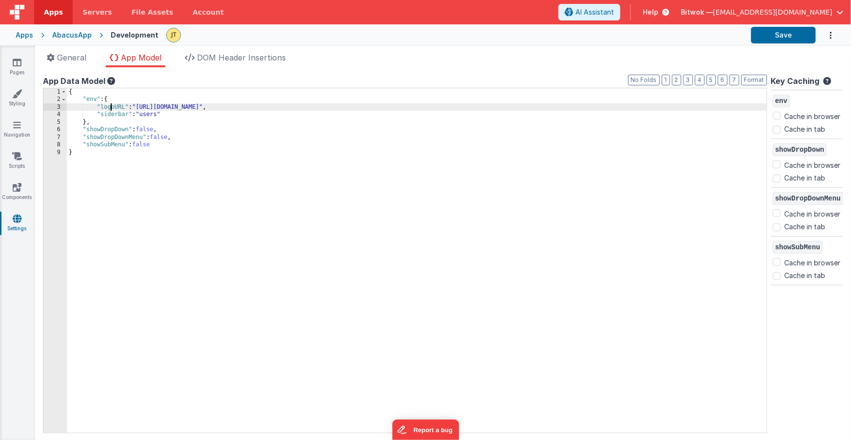
click at [111, 107] on div "{ "env" : { "logoURL" : "https://5t61ut5p19.ucarecd.net/1b94d728-df88-47f4-bc14…" at bounding box center [417, 268] width 700 height 360
drag, startPoint x: 140, startPoint y: 107, endPoint x: 379, endPoint y: 107, distance: 238.6
click at [379, 107] on div "{ "env" : { "logoURL" : "https://5t61ut5p19.ucarecd.net/1b94d728-df88-47f4-bc14…" at bounding box center [417, 268] width 700 height 360
click at [63, 58] on span "General" at bounding box center [71, 58] width 29 height 10
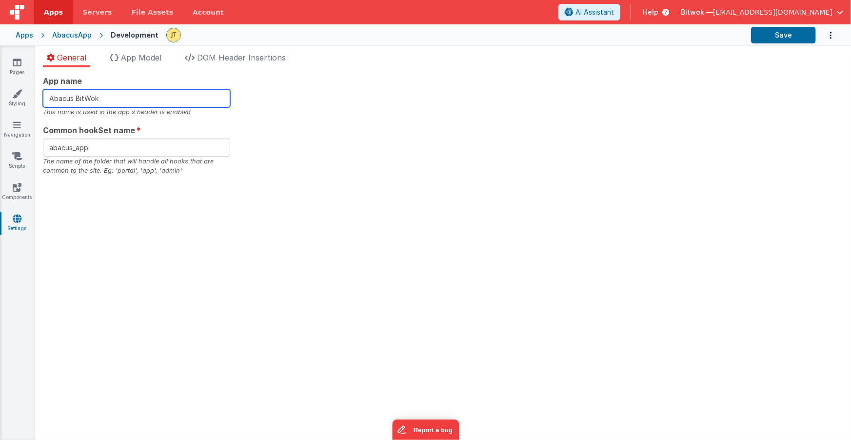
drag, startPoint x: 114, startPoint y: 98, endPoint x: 42, endPoint y: 97, distance: 72.2
click at [42, 97] on div "App name Abacus BitWok This name is used in the app's header is enabled Common …" at bounding box center [443, 253] width 816 height 373
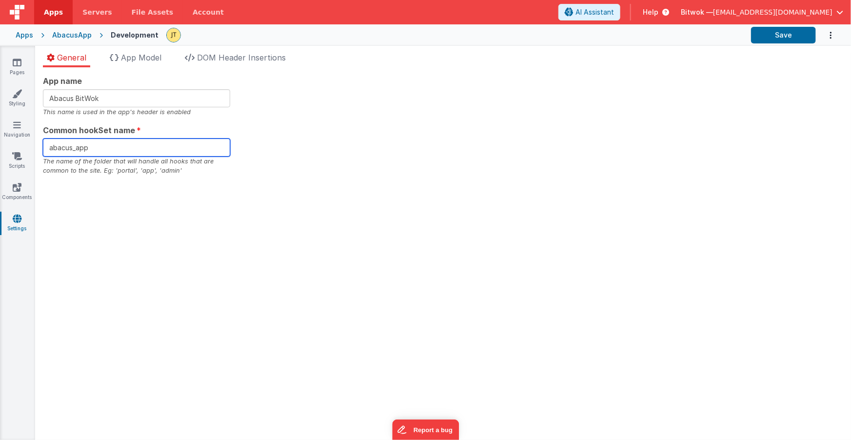
click at [66, 149] on input "abacus_app" at bounding box center [136, 148] width 187 height 18
click at [148, 62] on li "App Model" at bounding box center [136, 60] width 60 height 16
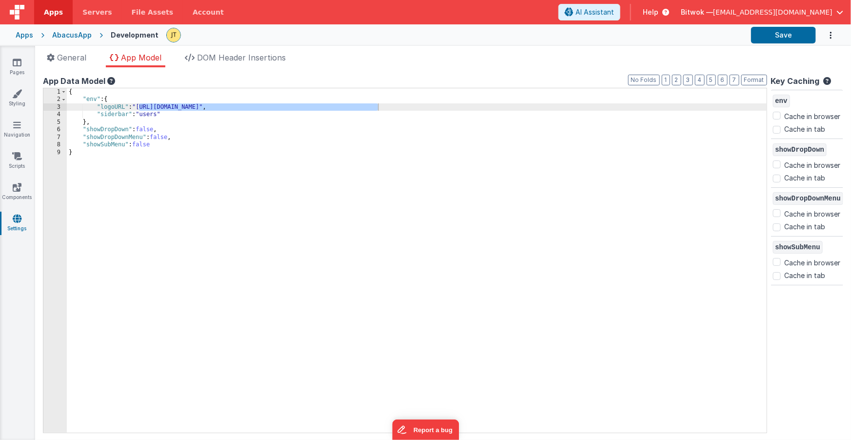
click at [116, 108] on div "{ "env" : { "logoURL" : "https://5t61ut5p19.ucarecd.net/1b94d728-df88-47f4-bc14…" at bounding box center [417, 268] width 700 height 360
click at [115, 115] on div "{ "env" : { "logoURL" : "https://5t61ut5p19.ucarecd.net/1b94d728-df88-47f4-bc14…" at bounding box center [417, 268] width 700 height 360
click at [106, 129] on div "{ "env" : { "logoURL" : "https://5t61ut5p19.ucarecd.net/1b94d728-df88-47f4-bc14…" at bounding box center [417, 268] width 700 height 360
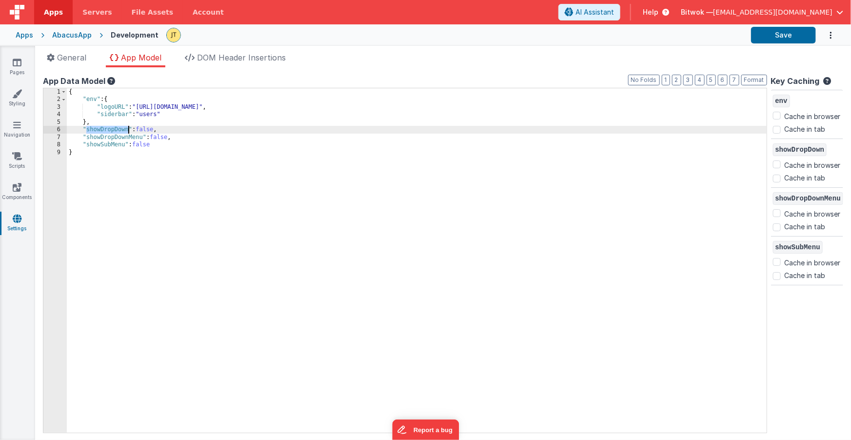
click at [106, 129] on div "{ "env" : { "logoURL" : "https://5t61ut5p19.ucarecd.net/1b94d728-df88-47f4-bc14…" at bounding box center [417, 268] width 700 height 360
click at [239, 59] on span "DOM Header Insertions" at bounding box center [241, 58] width 89 height 10
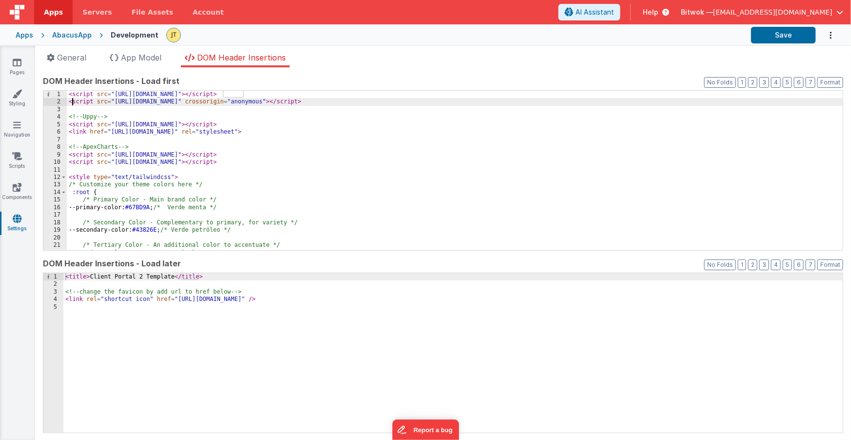
click at [74, 101] on div "< script src = "https://cdn.tailwindcss.com" > </ script > < script src = "http…" at bounding box center [455, 178] width 777 height 175
click at [168, 94] on div "< script src = "https://cdn.tailwindcss.com" > </ script > < script src = "http…" at bounding box center [455, 178] width 777 height 175
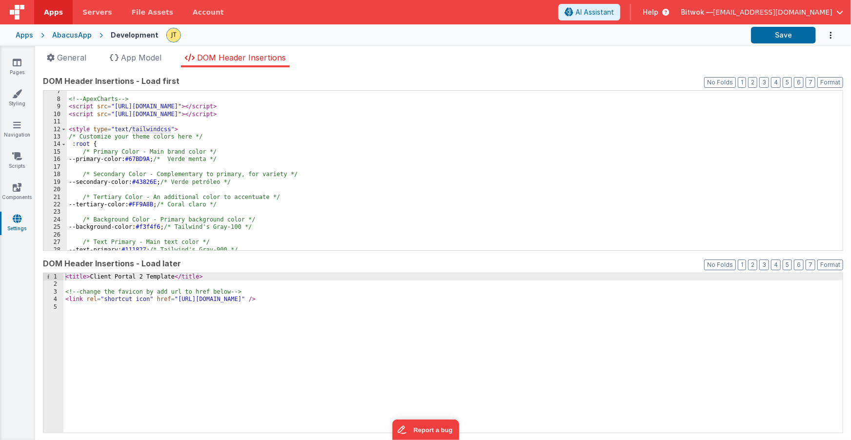
scroll to position [49, 0]
click at [236, 114] on div "<!-- ApexCharts --> < script src = "https://cdn.jsdelivr.net/npm/apexcharts" > …" at bounding box center [455, 174] width 777 height 175
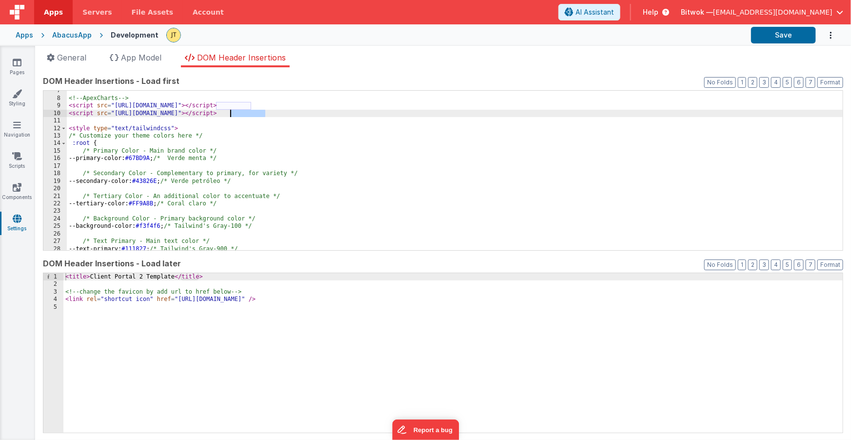
click at [235, 113] on div "<!-- ApexCharts --> < script src = "https://cdn.jsdelivr.net/npm/apexcharts" > …" at bounding box center [455, 174] width 777 height 175
click at [232, 105] on div "<!-- ApexCharts --> < script src = "https://cdn.jsdelivr.net/npm/apexcharts" > …" at bounding box center [455, 174] width 777 height 175
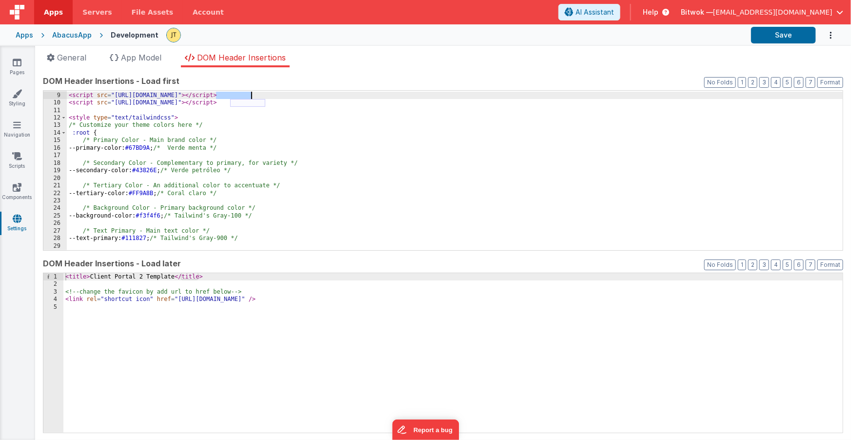
scroll to position [59, 0]
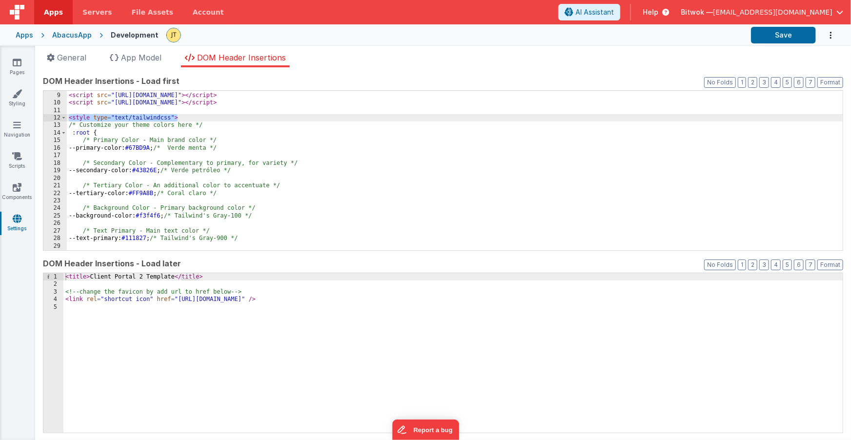
drag, startPoint x: 195, startPoint y: 120, endPoint x: 52, endPoint y: 119, distance: 143.0
click at [52, 119] on div "8 9 10 11 12 13 14 15 16 17 18 19 20 21 22 23 24 25 26 27 28 29 30 31 <!-- Apex…" at bounding box center [443, 170] width 801 height 161
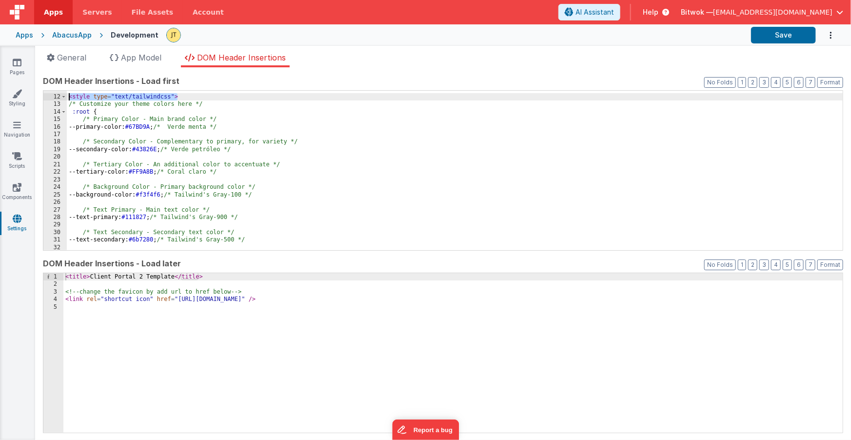
scroll to position [73, 0]
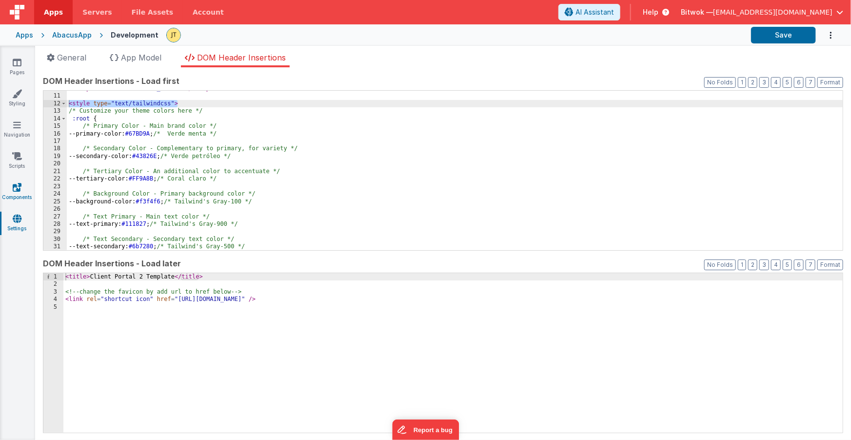
click at [14, 191] on icon at bounding box center [17, 187] width 9 height 10
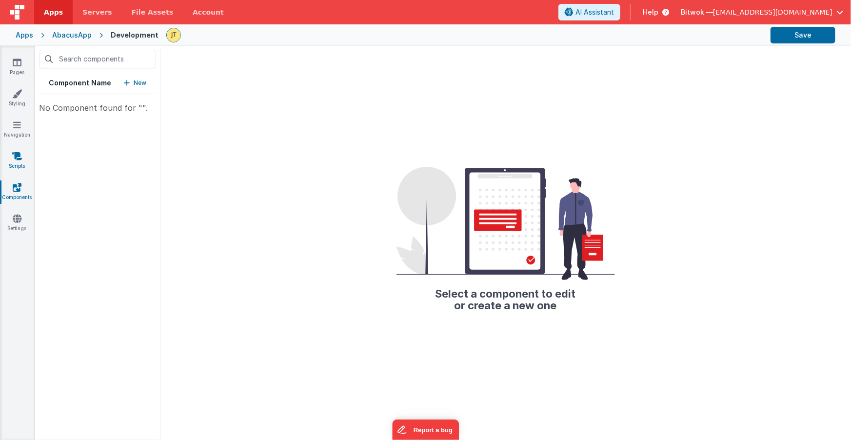
click at [17, 156] on icon at bounding box center [17, 156] width 10 height 10
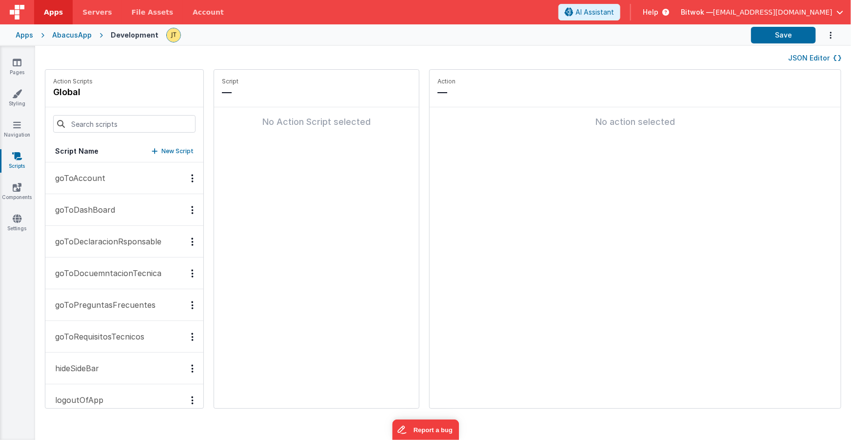
click at [80, 175] on p "goToAccount" at bounding box center [77, 178] width 56 height 12
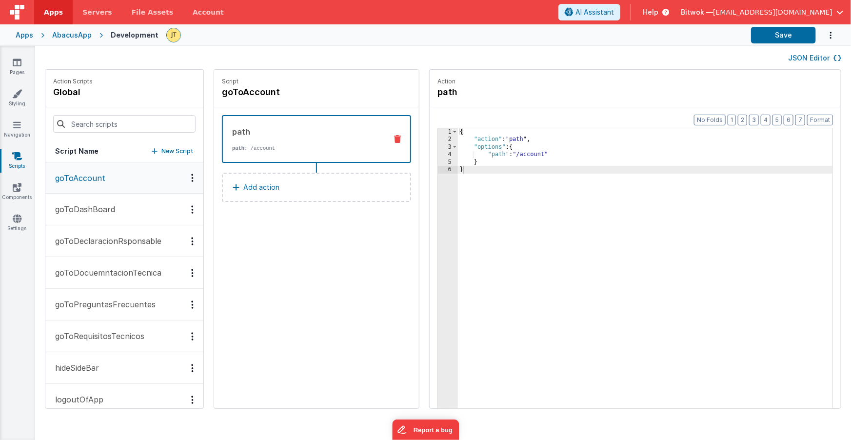
click at [101, 210] on p "goToDashBoard" at bounding box center [82, 209] width 66 height 12
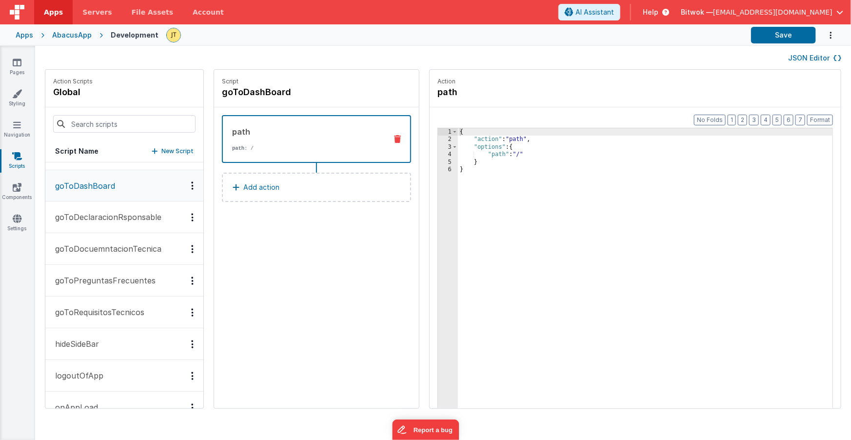
scroll to position [34, 0]
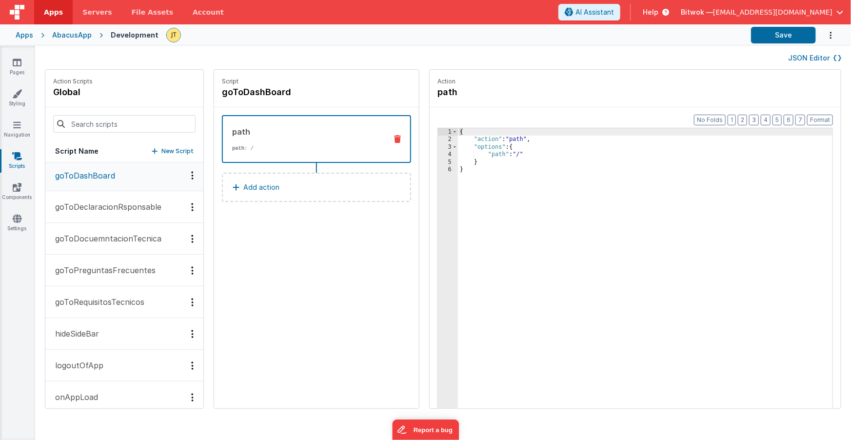
click at [98, 208] on p "goToDeclaracionRsponsable" at bounding box center [105, 207] width 112 height 12
click at [469, 140] on div "{ "action" : "path" , "options" : { "path" : "/declaracion-responsable" } }" at bounding box center [658, 290] width 401 height 325
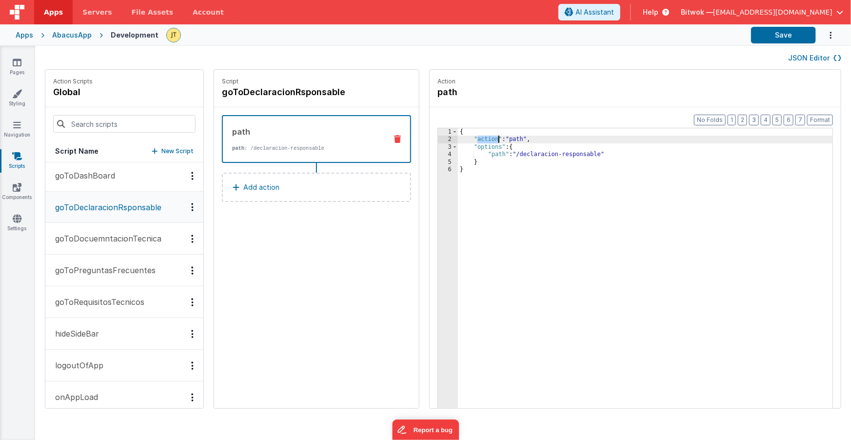
click at [469, 140] on div "{ "action" : "path" , "options" : { "path" : "/declaracion-responsable" } }" at bounding box center [658, 290] width 401 height 325
click at [492, 139] on div "{ "action" : "path" , "options" : { "path" : "/declaracion-responsable" } }" at bounding box center [658, 290] width 401 height 325
click at [492, 140] on div "{ "action" : "path" , "options" : { "path" : "/declaracion-responsable" } }" at bounding box center [658, 290] width 401 height 325
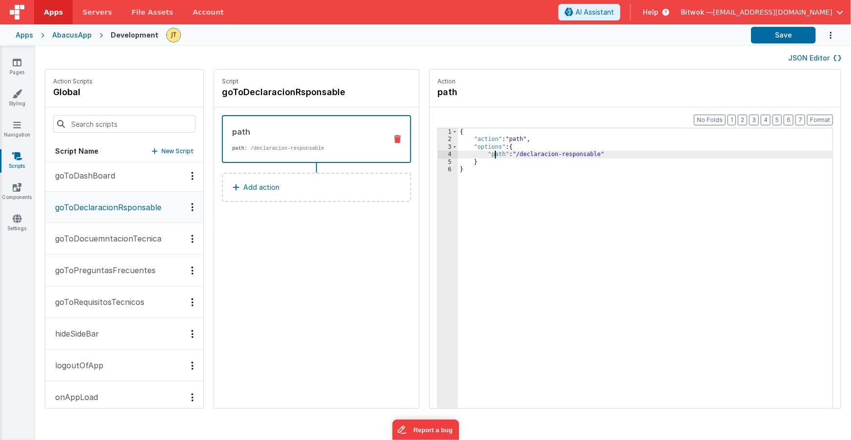
click at [470, 154] on div "{ "action" : "path" , "options" : { "path" : "/declaracion-responsable" } }" at bounding box center [658, 290] width 401 height 325
click at [472, 157] on div "{ "action" : "path" , "options" : { "path" : "/declaracion-responsable" } }" at bounding box center [658, 290] width 401 height 325
drag, startPoint x: 495, startPoint y: 156, endPoint x: 559, endPoint y: 151, distance: 63.6
click at [577, 153] on div "{ "action" : "path" , "options" : { "path" : "/declaracion-responsable" } }" at bounding box center [658, 290] width 401 height 325
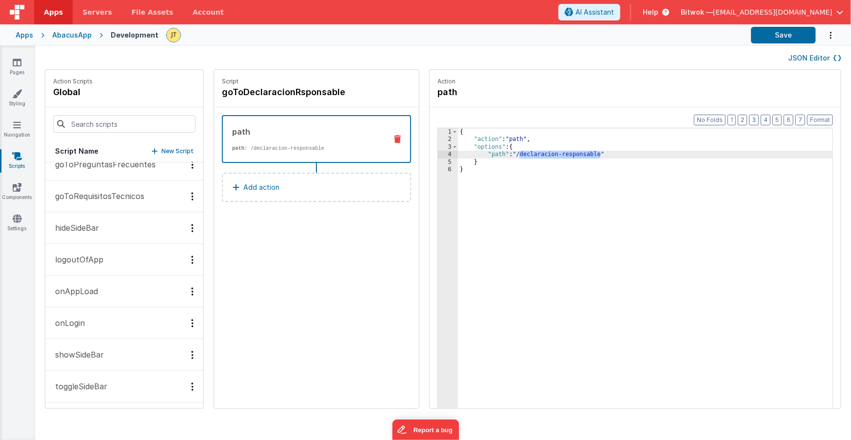
scroll to position [141, 0]
drag, startPoint x: 90, startPoint y: 261, endPoint x: 80, endPoint y: 262, distance: 10.3
click at [90, 261] on p "logoutOfApp" at bounding box center [76, 259] width 54 height 12
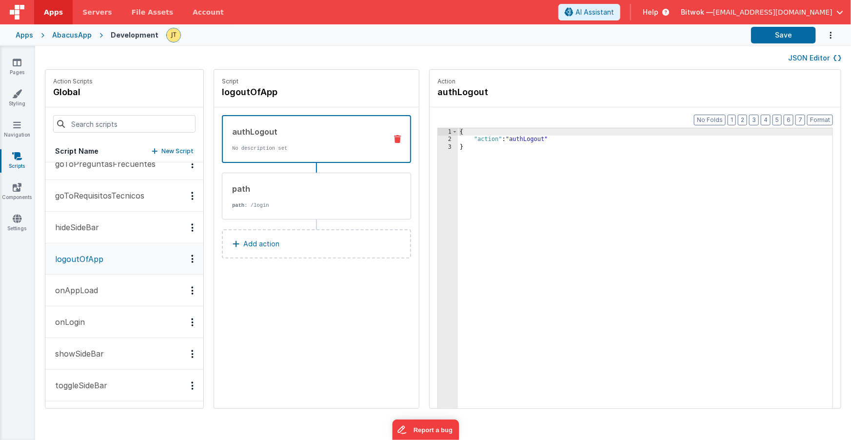
click at [82, 291] on p "onAppLoad" at bounding box center [73, 290] width 49 height 12
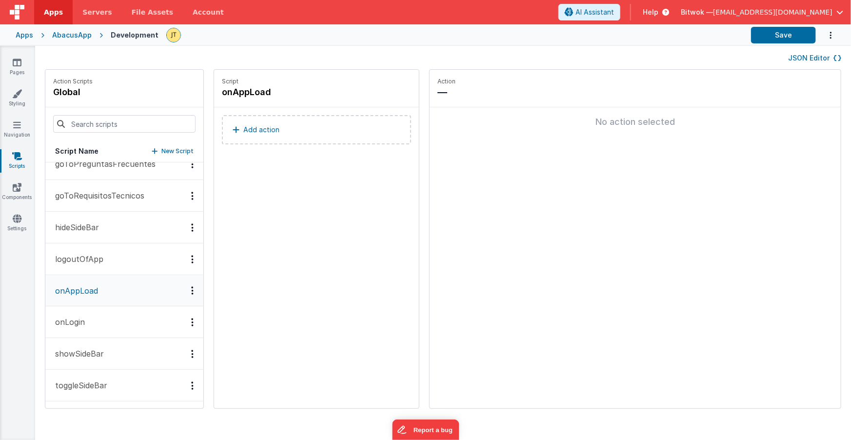
click at [99, 322] on button "onLogin" at bounding box center [124, 322] width 158 height 32
click at [77, 356] on p "showSideBar" at bounding box center [76, 354] width 55 height 12
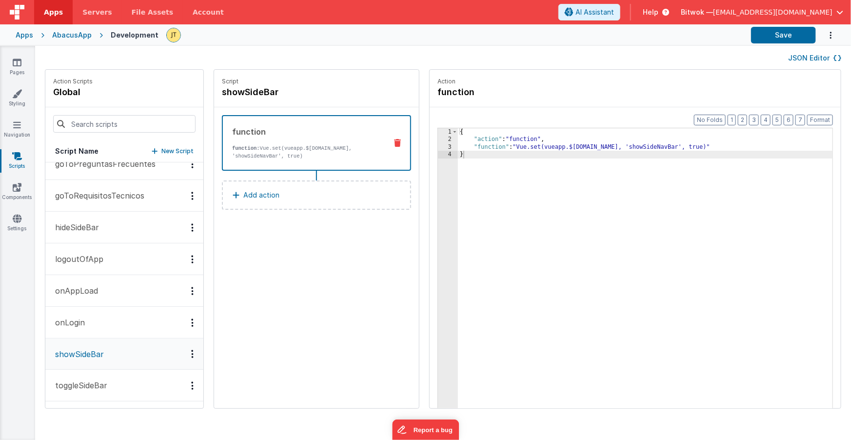
click at [503, 146] on div "{ "action" : "function" , "function" : "Vue.set(vueapp.$store.state.site, 'show…" at bounding box center [658, 290] width 401 height 325
click at [503, 147] on div "{ "action" : "function" , "function" : "Vue.set(vueapp.$store.state.site, 'show…" at bounding box center [658, 290] width 401 height 325
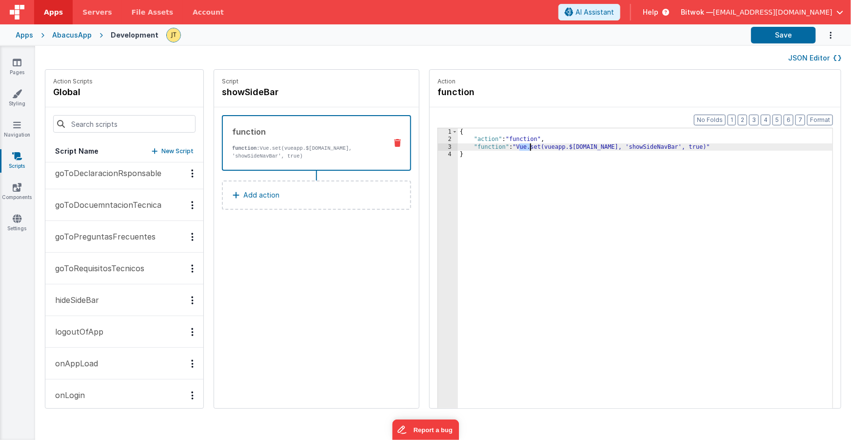
scroll to position [0, 0]
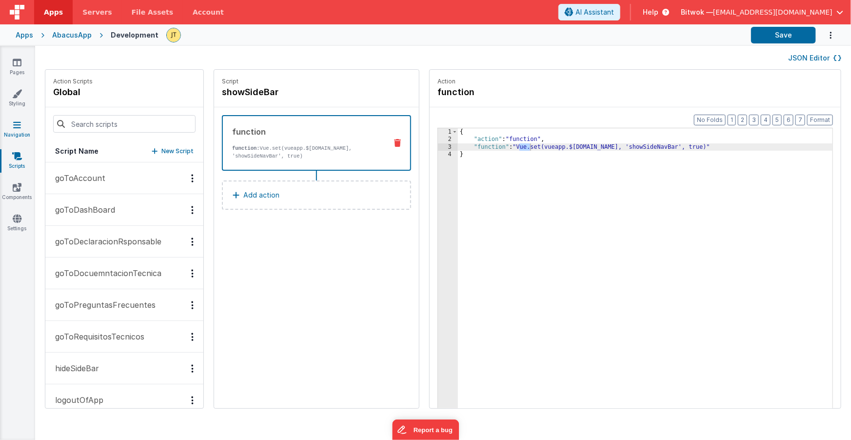
click at [16, 129] on link "Navigation" at bounding box center [17, 130] width 35 height 20
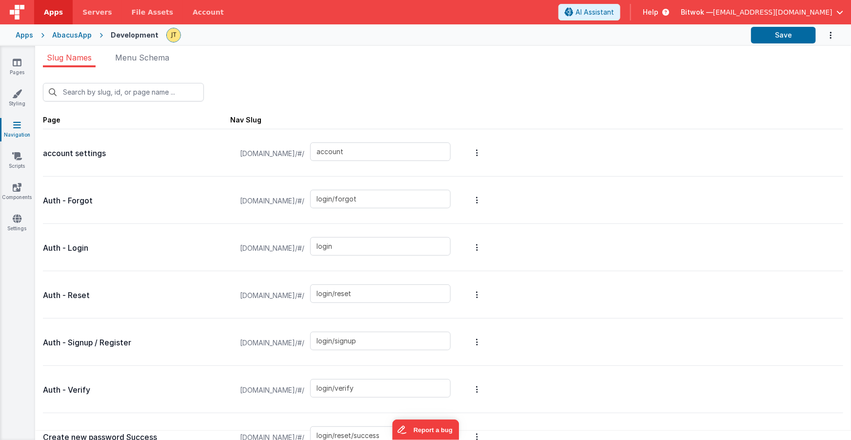
click at [575, 258] on div "Auth - Login abacus.clientportal.cloud/#/ login" at bounding box center [443, 247] width 801 height 47
drag, startPoint x: 372, startPoint y: 149, endPoint x: 338, endPoint y: 149, distance: 34.6
click at [338, 149] on input "account" at bounding box center [380, 151] width 141 height 19
click at [394, 196] on input "login/forgot" at bounding box center [380, 199] width 141 height 19
drag, startPoint x: 384, startPoint y: 196, endPoint x: 349, endPoint y: 198, distance: 35.2
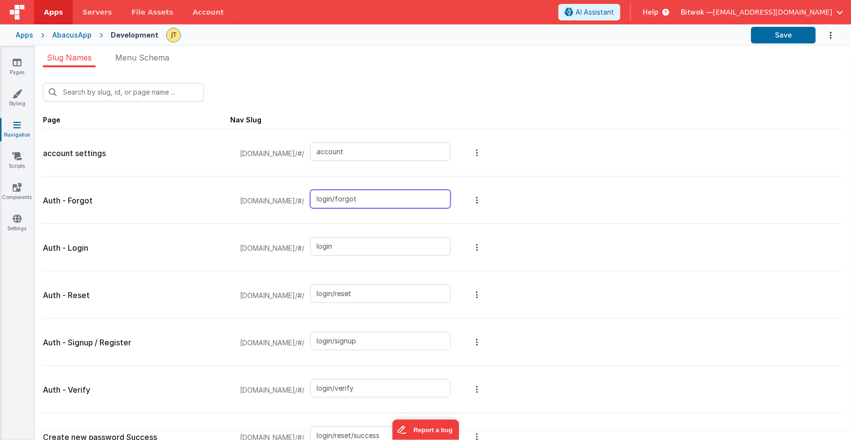
click at [333, 197] on div "abacus.clientportal.cloud/#/ login/forgot" at bounding box center [345, 200] width 222 height 37
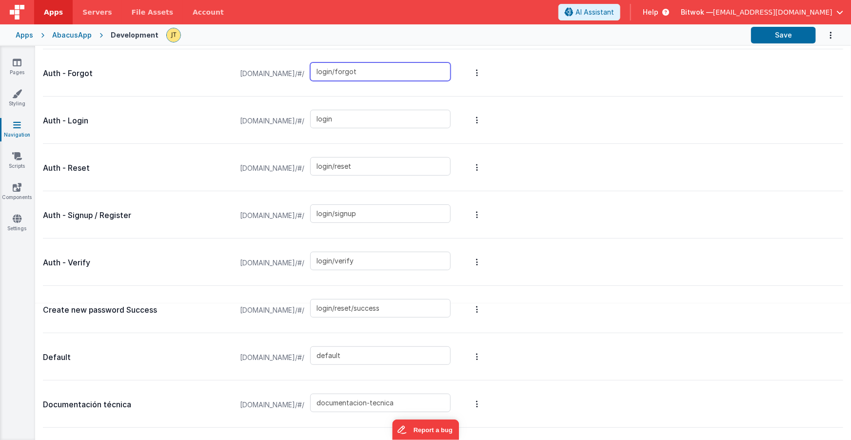
scroll to position [123, 0]
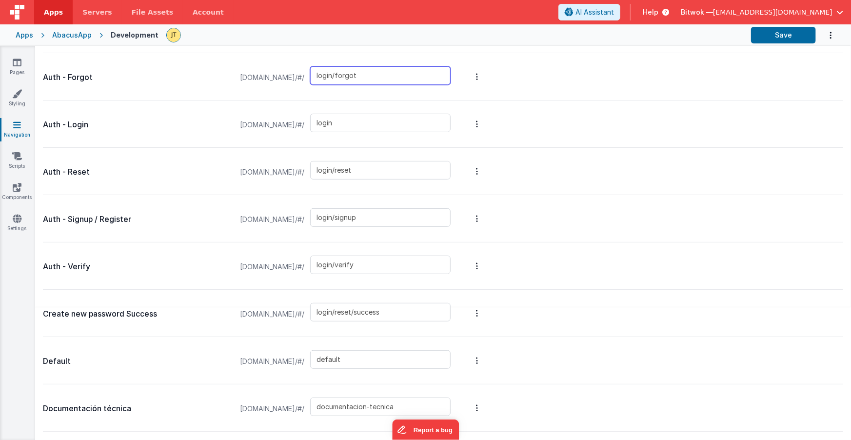
click at [393, 70] on input "login/forgot" at bounding box center [380, 75] width 141 height 19
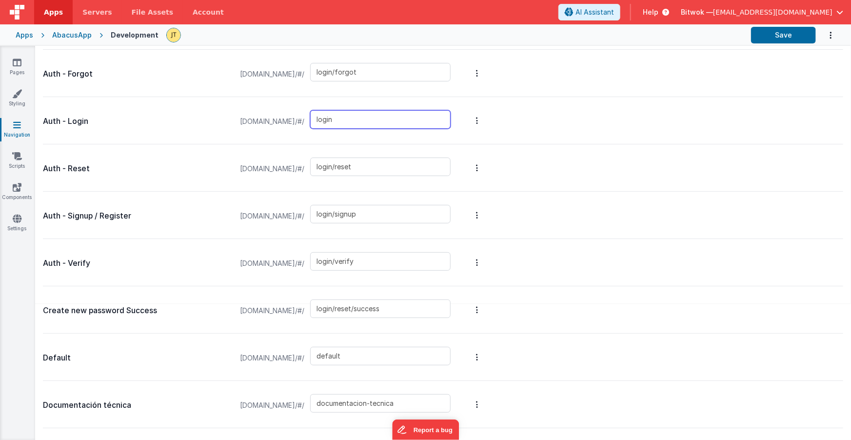
click at [393, 116] on input "login" at bounding box center [380, 119] width 141 height 19
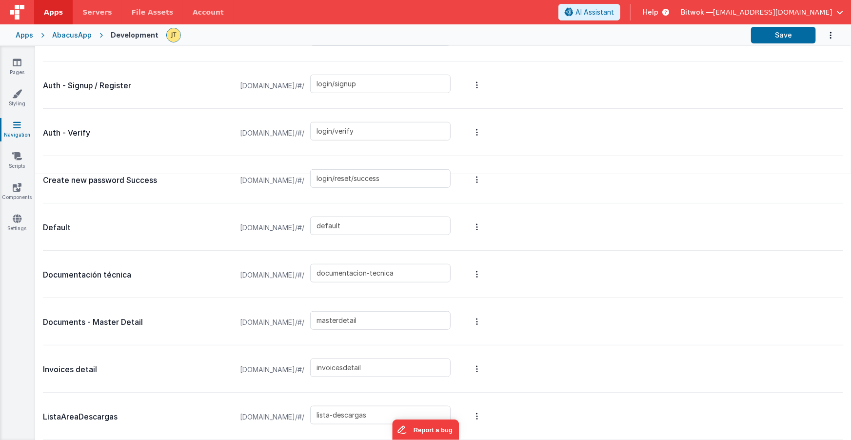
scroll to position [262, 0]
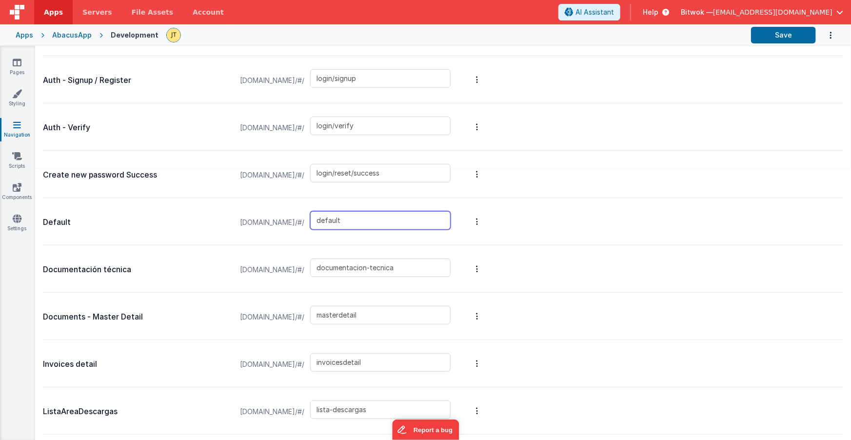
click at [353, 220] on input "default" at bounding box center [380, 220] width 141 height 19
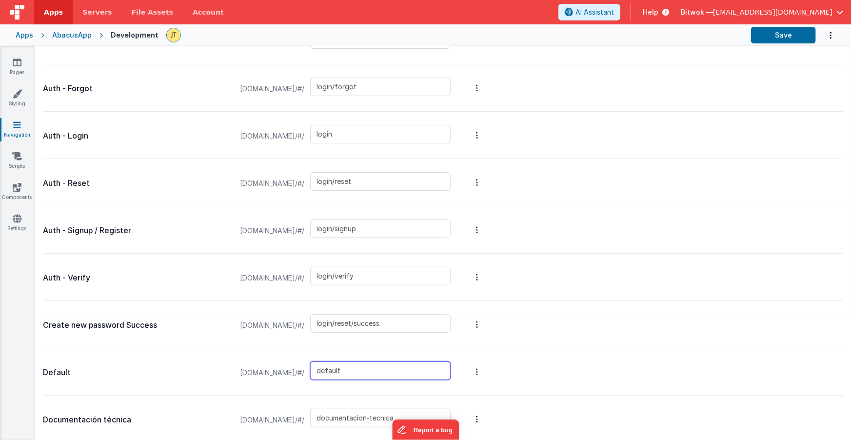
scroll to position [0, 0]
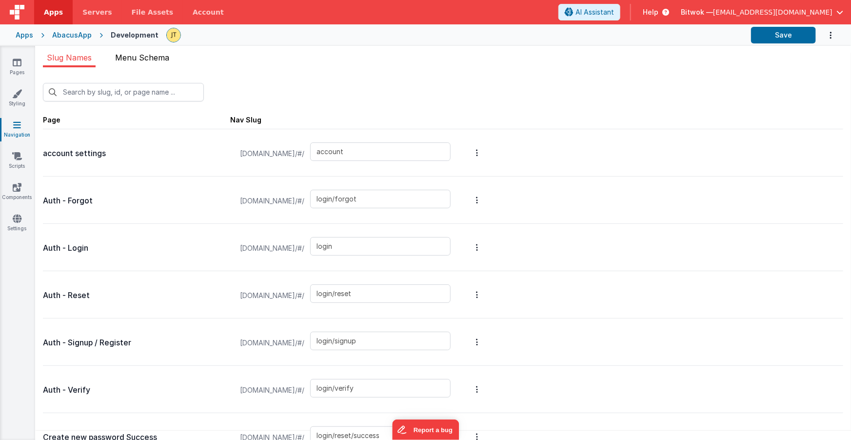
click at [141, 59] on span "Menu Schema" at bounding box center [142, 58] width 54 height 10
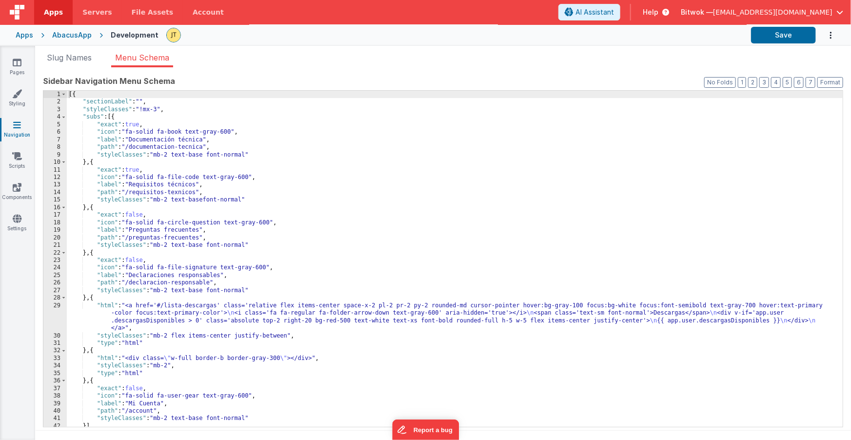
click at [102, 110] on div "[{ "sectionLabel" : "" , "styleClasses" : "!mx-3" , "subs" : [{ "exact" : true …" at bounding box center [455, 266] width 777 height 351
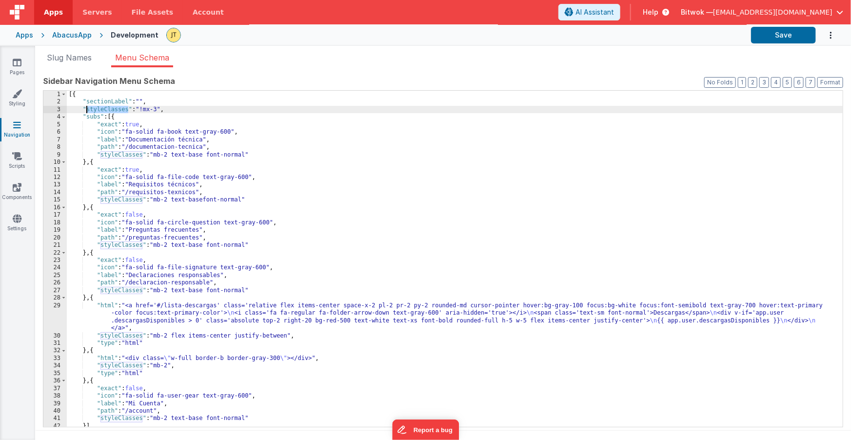
click at [102, 110] on div "[{ "sectionLabel" : "" , "styleClasses" : "!mx-3" , "subs" : [{ "exact" : true …" at bounding box center [455, 266] width 777 height 351
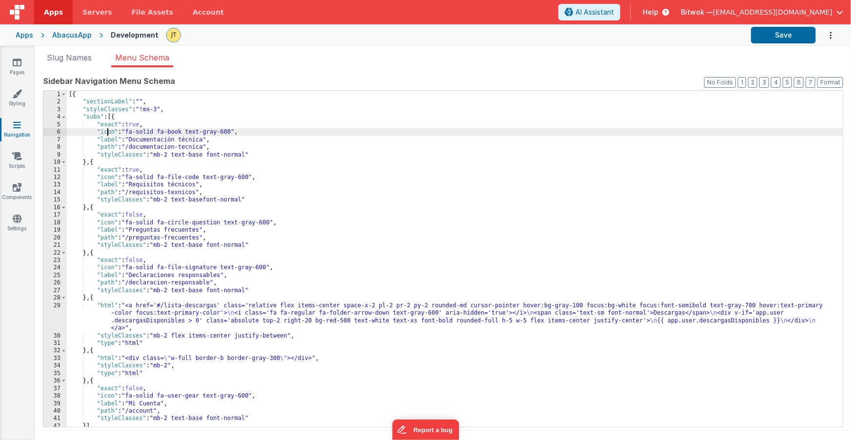
click at [107, 131] on div "[{ "sectionLabel" : "" , "styleClasses" : "!mx-3" , "subs" : [{ "exact" : true …" at bounding box center [455, 266] width 777 height 351
click at [90, 117] on div "[{ "sectionLabel" : "" , "styleClasses" : "!mx-3" , "subs" : [{ "exact" : true …" at bounding box center [455, 266] width 777 height 351
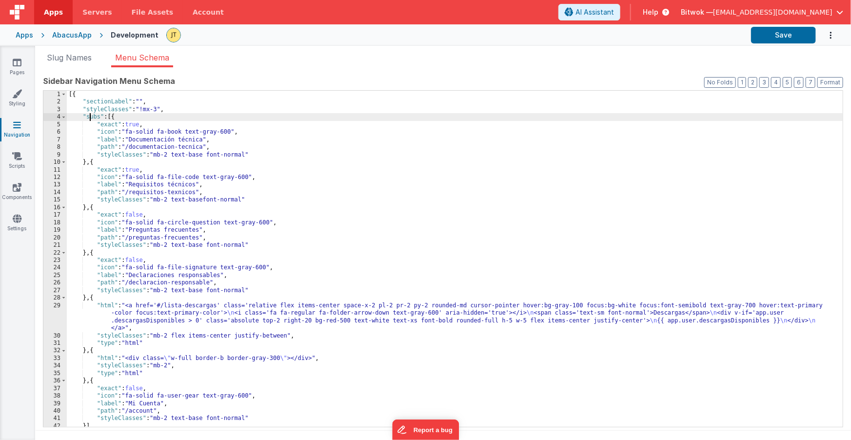
click at [90, 117] on div "[{ "sectionLabel" : "" , "styleClasses" : "!mx-3" , "subs" : [{ "exact" : true …" at bounding box center [455, 266] width 777 height 351
click at [115, 123] on div "[{ "sectionLabel" : "" , "styleClasses" : "!mx-3" , "subs" : [{ "exact" : true …" at bounding box center [455, 266] width 777 height 351
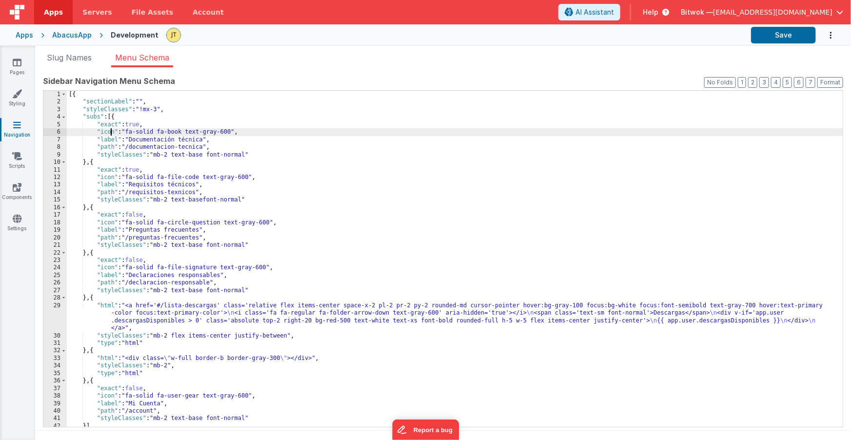
click at [109, 135] on div "[{ "sectionLabel" : "" , "styleClasses" : "!mx-3" , "subs" : [{ "exact" : true …" at bounding box center [455, 266] width 777 height 351
click at [108, 141] on div "[{ "sectionLabel" : "" , "styleClasses" : "!mx-3" , "subs" : [{ "exact" : true …" at bounding box center [455, 266] width 777 height 351
drag, startPoint x: 108, startPoint y: 141, endPoint x: 107, endPoint y: 147, distance: 6.4
click at [108, 141] on div "[{ "sectionLabel" : "" , "styleClasses" : "!mx-3" , "subs" : [{ "exact" : true …" at bounding box center [455, 266] width 777 height 351
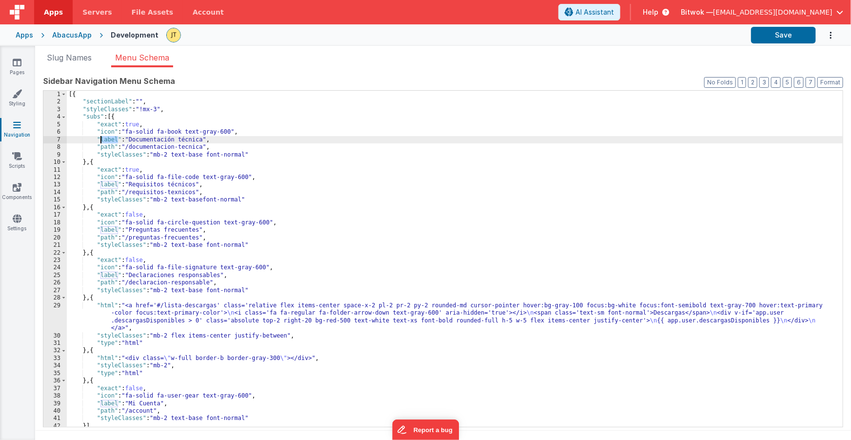
click at [107, 147] on div "[{ "sectionLabel" : "" , "styleClasses" : "!mx-3" , "subs" : [{ "exact" : true …" at bounding box center [455, 266] width 777 height 351
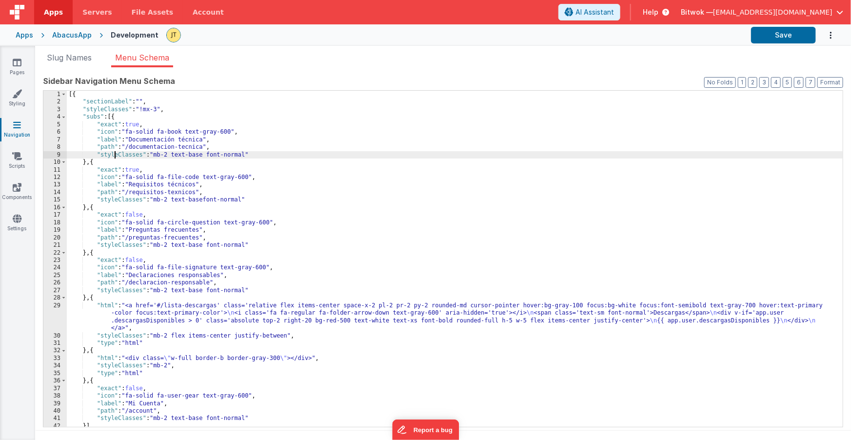
click at [113, 154] on div "[{ "sectionLabel" : "" , "styleClasses" : "!mx-3" , "subs" : [{ "exact" : true …" at bounding box center [455, 266] width 777 height 351
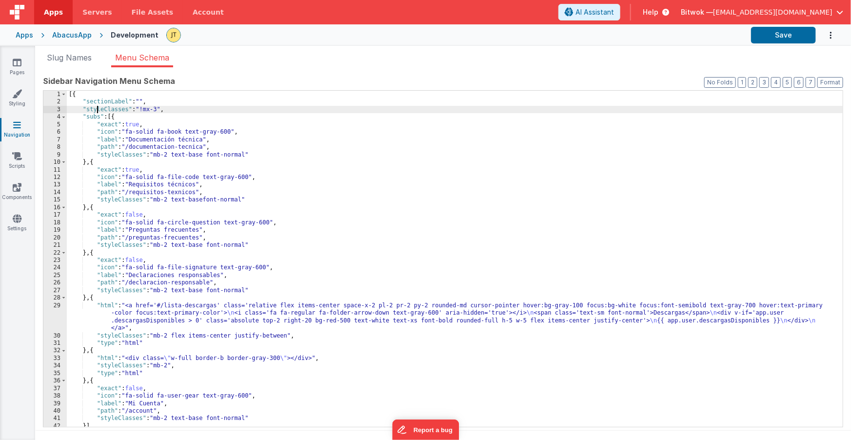
click at [97, 110] on div "[{ "sectionLabel" : "" , "styleClasses" : "!mx-3" , "subs" : [{ "exact" : true …" at bounding box center [455, 266] width 777 height 351
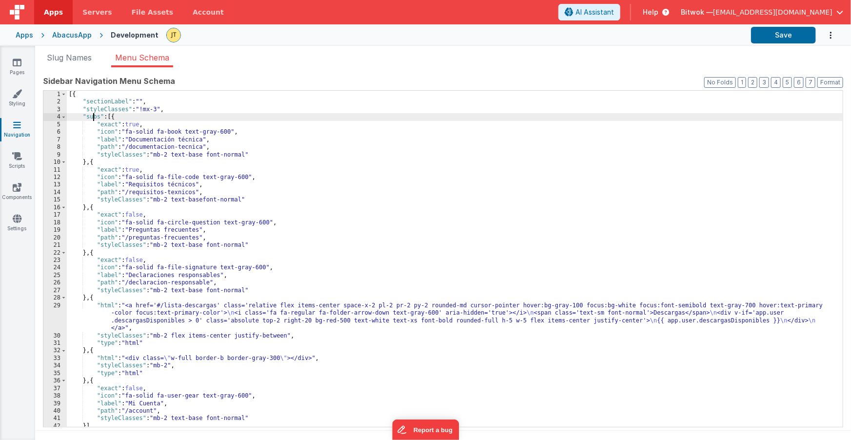
click at [94, 121] on div "[{ "sectionLabel" : "" , "styleClasses" : "!mx-3" , "subs" : [{ "exact" : true …" at bounding box center [455, 266] width 777 height 351
click at [109, 140] on div "[{ "sectionLabel" : "" , "styleClasses" : "!mx-3" , "subs" : [{ "exact" : true …" at bounding box center [455, 266] width 777 height 351
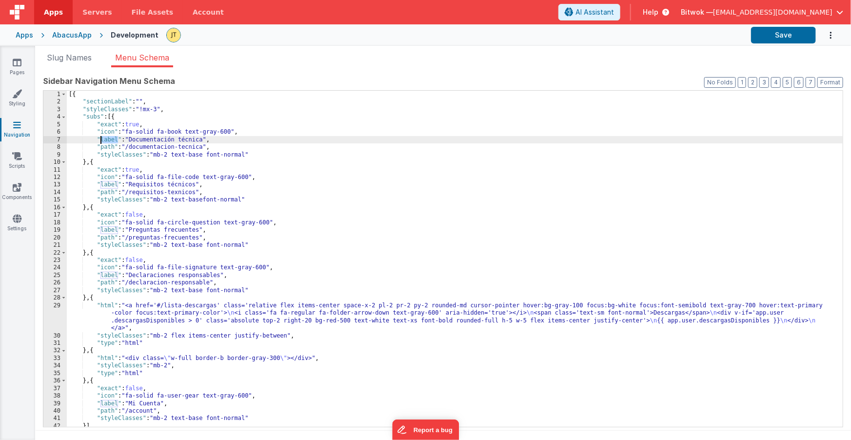
click at [109, 140] on div "[{ "sectionLabel" : "" , "styleClasses" : "!mx-3" , "subs" : [{ "exact" : true …" at bounding box center [455, 266] width 777 height 351
click at [142, 140] on div "[{ "sectionLabel" : "" , "styleClasses" : "!mx-3" , "subs" : [{ "exact" : true …" at bounding box center [455, 266] width 777 height 351
click at [161, 140] on div "[{ "sectionLabel" : "" , "styleClasses" : "!mx-3" , "subs" : [{ "exact" : true …" at bounding box center [455, 266] width 777 height 351
click at [110, 128] on div "[{ "sectionLabel" : "" , "styleClasses" : "!mx-3" , "subs" : [{ "exact" : true …" at bounding box center [455, 266] width 777 height 351
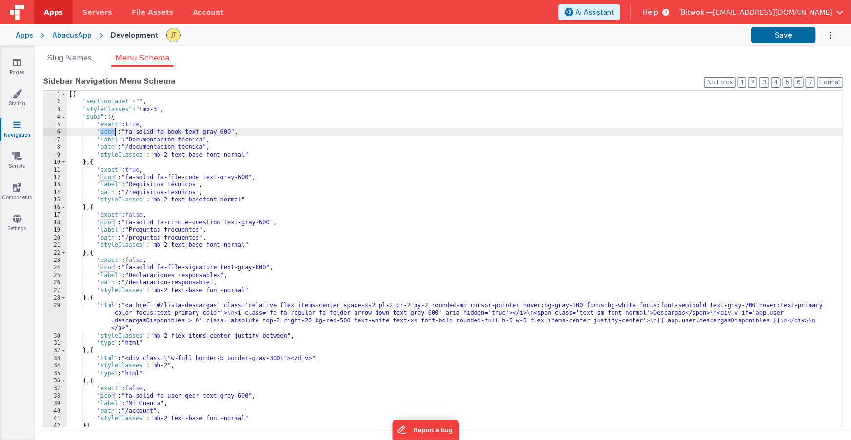
click at [110, 128] on div "[{ "sectionLabel" : "" , "styleClasses" : "!mx-3" , "subs" : [{ "exact" : true …" at bounding box center [455, 266] width 777 height 351
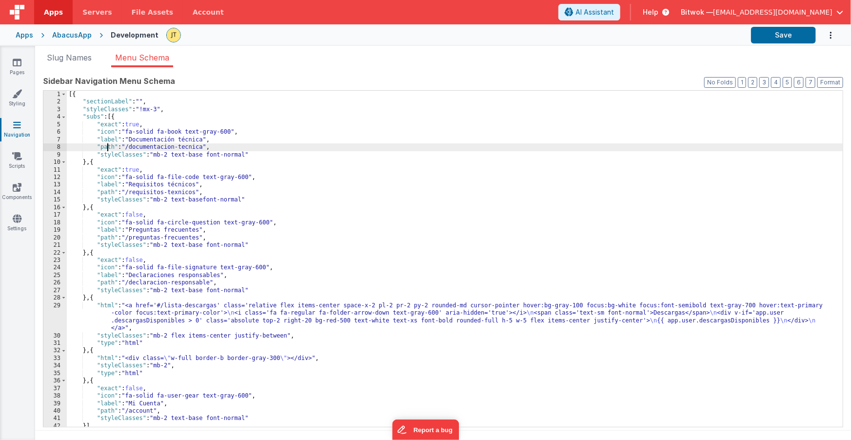
click at [108, 148] on div "[{ "sectionLabel" : "" , "styleClasses" : "!mx-3" , "subs" : [{ "exact" : true …" at bounding box center [455, 266] width 777 height 351
click at [142, 150] on div "[{ "sectionLabel" : "" , "styleClasses" : "!mx-3" , "subs" : [{ "exact" : true …" at bounding box center [455, 266] width 777 height 351
click at [143, 150] on div "[{ "sectionLabel" : "" , "styleClasses" : "!mx-3" , "subs" : [{ "exact" : true …" at bounding box center [455, 266] width 777 height 351
click at [138, 155] on div "[{ "sectionLabel" : "" , "styleClasses" : "!mx-3" , "subs" : [{ "exact" : true …" at bounding box center [455, 266] width 777 height 351
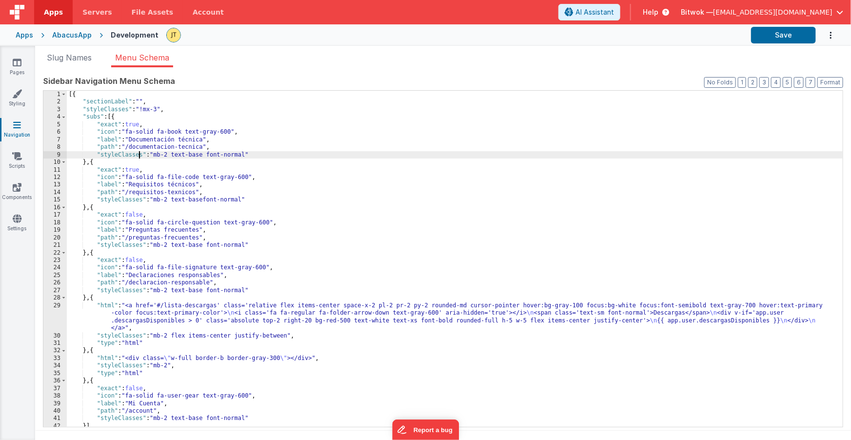
click at [138, 155] on div "[{ "sectionLabel" : "" , "styleClasses" : "!mx-3" , "subs" : [{ "exact" : true …" at bounding box center [455, 266] width 777 height 351
click at [18, 97] on icon at bounding box center [17, 94] width 10 height 10
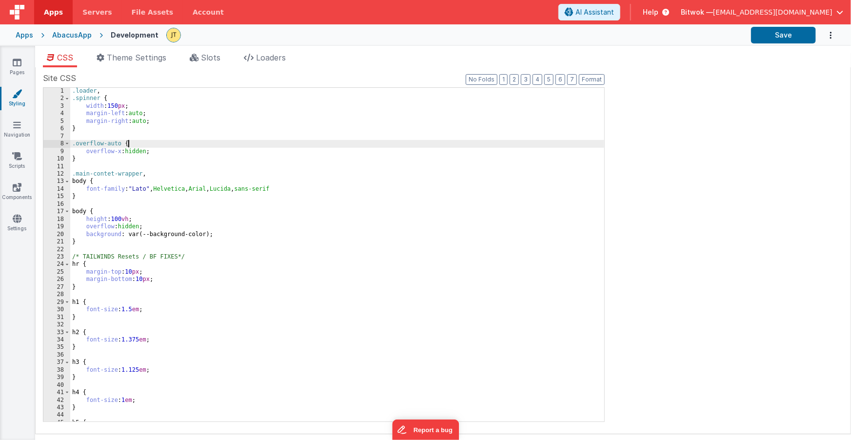
click at [141, 147] on div ".loader , .spinner { width : 150 px ; margin-left : auto ; margin-right : auto …" at bounding box center [337, 261] width 534 height 349
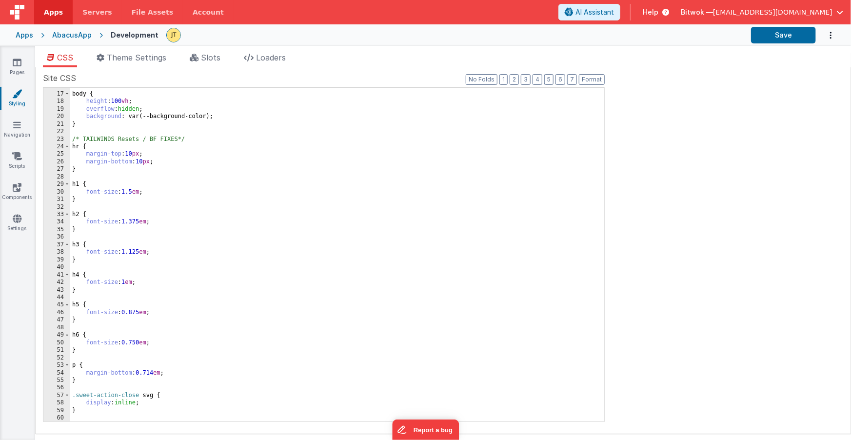
scroll to position [103, 0]
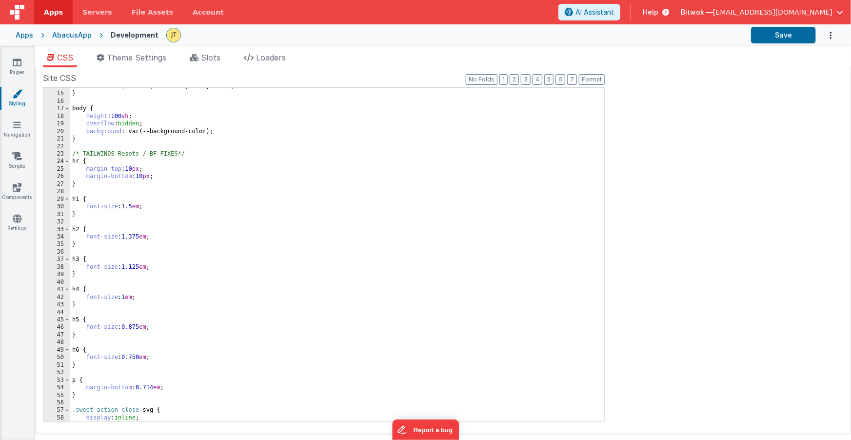
click at [88, 151] on div "font-family : " Lato " , Helvetica , Arial , Lucida , sans-serif } body { heigh…" at bounding box center [337, 256] width 534 height 349
click at [87, 151] on div "font-family : " Lato " , Helvetica , Arial , Lucida , sans-serif } body { heigh…" at bounding box center [337, 256] width 534 height 349
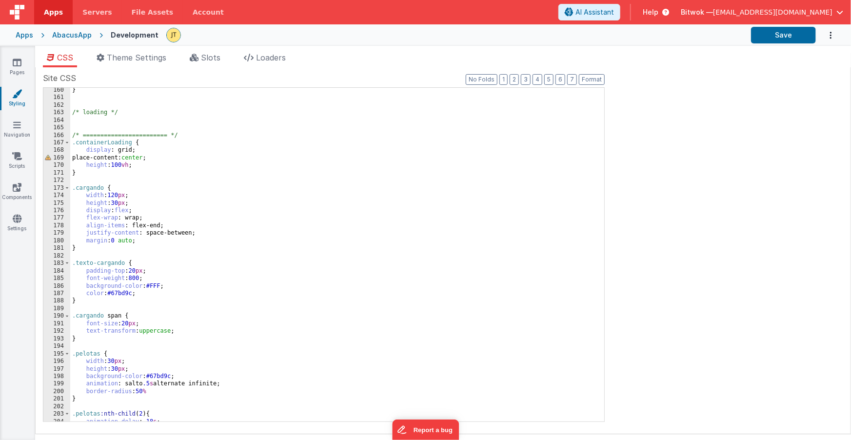
scroll to position [1197, 0]
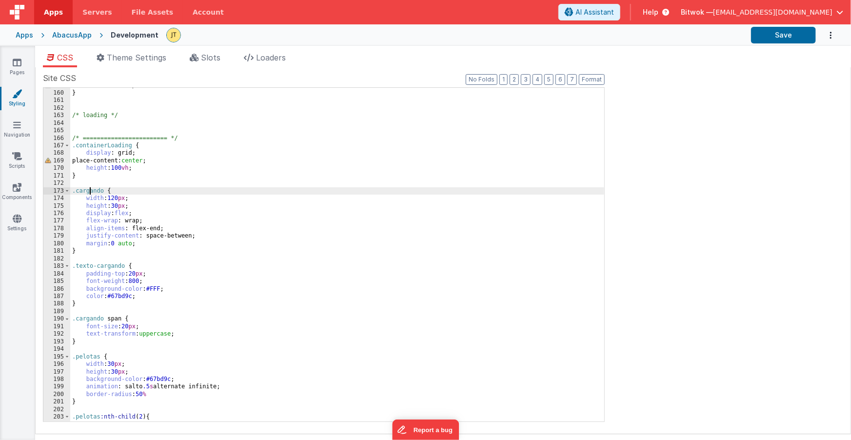
click at [90, 190] on div "float : none !important; } /* loading */ /* ======================== */ .contai…" at bounding box center [337, 255] width 534 height 349
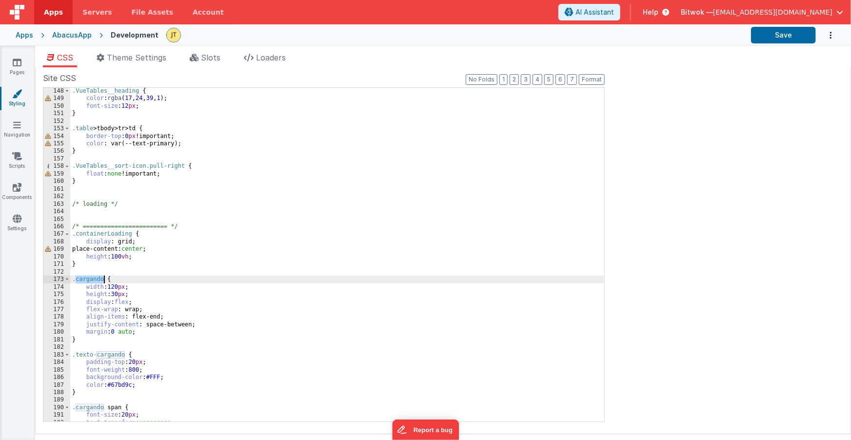
scroll to position [1111, 0]
click at [140, 57] on span "Theme Settings" at bounding box center [137, 58] width 60 height 10
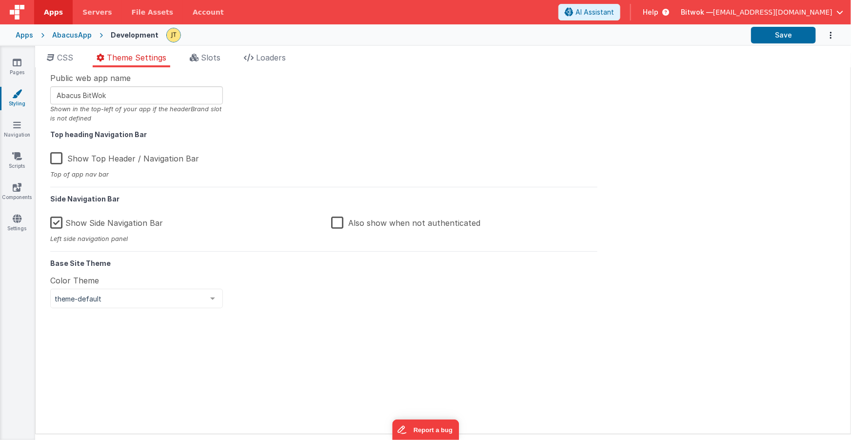
drag, startPoint x: 70, startPoint y: 79, endPoint x: 63, endPoint y: 79, distance: 6.8
click at [70, 79] on span "Public web app name" at bounding box center [90, 78] width 81 height 12
drag, startPoint x: 74, startPoint y: 79, endPoint x: 123, endPoint y: 81, distance: 49.3
click at [123, 80] on div "Public web app name Abacus BitWok Shown in the top-left of your app if the head…" at bounding box center [136, 97] width 187 height 51
click at [57, 96] on input "Abacus BitWok" at bounding box center [136, 95] width 173 height 18
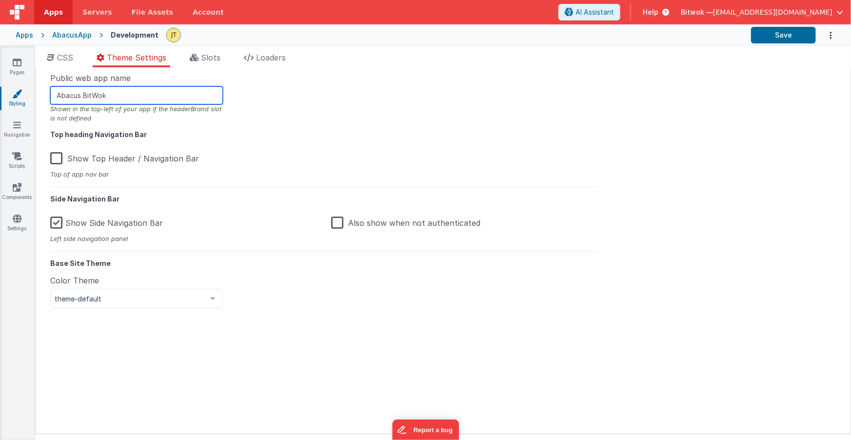
drag, startPoint x: 110, startPoint y: 94, endPoint x: 31, endPoint y: 88, distance: 79.7
click at [31, 88] on section "Pages Styling Navigation Scripts Components Settings CSS Theme Settings Slots L…" at bounding box center [425, 243] width 851 height 394
click at [202, 60] on li "Slots" at bounding box center [205, 60] width 39 height 16
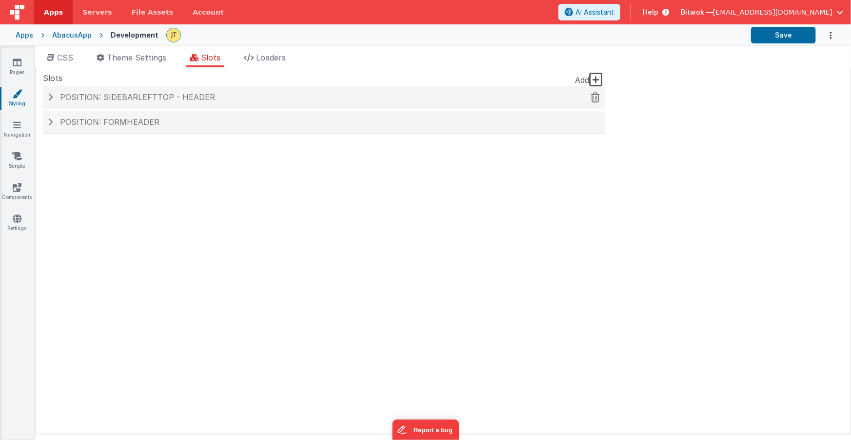
click at [52, 99] on h4 "Position: sidebarLeftTop - header" at bounding box center [324, 97] width 552 height 9
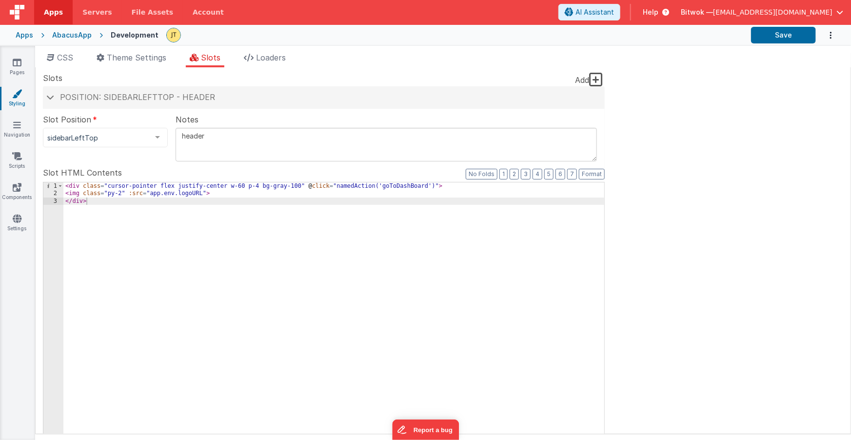
click at [396, 186] on div "< div class = "cursor-pointer flex justify-center w-60 p-4 bg-gray-100" @ click…" at bounding box center [333, 347] width 541 height 331
click at [395, 186] on div "< div class = "cursor-pointer flex justify-center w-60 p-4 bg-gray-100" @ click…" at bounding box center [333, 347] width 541 height 331
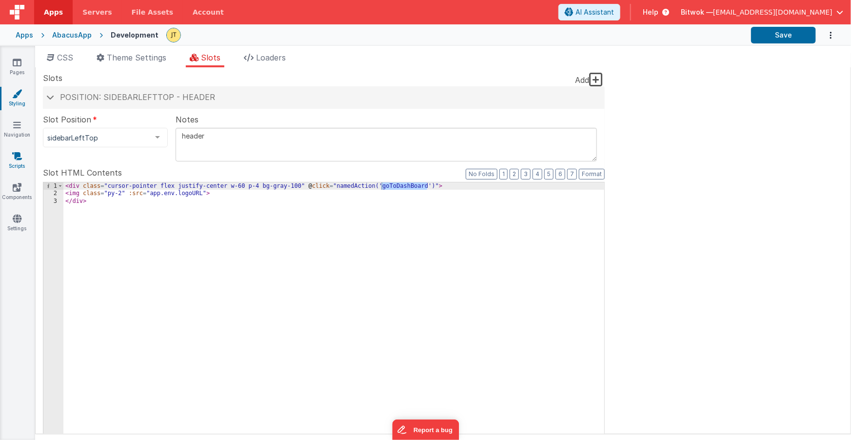
click at [12, 156] on icon at bounding box center [17, 156] width 10 height 10
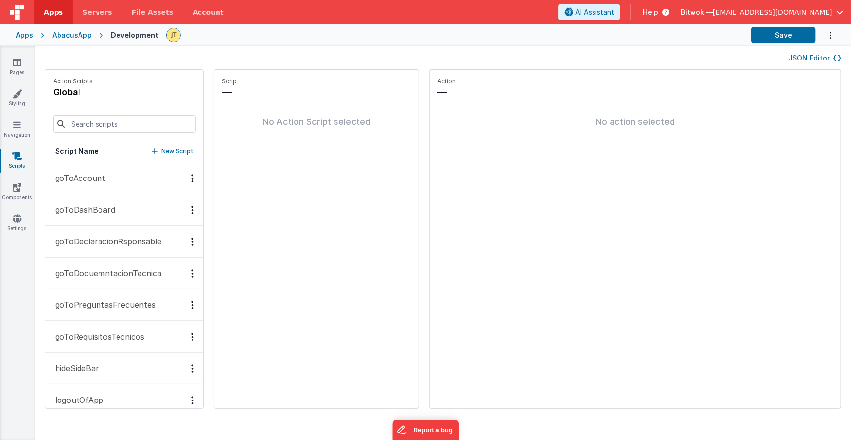
click at [81, 211] on p "goToDashBoard" at bounding box center [82, 210] width 66 height 12
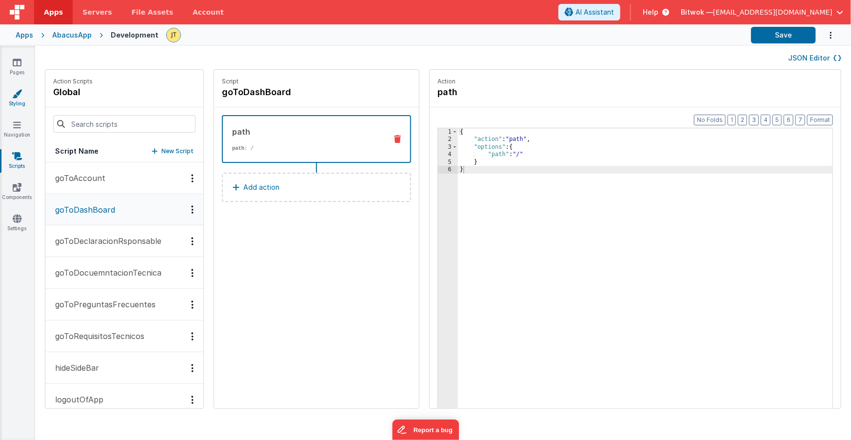
click at [13, 101] on link "Styling" at bounding box center [17, 99] width 35 height 20
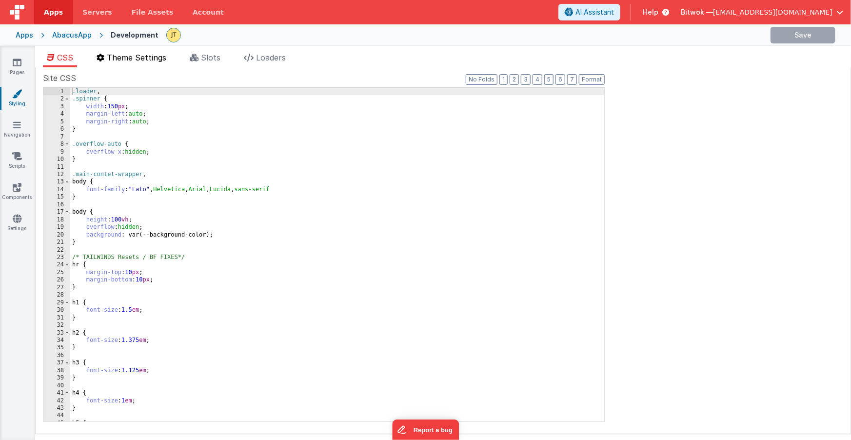
click at [143, 60] on span "Theme Settings" at bounding box center [137, 58] width 60 height 10
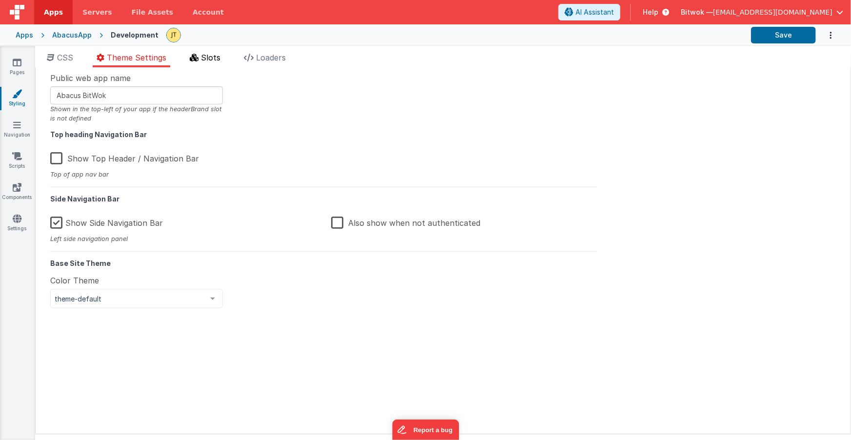
click at [207, 60] on span "Slots" at bounding box center [211, 58] width 20 height 10
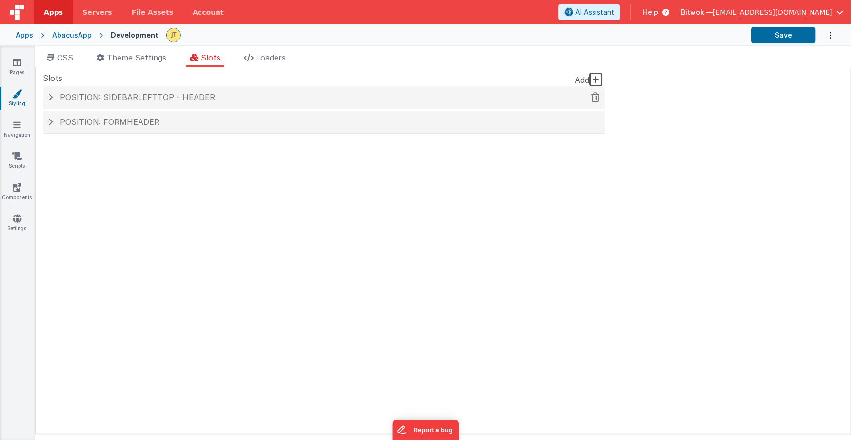
click at [54, 97] on h4 "Position: sidebarLeftTop - header" at bounding box center [324, 97] width 552 height 9
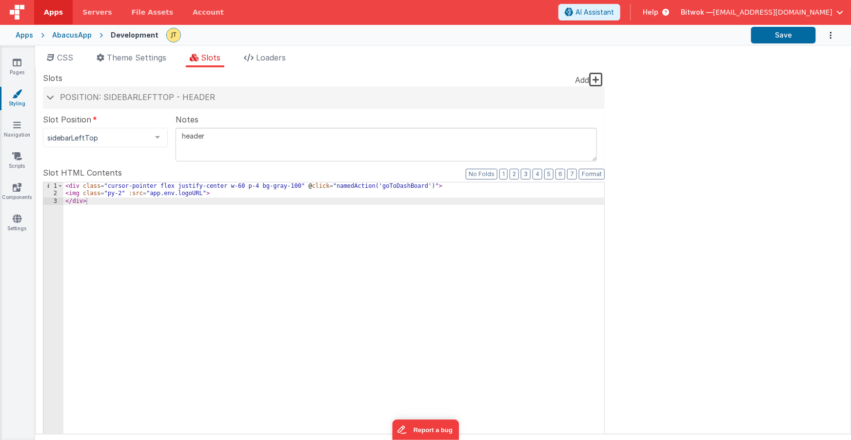
click at [390, 186] on div "< div class = "cursor-pointer flex justify-center w-60 p-4 bg-gray-100" @ click…" at bounding box center [333, 347] width 541 height 331
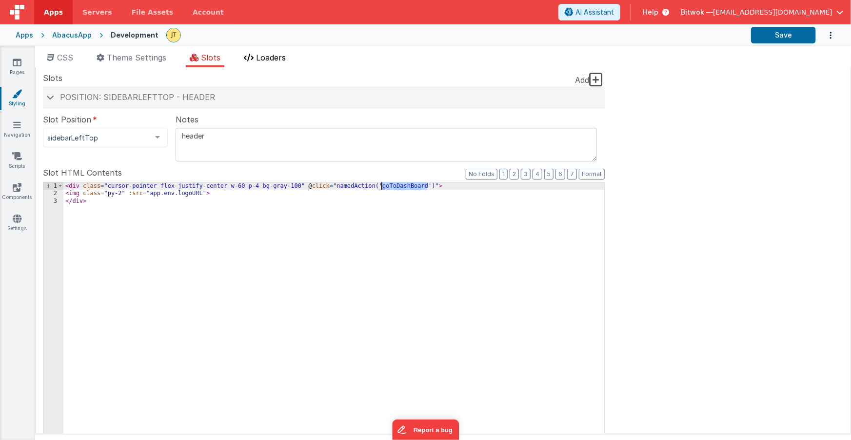
click at [273, 57] on span "Loaders" at bounding box center [271, 58] width 30 height 10
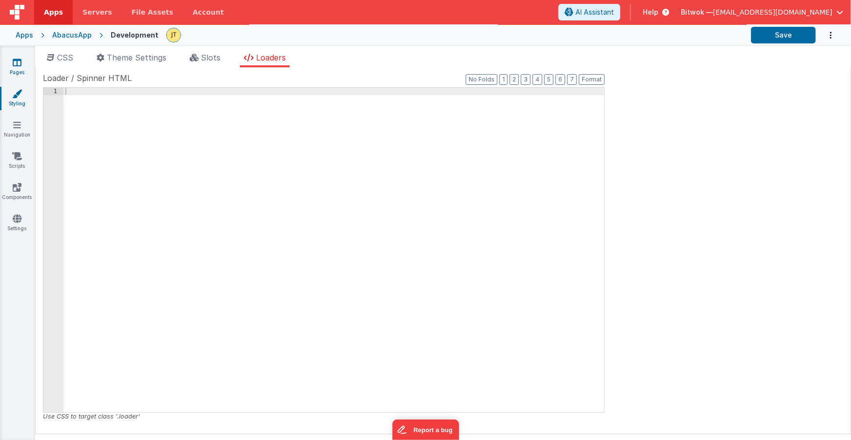
click at [19, 66] on icon at bounding box center [17, 63] width 9 height 10
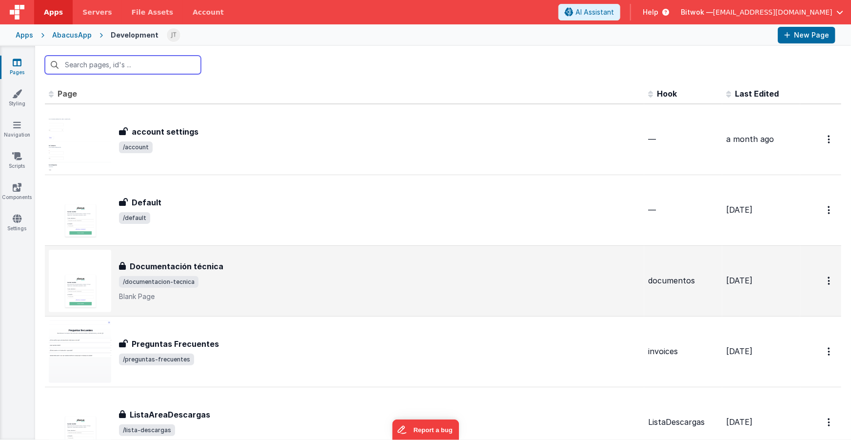
scroll to position [4, 0]
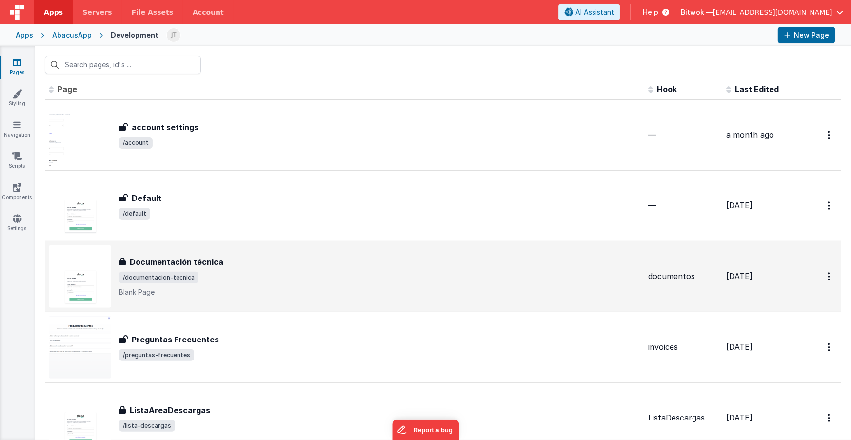
click at [218, 263] on h3 "Documentación técnica" at bounding box center [177, 262] width 94 height 12
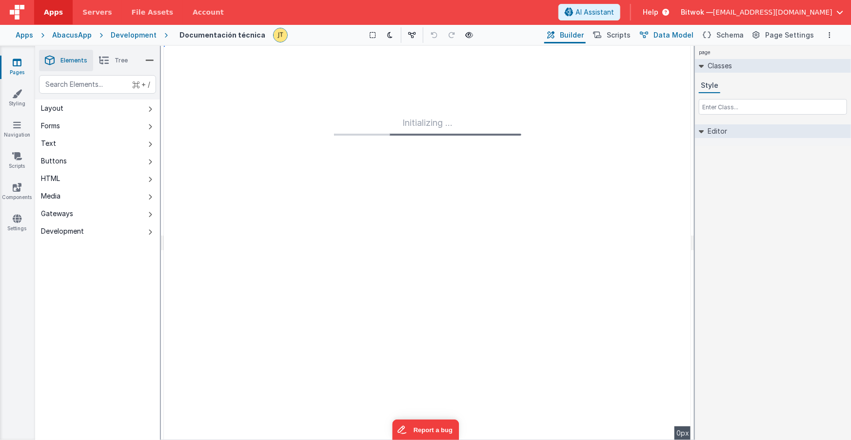
click at [672, 34] on span "Data Model" at bounding box center [674, 35] width 40 height 10
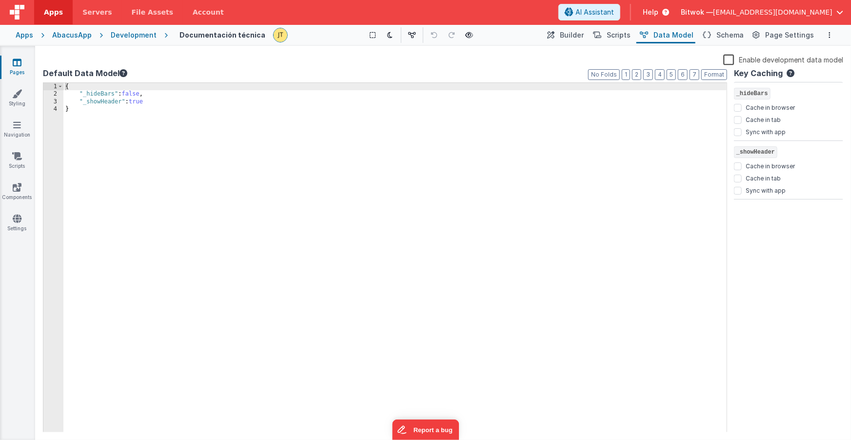
click at [138, 37] on div "Development" at bounding box center [134, 35] width 46 height 10
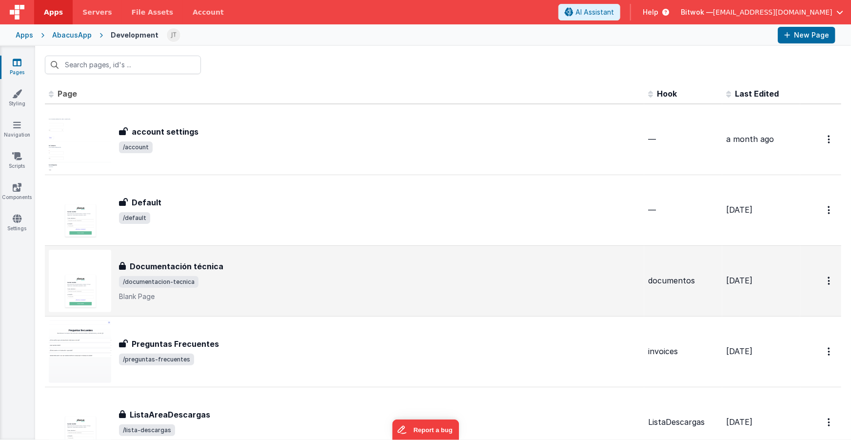
click at [278, 292] on p "Blank Page" at bounding box center [380, 297] width 522 height 10
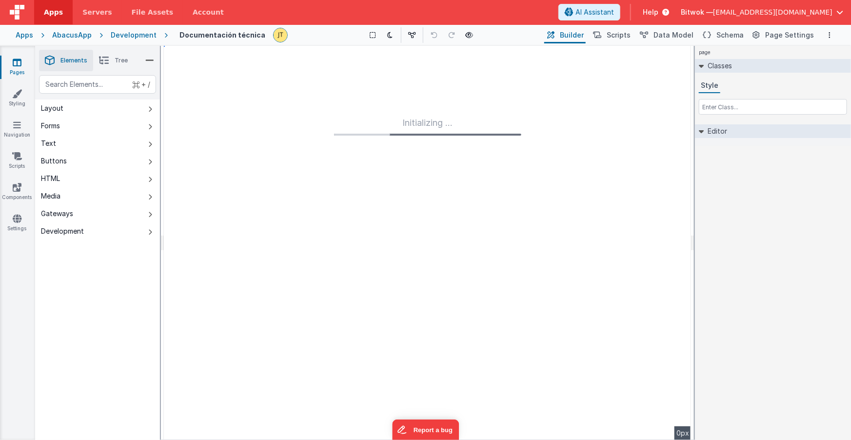
click at [114, 34] on div "Development" at bounding box center [134, 35] width 46 height 10
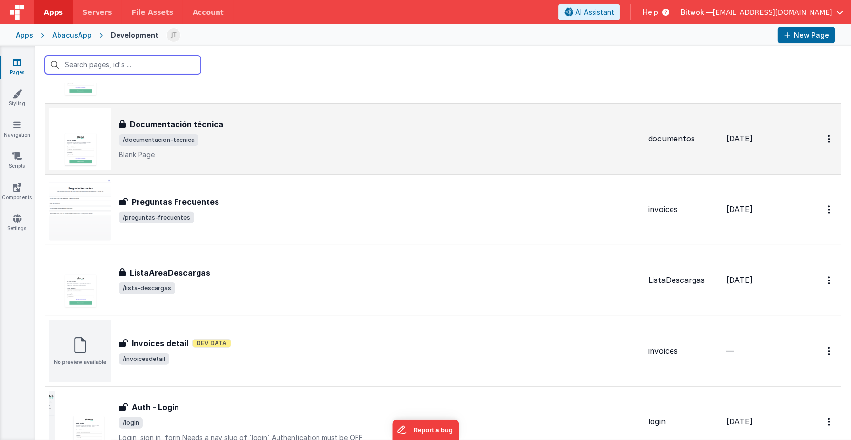
scroll to position [142, 0]
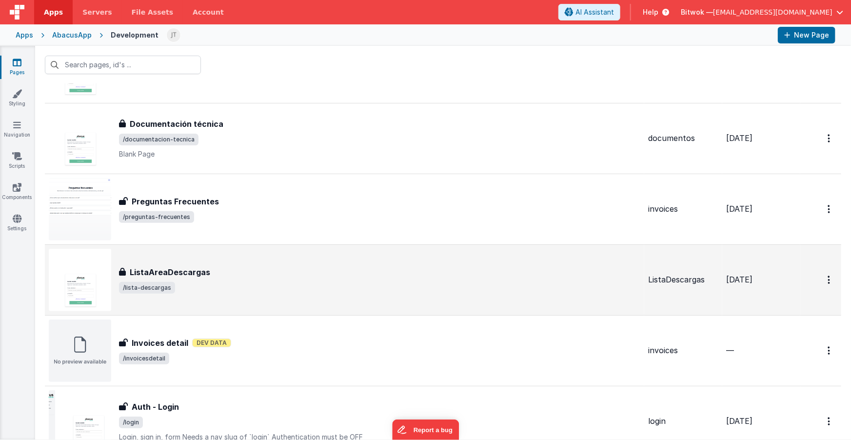
click at [224, 285] on span "/lista-descargas" at bounding box center [380, 288] width 522 height 12
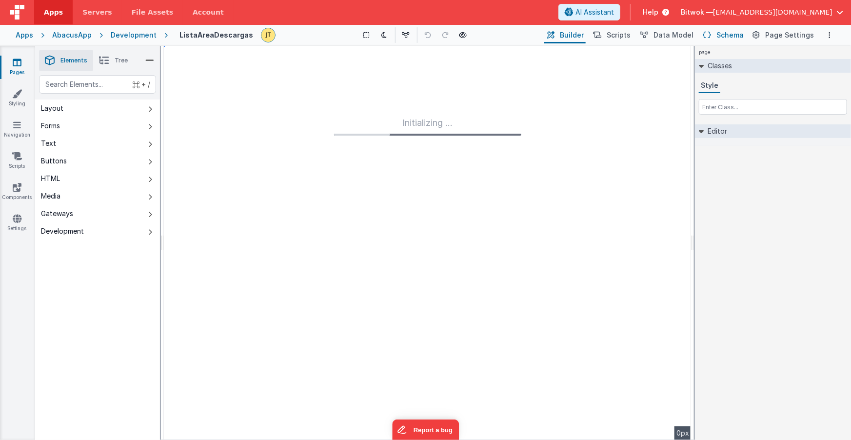
click at [730, 34] on span "Schema" at bounding box center [730, 35] width 27 height 10
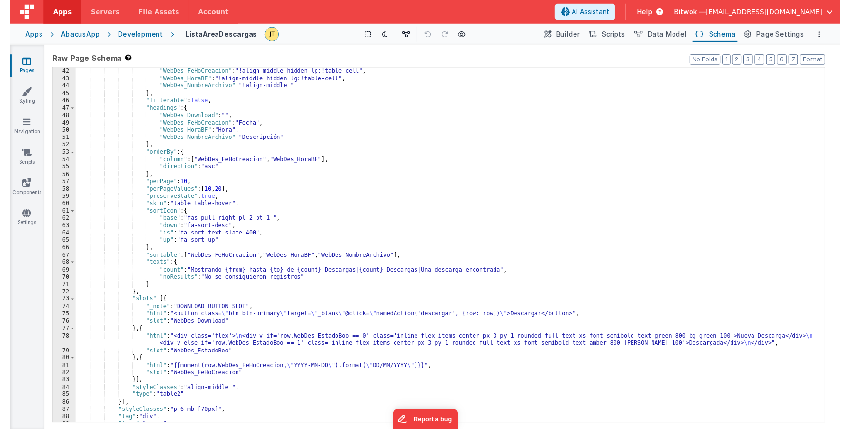
scroll to position [217, 0]
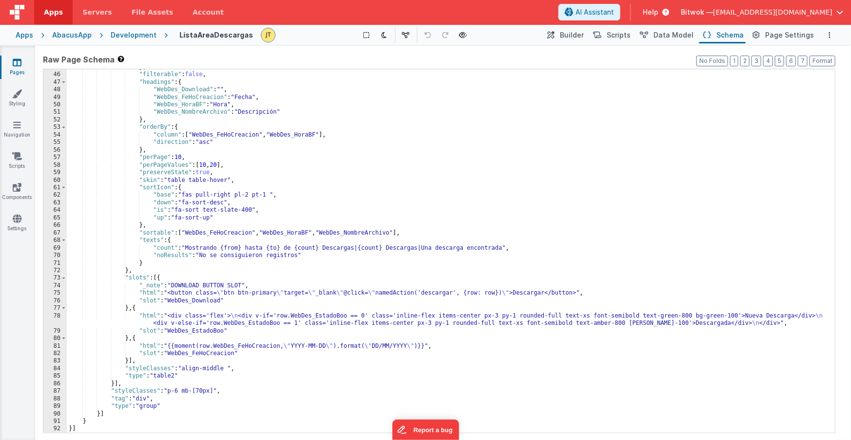
click at [383, 295] on div "} , "filterable" : false , "headings" : { "WebDes_Download" : "" , "WebDes_FeHo…" at bounding box center [451, 252] width 769 height 379
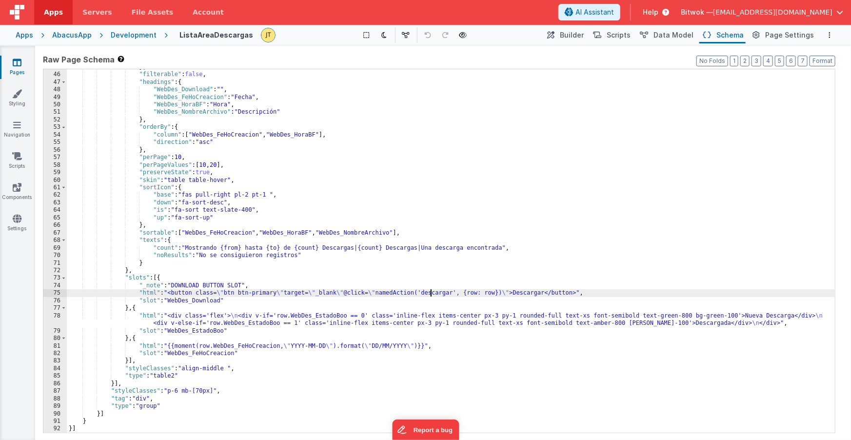
click at [432, 295] on div "} , "filterable" : false , "headings" : { "WebDes_Download" : "" , "WebDes_FeHo…" at bounding box center [451, 252] width 769 height 379
click at [484, 293] on div "} , "filterable" : false , "headings" : { "WebDes_Download" : "" , "WebDes_FeHo…" at bounding box center [451, 252] width 769 height 379
drag, startPoint x: 476, startPoint y: 294, endPoint x: 539, endPoint y: 258, distance: 73.0
click at [505, 294] on div "} , "filterable" : false , "headings" : { "WebDes_Download" : "" , "WebDes_FeHo…" at bounding box center [451, 252] width 769 height 379
click at [621, 35] on span "Scripts" at bounding box center [619, 35] width 24 height 10
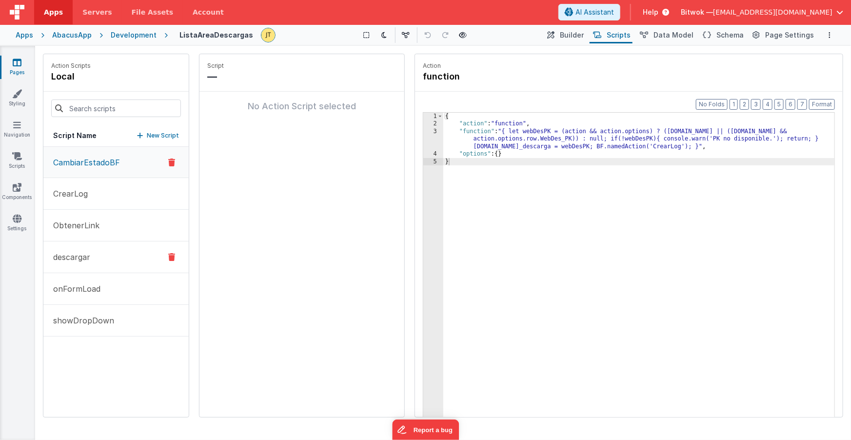
click at [55, 258] on p "descargar" at bounding box center [68, 257] width 43 height 12
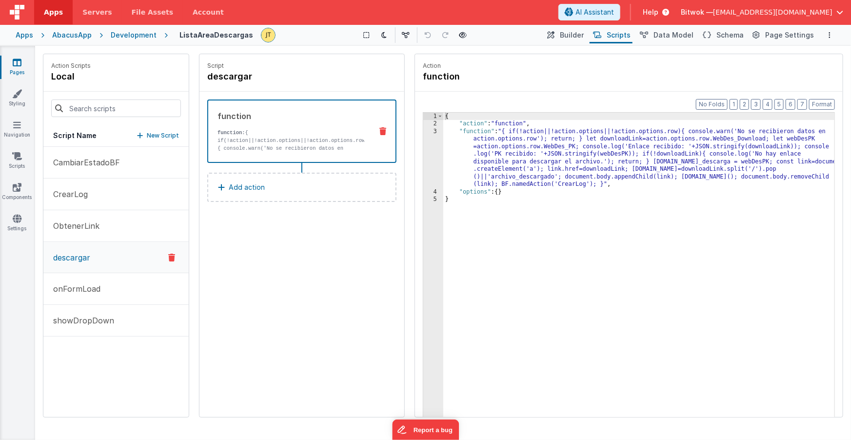
click at [684, 129] on div "{ "action" : "function" , "function" : "{ if(!action||!action.options||!action.…" at bounding box center [640, 288] width 392 height 350
click at [532, 140] on div "{ "action" : "function" , "function" : "{ if(!action||!action.options||!action.…" at bounding box center [640, 288] width 392 height 350
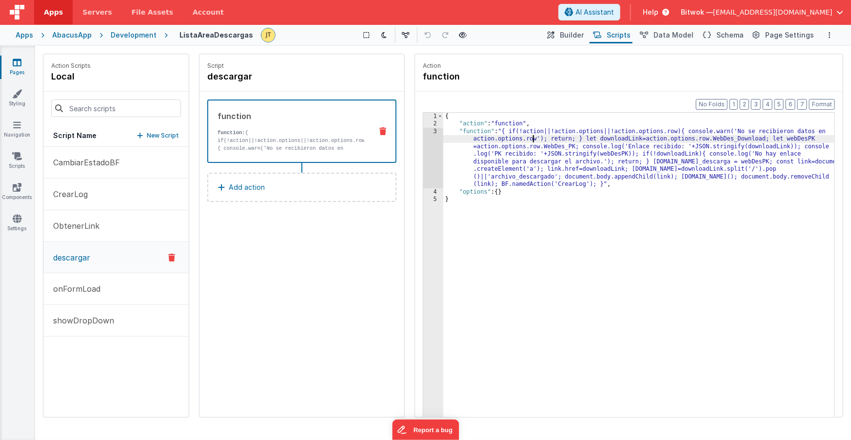
click at [532, 140] on div "{ "action" : "function" , "function" : "{ if(!action||!action.options||!action.…" at bounding box center [640, 288] width 392 height 350
click at [613, 137] on div "{ "action" : "function" , "function" : "{ if(!action||!action.options||!action.…" at bounding box center [640, 288] width 392 height 350
click at [622, 140] on div "{ "action" : "function" , "function" : "{ if(!action||!action.options||!action.…" at bounding box center [640, 288] width 392 height 350
click at [704, 137] on div "{ "action" : "function" , "function" : "{ if(!action||!action.options||!action.…" at bounding box center [640, 288] width 392 height 350
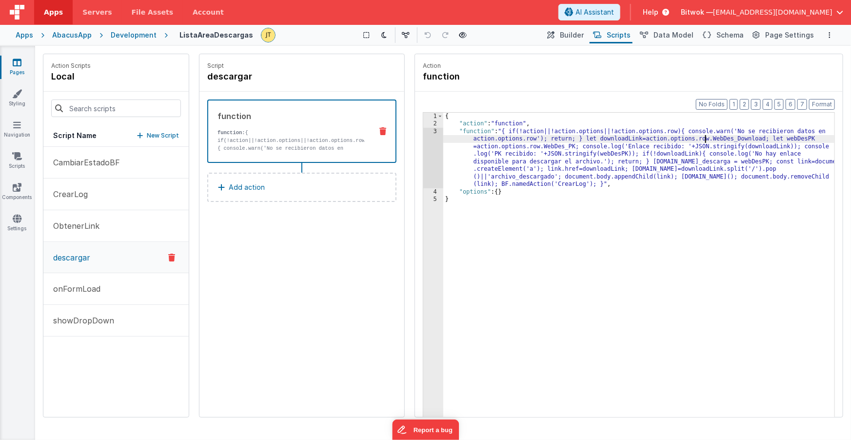
click at [704, 137] on div "{ "action" : "function" , "function" : "{ if(!action||!action.options||!action.…" at bounding box center [640, 288] width 392 height 350
click at [724, 140] on div "{ "action" : "function" , "function" : "{ if(!action||!action.options||!action.…" at bounding box center [640, 288] width 392 height 350
click at [610, 139] on div "{ "action" : "function" , "function" : "{ if(!action||!action.options||!action.…" at bounding box center [640, 288] width 392 height 350
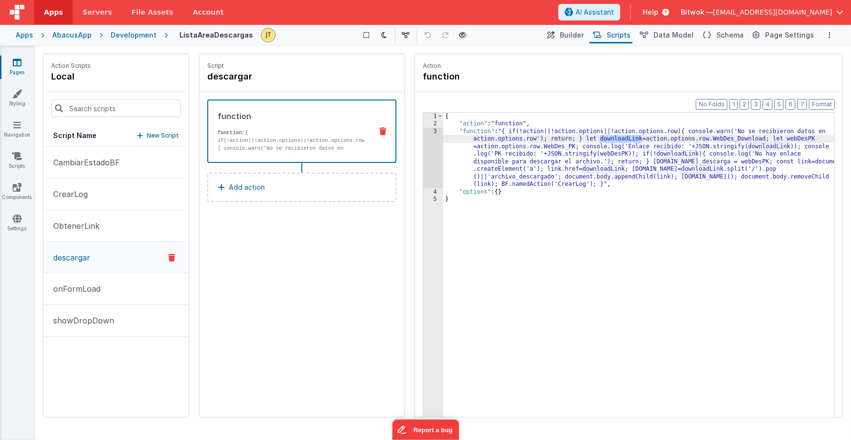
click at [735, 138] on div "{ "action" : "function" , "function" : "{ if(!action||!action.options||!action.…" at bounding box center [640, 288] width 392 height 350
click at [802, 138] on div "{ "action" : "function" , "function" : "{ if(!action||!action.options||!action.…" at bounding box center [640, 288] width 392 height 350
click at [534, 147] on div "{ "action" : "function" , "function" : "{ if(!action||!action.options||!action.…" at bounding box center [640, 288] width 392 height 350
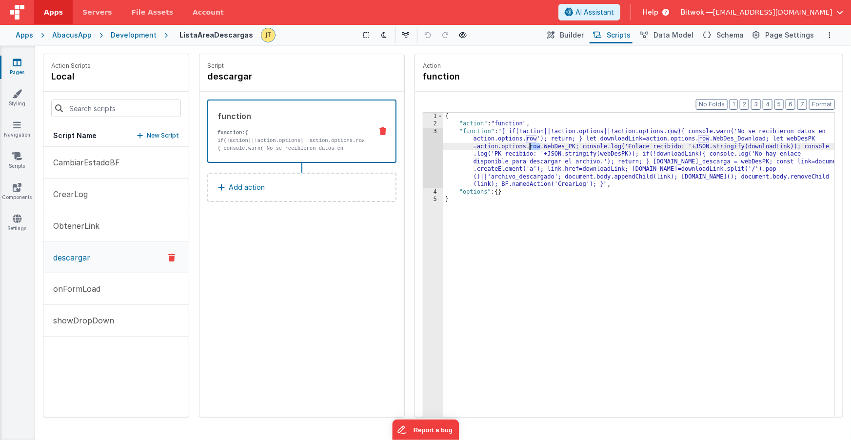
click at [534, 147] on div "{ "action" : "function" , "function" : "{ if(!action||!action.options||!action.…" at bounding box center [640, 288] width 392 height 350
click at [562, 148] on div "{ "action" : "function" , "function" : "{ if(!action||!action.options||!action.…" at bounding box center [640, 288] width 392 height 350
click at [684, 32] on span "Data Model" at bounding box center [674, 35] width 40 height 10
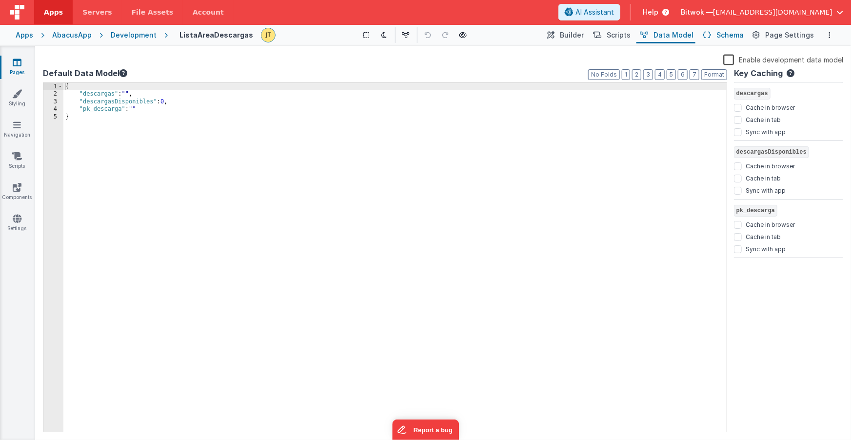
click at [731, 32] on span "Schema" at bounding box center [730, 35] width 27 height 10
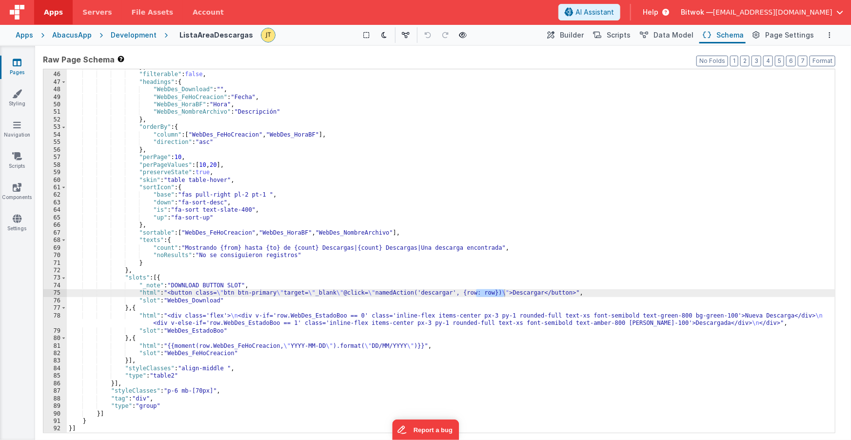
click at [473, 294] on div "} , "filterable" : false , "headings" : { "WebDes_Download" : "" , "WebDes_FeHo…" at bounding box center [451, 252] width 769 height 379
drag, startPoint x: 473, startPoint y: 293, endPoint x: 508, endPoint y: 291, distance: 35.7
click at [508, 291] on div "} , "filterable" : false , "headings" : { "WebDes_Download" : "" , "WebDes_FeHo…" at bounding box center [451, 252] width 769 height 379
click at [672, 34] on span "Data Model" at bounding box center [674, 35] width 40 height 10
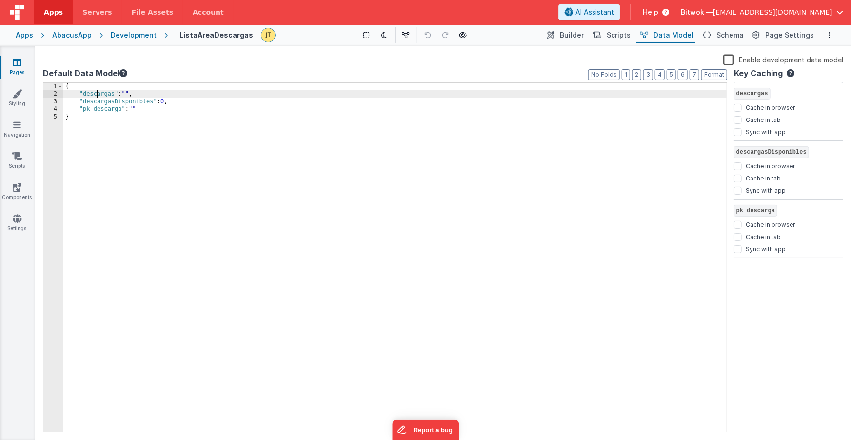
click at [97, 97] on div "{ "descargas" : "" , "descargasDisponibles" : 0 , "pk_descarga" : "" }" at bounding box center [395, 265] width 664 height 364
click at [128, 94] on div "{ "descargas" : "" , "descargasDisponibles" : 0 , "pk_descarga" : "" }" at bounding box center [395, 265] width 664 height 364
click at [724, 37] on span "Schema" at bounding box center [730, 35] width 27 height 10
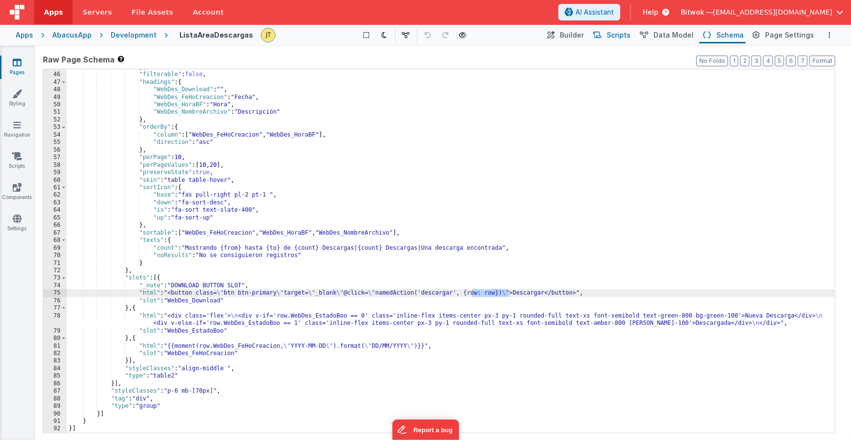
click at [624, 36] on span "Scripts" at bounding box center [619, 35] width 24 height 10
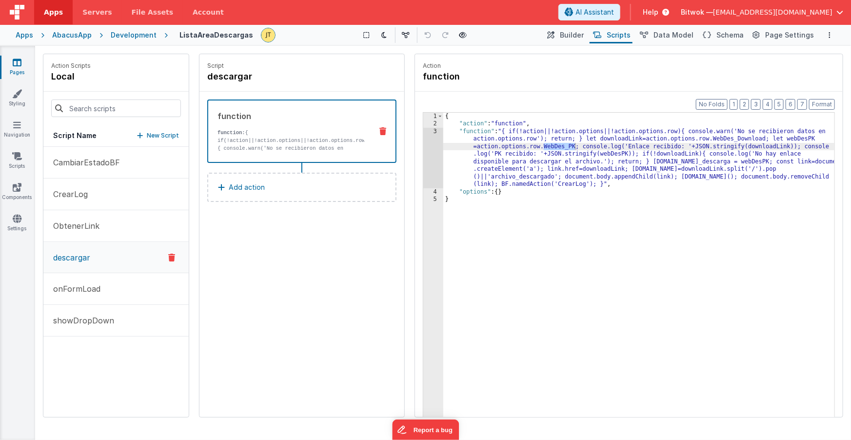
click at [747, 139] on div "{ "action" : "function" , "function" : "{ if(!action||!action.options||!action.…" at bounding box center [640, 288] width 392 height 350
click at [561, 147] on div "{ "action" : "function" , "function" : "{ if(!action||!action.options||!action.…" at bounding box center [640, 288] width 392 height 350
click at [560, 147] on div "{ "action" : "function" , "function" : "{ if(!action||!action.options||!action.…" at bounding box center [640, 288] width 392 height 350
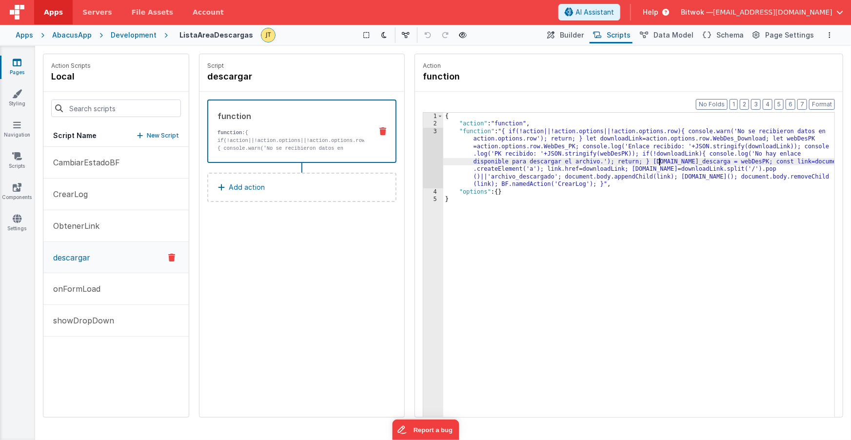
click at [661, 162] on div "{ "action" : "function" , "function" : "{ if(!action||!action.options||!action.…" at bounding box center [640, 288] width 392 height 350
click at [695, 162] on div "{ "action" : "function" , "function" : "{ if(!action||!action.options||!action.…" at bounding box center [640, 288] width 392 height 350
click at [656, 162] on div "{ "action" : "function" , "function" : "{ if(!action||!action.options||!action.…" at bounding box center [640, 288] width 392 height 350
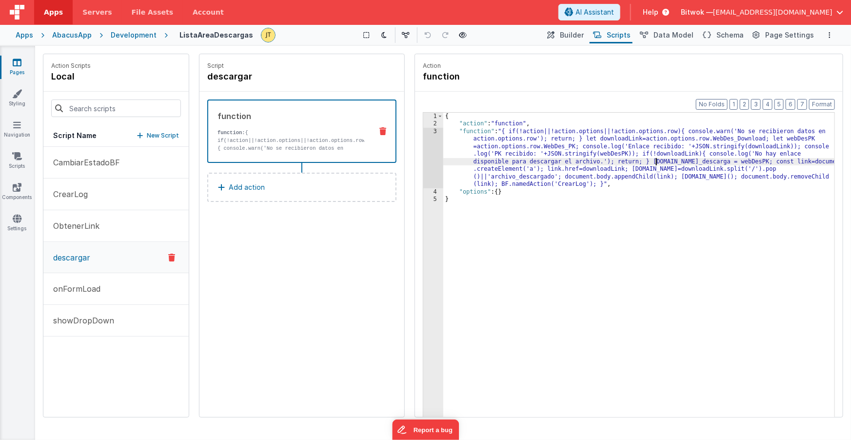
click at [656, 162] on div "{ "action" : "function" , "function" : "{ if(!action||!action.options||!action.…" at bounding box center [640, 288] width 392 height 350
click at [681, 162] on div "{ "action" : "function" , "function" : "{ if(!action||!action.options||!action.…" at bounding box center [640, 288] width 392 height 350
click at [682, 162] on div "{ "action" : "function" , "function" : "{ if(!action||!action.options||!action.…" at bounding box center [640, 288] width 392 height 350
click at [733, 161] on div "{ "action" : "function" , "function" : "{ if(!action||!action.options||!action.…" at bounding box center [640, 288] width 392 height 350
click at [732, 161] on div "{ "action" : "function" , "function" : "{ if(!action||!action.options||!action.…" at bounding box center [640, 288] width 392 height 350
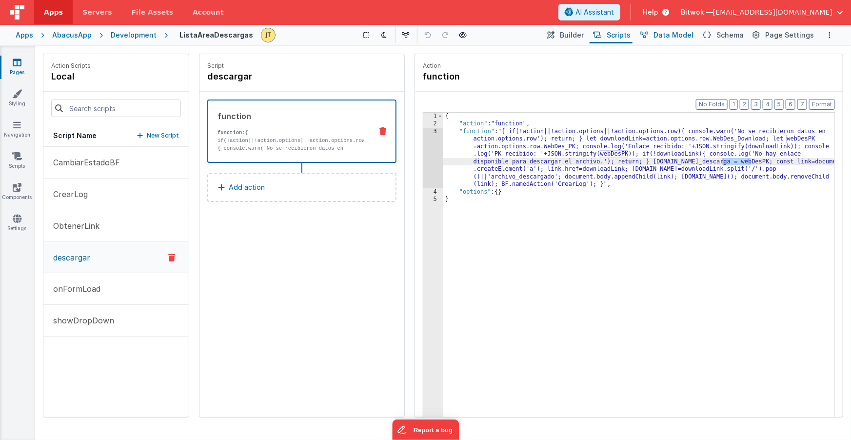
click at [677, 35] on span "Data Model" at bounding box center [674, 35] width 40 height 10
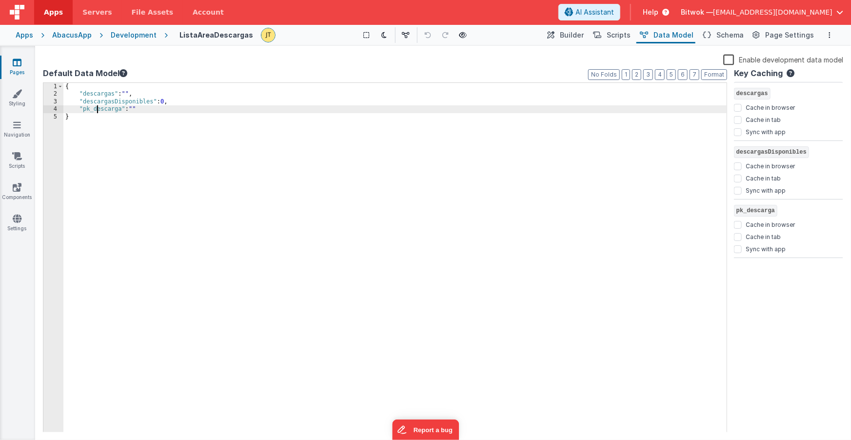
click at [97, 111] on div "{ "descargas" : "" , "descargasDisponibles" : 0 , "pk_descarga" : "" }" at bounding box center [395, 265] width 664 height 364
click at [621, 38] on span "Scripts" at bounding box center [619, 35] width 24 height 10
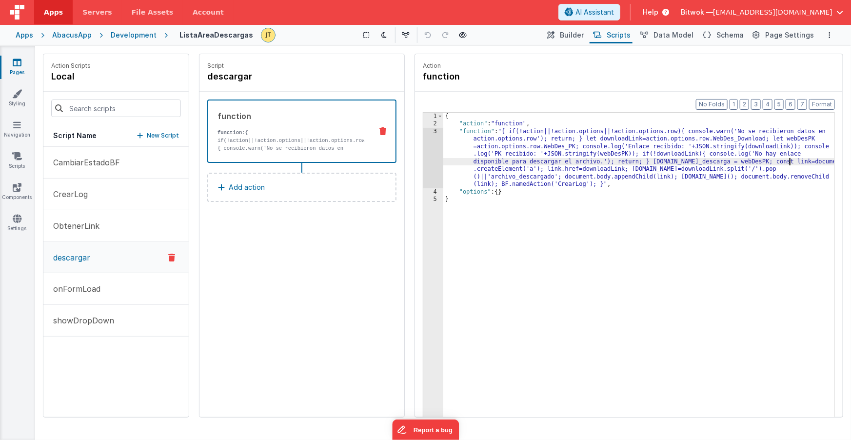
click at [789, 162] on div "{ "action" : "function" , "function" : "{ if(!action||!action.options||!action.…" at bounding box center [640, 288] width 392 height 350
click at [809, 161] on div "{ "action" : "function" , "function" : "{ if(!action||!action.options||!action.…" at bounding box center [640, 288] width 392 height 350
